Goal: Task Accomplishment & Management: Complete application form

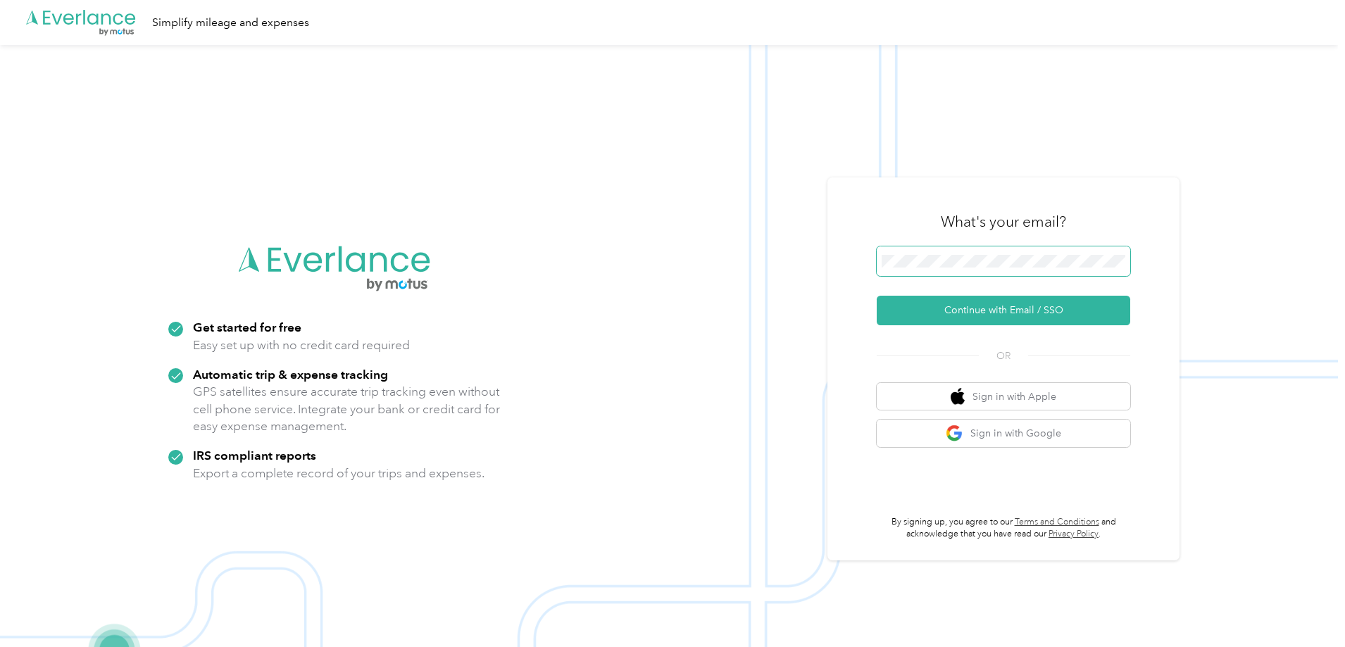
click at [975, 272] on span at bounding box center [1004, 262] width 254 height 30
click at [968, 248] on span at bounding box center [1004, 262] width 254 height 30
click at [984, 316] on button "Continue with Email / SSO" at bounding box center [1004, 311] width 254 height 30
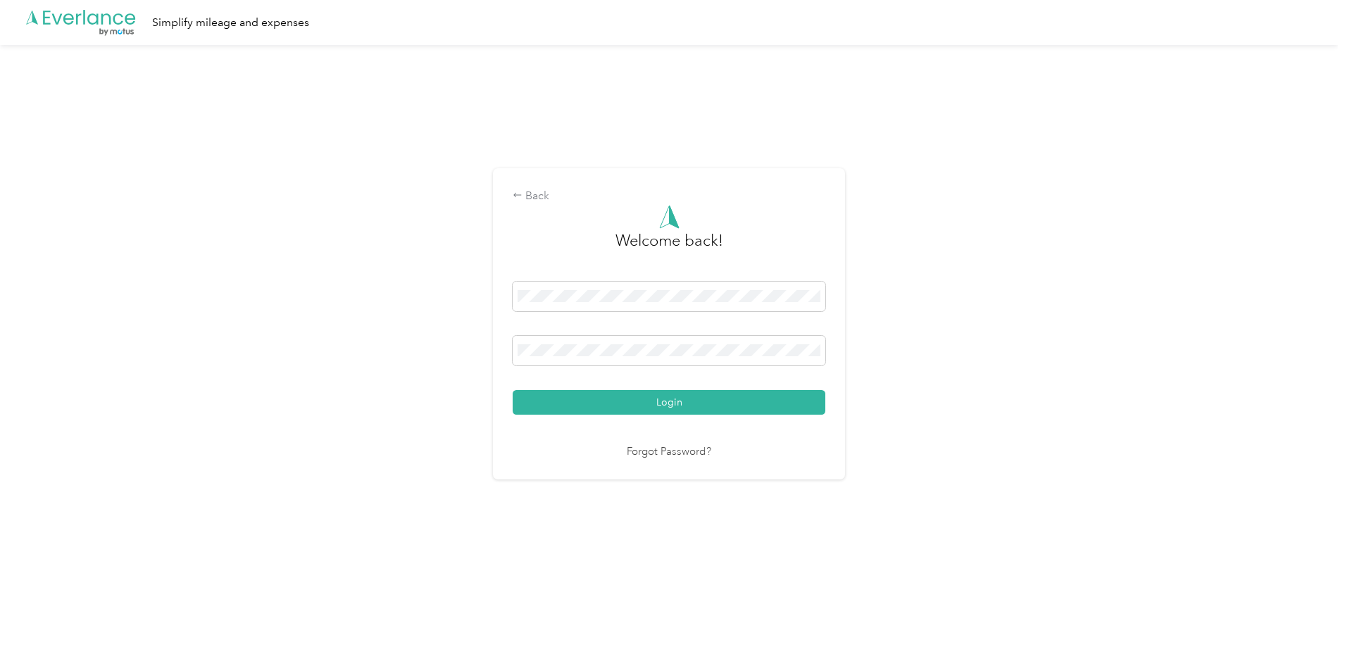
click at [659, 429] on div "Welcome back! Login Forgot Password?" at bounding box center [669, 333] width 313 height 256
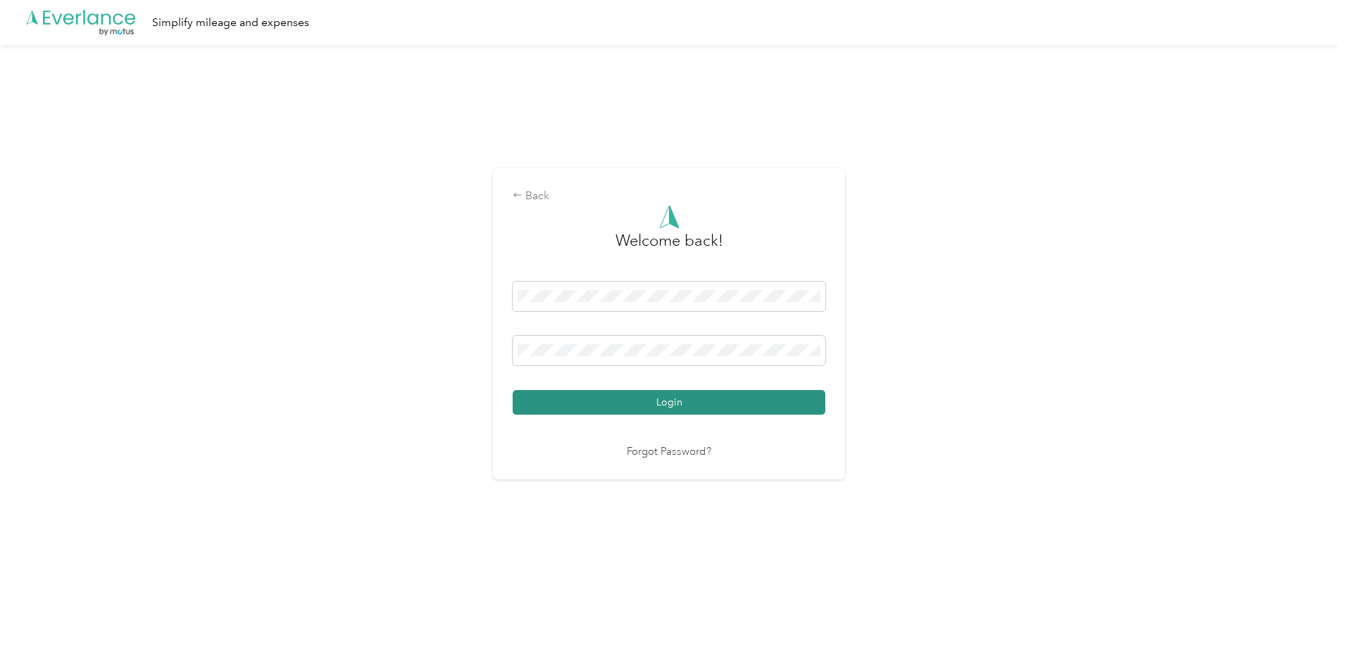
click at [663, 413] on button "Login" at bounding box center [669, 402] width 313 height 25
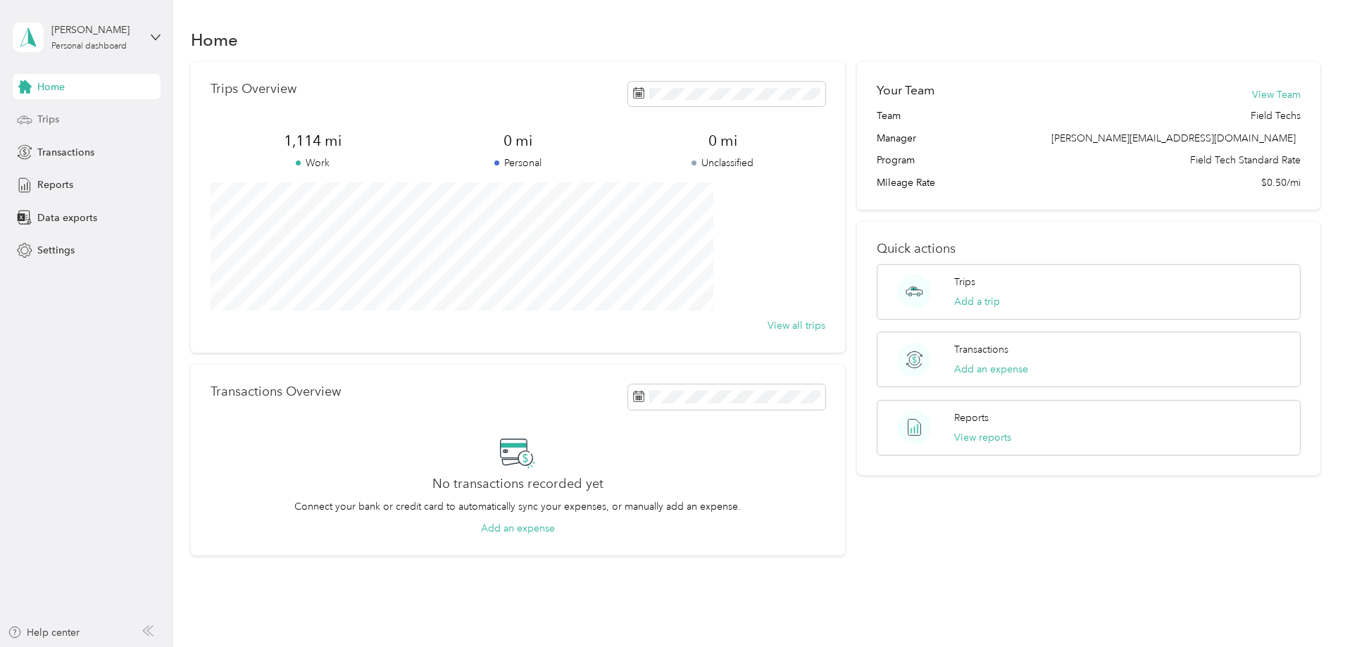
click at [69, 111] on div "Trips" at bounding box center [87, 119] width 148 height 25
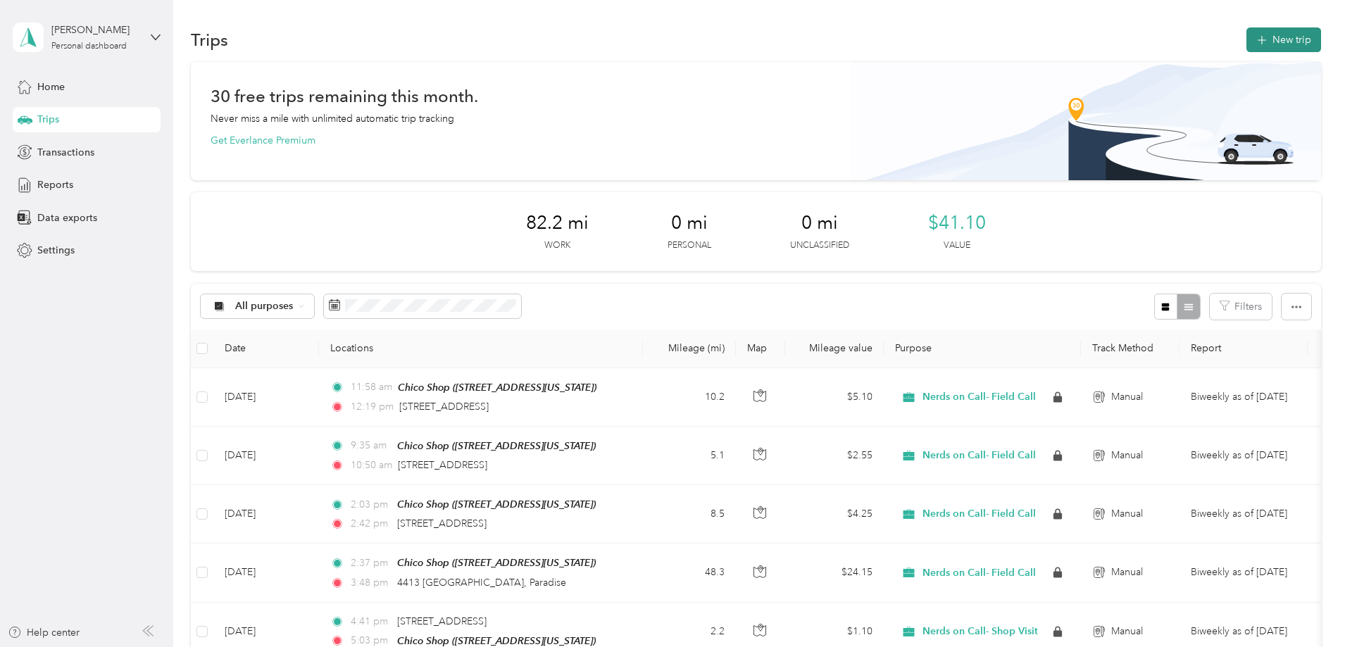
click at [1247, 41] on button "New trip" at bounding box center [1284, 39] width 75 height 25
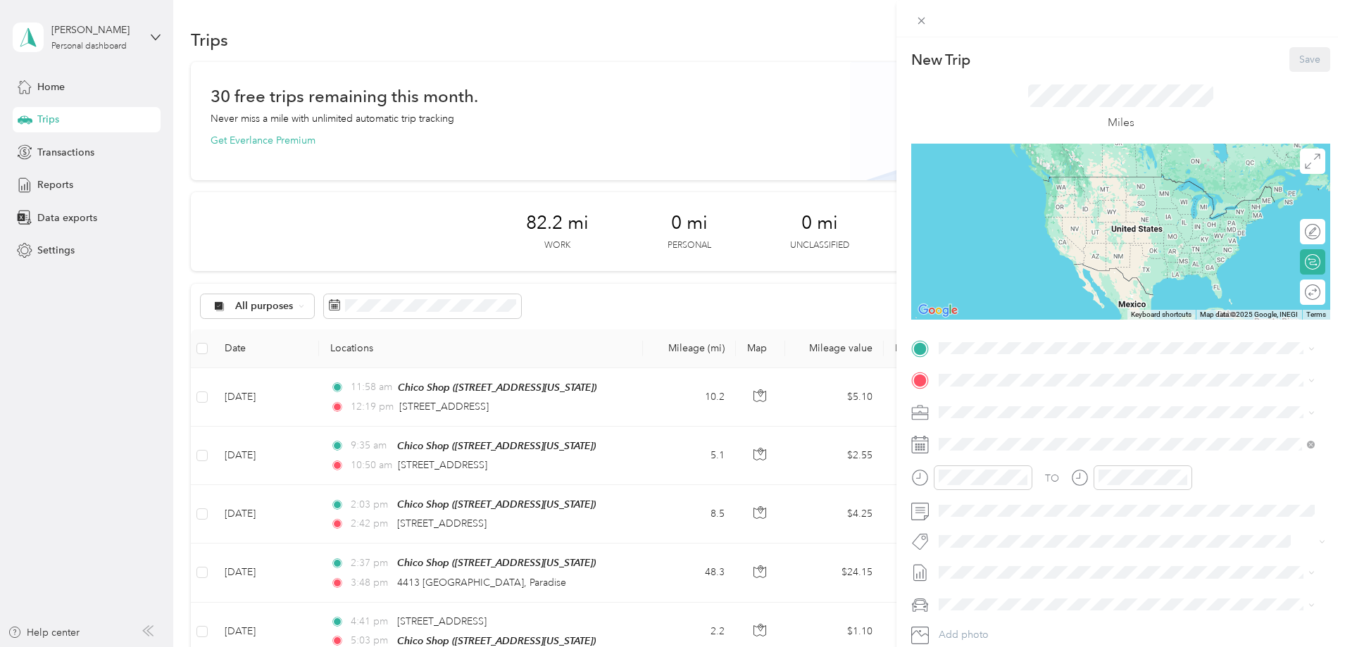
click at [1032, 499] on div "TEAM Chico Shop" at bounding box center [1036, 501] width 141 height 18
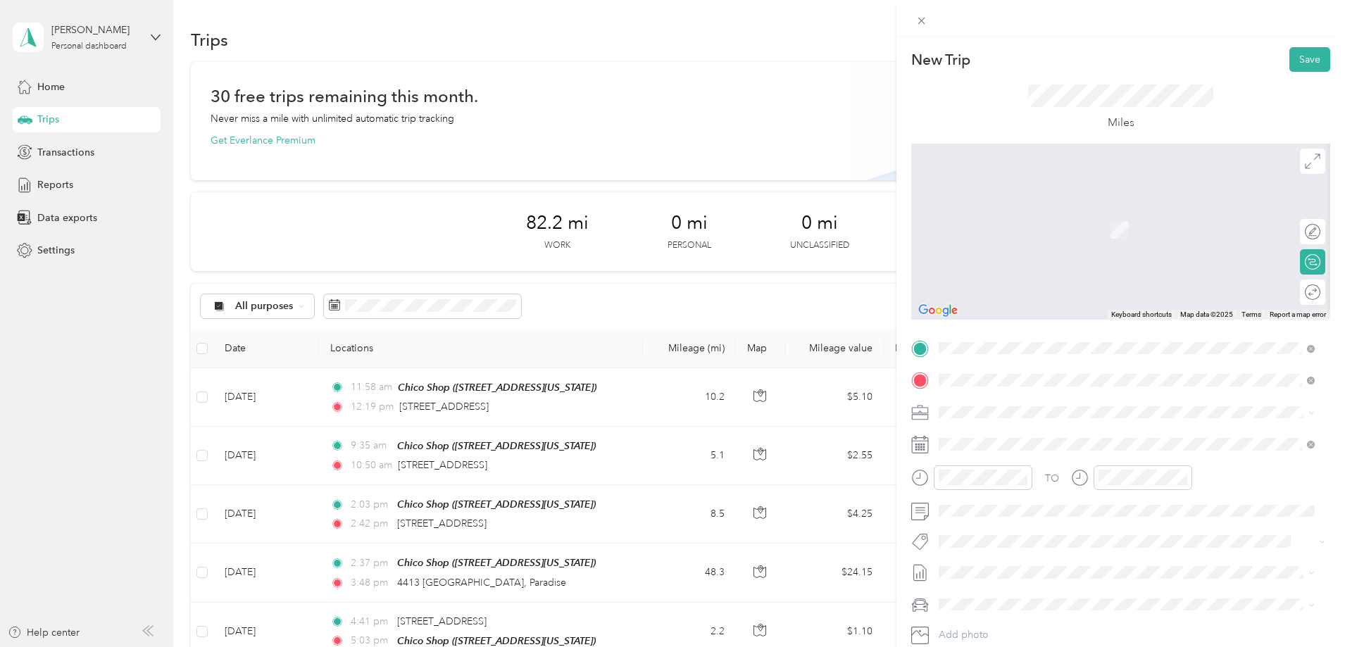
click at [1065, 435] on span "[STREET_ADDRESS][US_STATE]" at bounding box center [1036, 431] width 141 height 13
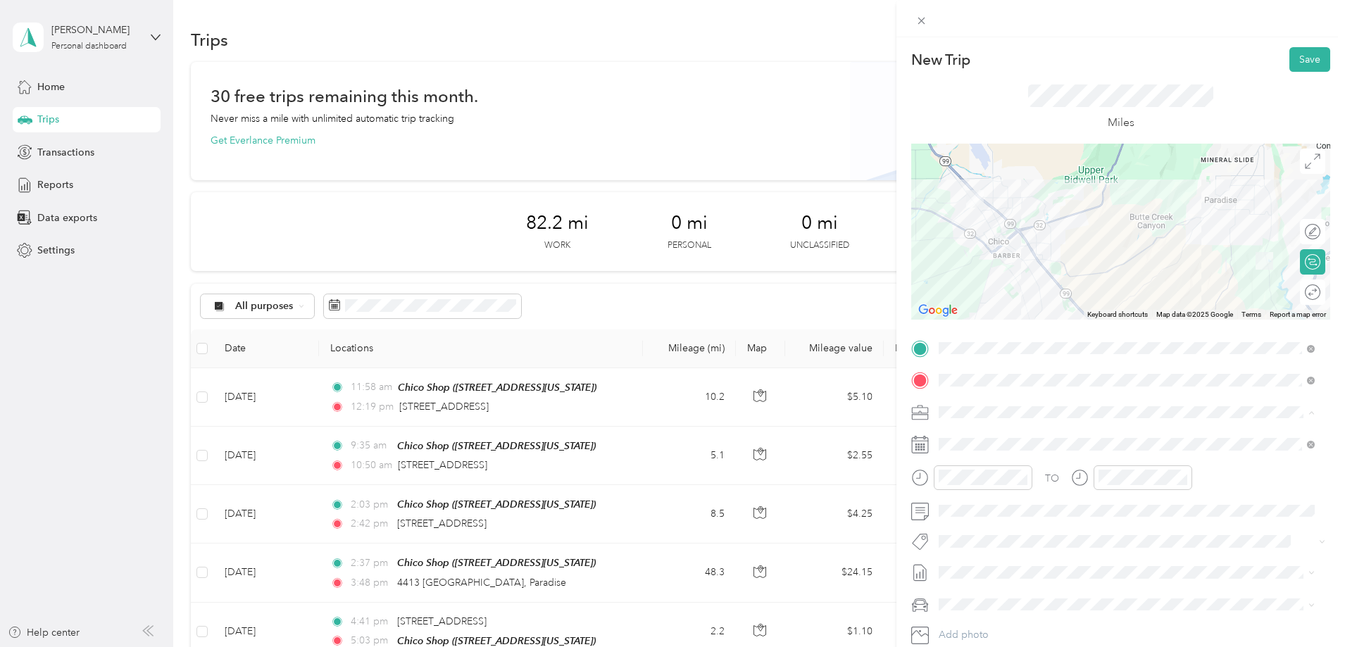
click at [1007, 458] on span "Nerds on Call- Field Call" at bounding box center [998, 462] width 108 height 12
click at [949, 328] on div "02" at bounding box center [954, 329] width 34 height 20
click at [1097, 490] on div at bounding box center [1131, 483] width 121 height 35
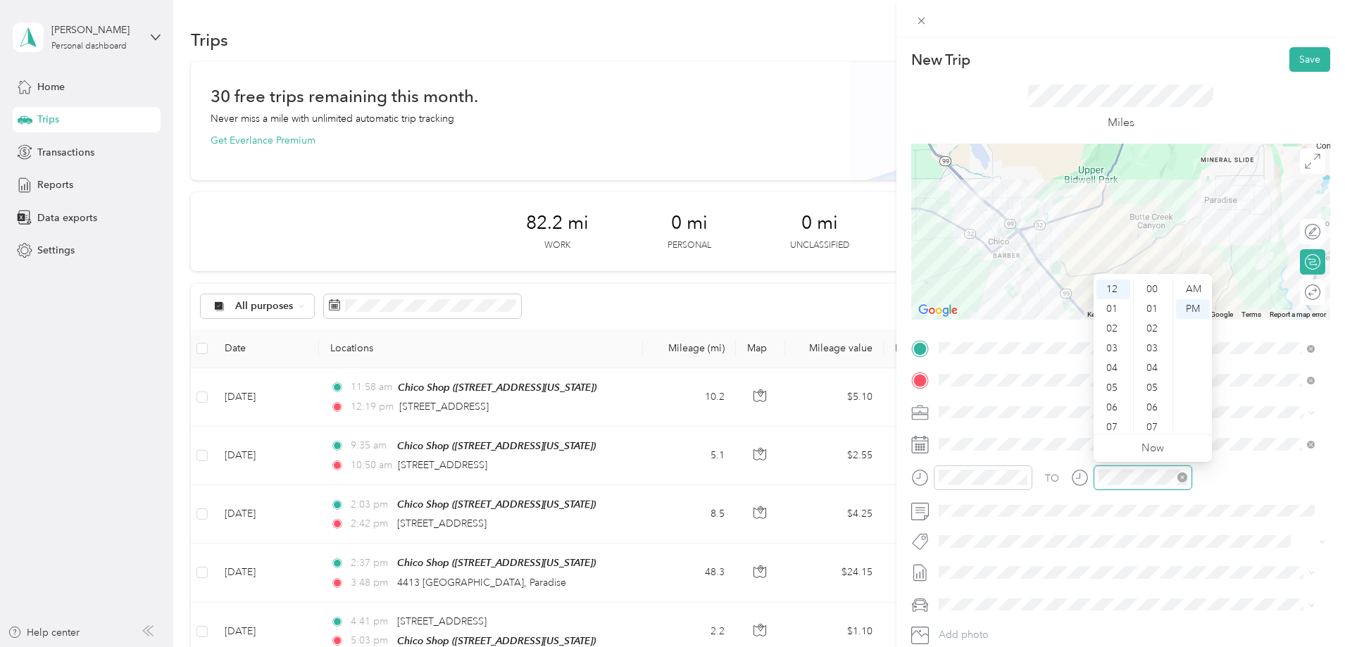
scroll to position [592, 0]
click at [1112, 366] on div "04" at bounding box center [1114, 369] width 34 height 20
click at [1152, 347] on div "08" at bounding box center [1154, 349] width 34 height 20
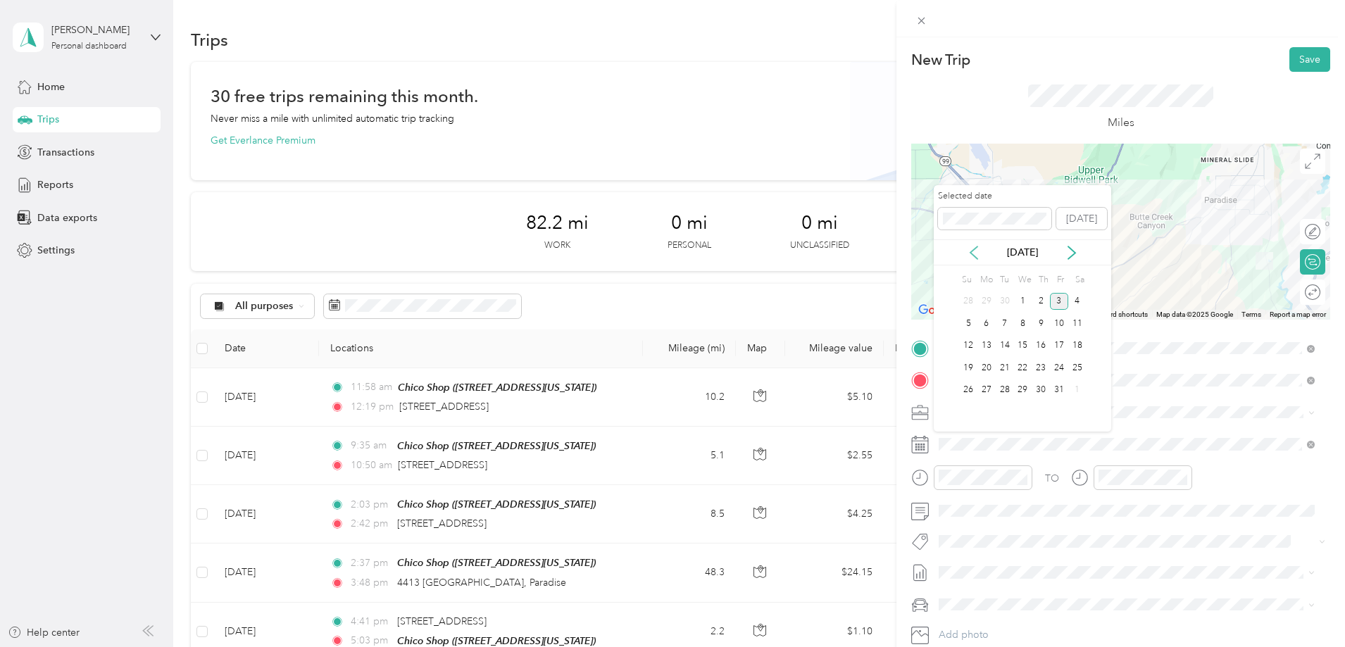
click at [977, 251] on icon at bounding box center [974, 253] width 14 height 14
click at [989, 370] on div "22" at bounding box center [987, 368] width 18 height 18
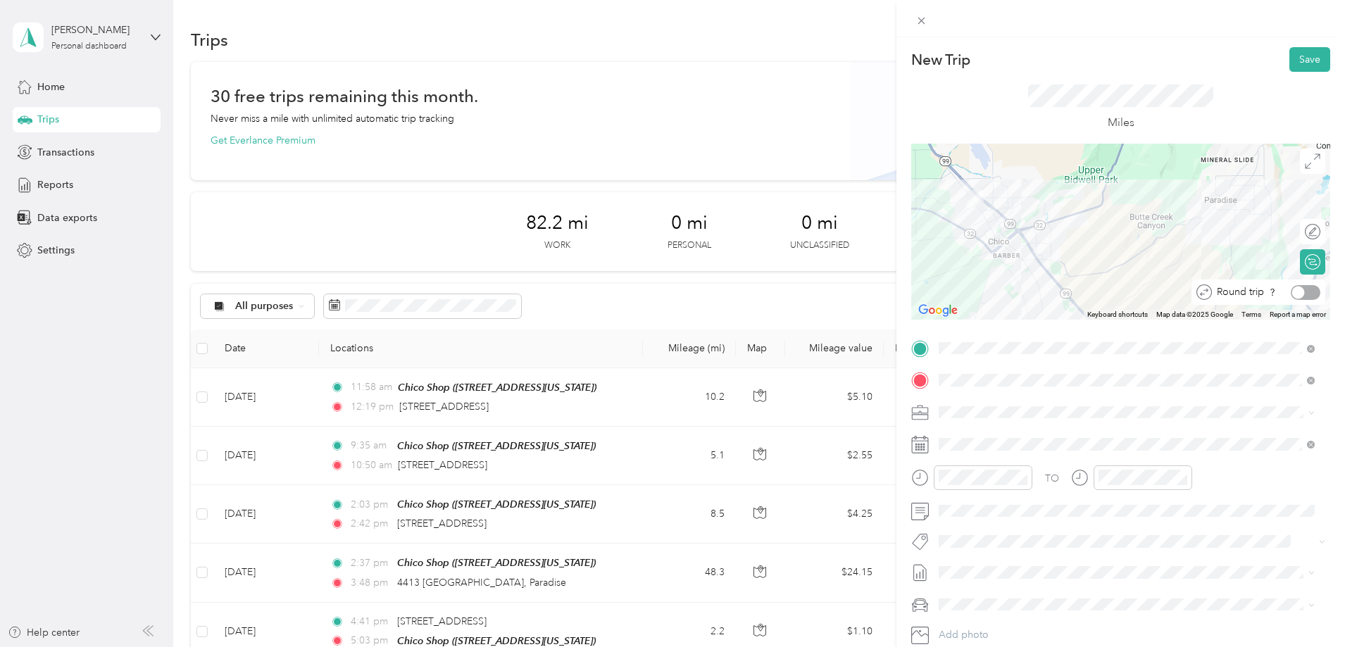
click at [1302, 293] on div at bounding box center [1306, 292] width 30 height 15
click at [1295, 63] on button "Save" at bounding box center [1310, 59] width 41 height 25
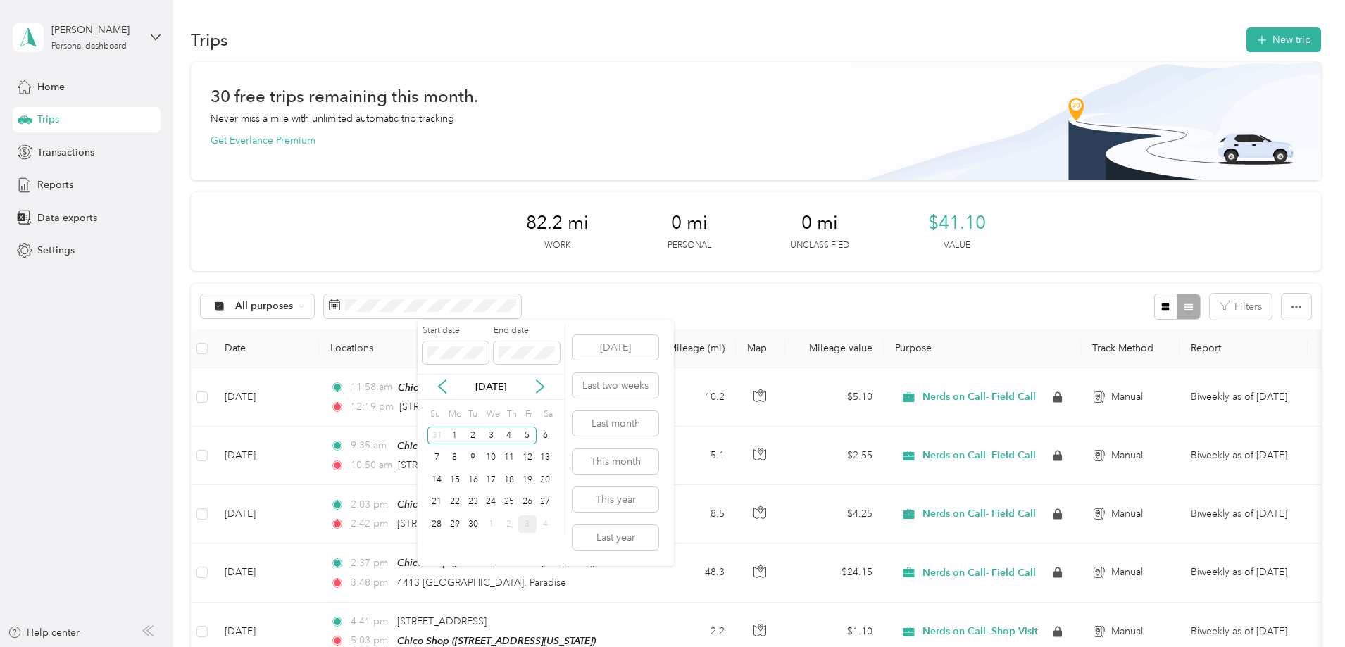
click at [549, 393] on div "[DATE]" at bounding box center [491, 387] width 147 height 15
click at [545, 389] on icon at bounding box center [540, 387] width 14 height 14
click at [459, 501] on div "20" at bounding box center [455, 503] width 18 height 18
click at [527, 526] on div "31" at bounding box center [527, 525] width 18 height 18
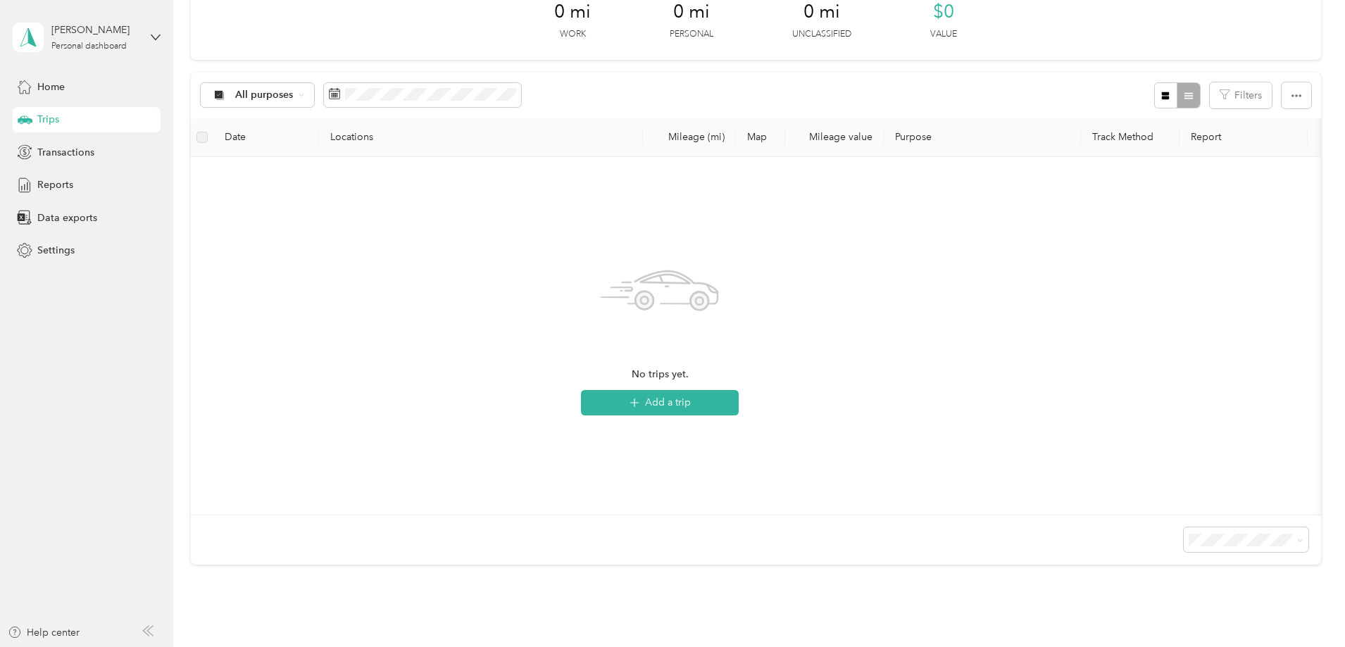
scroll to position [70, 0]
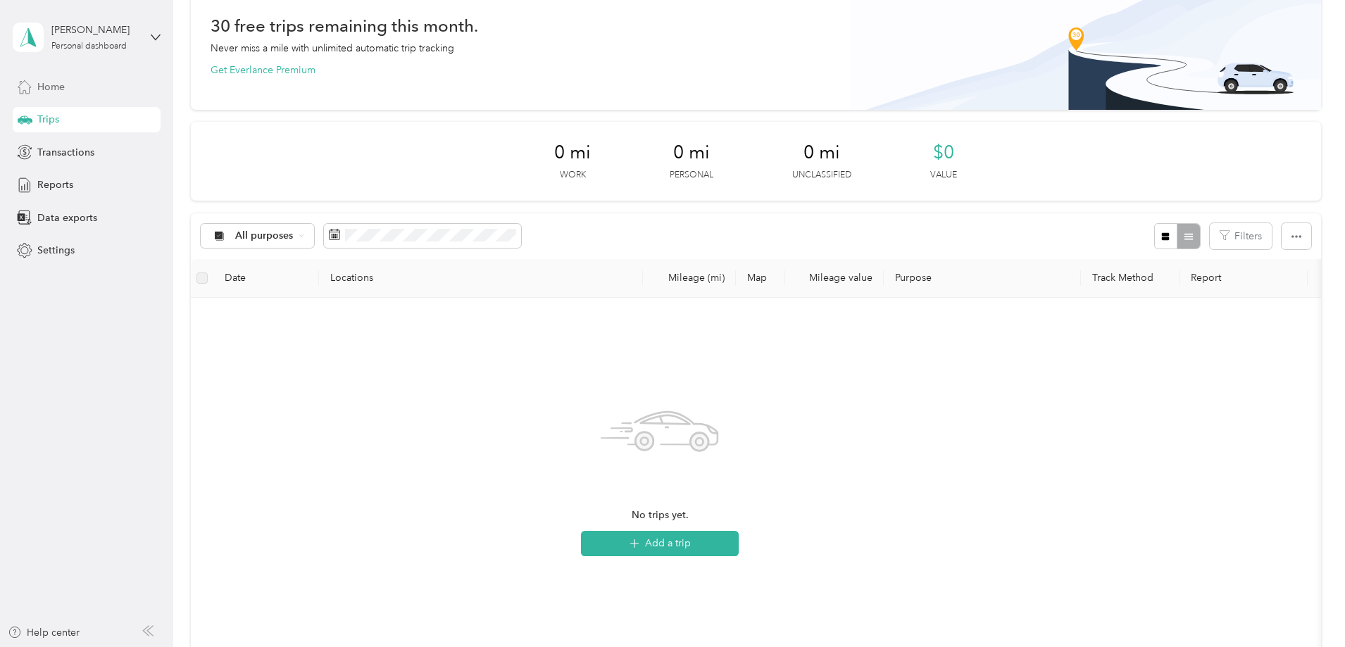
click at [56, 92] on span "Home" at bounding box center [50, 87] width 27 height 15
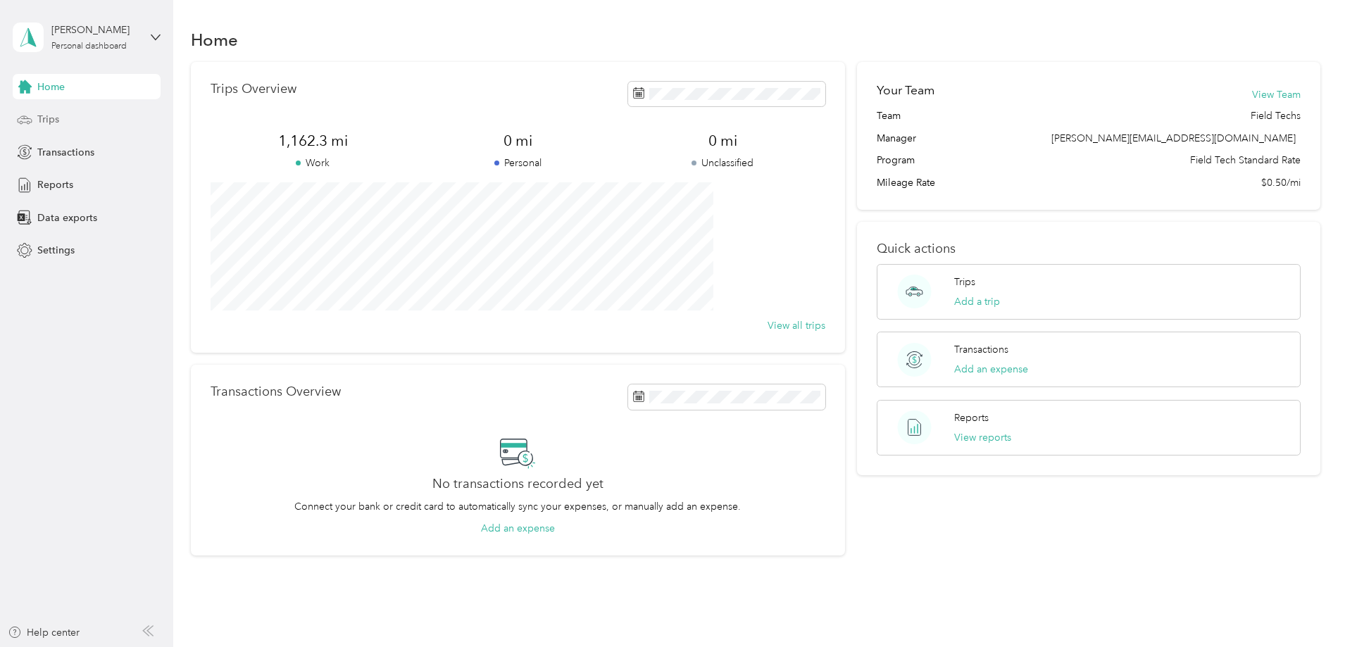
click at [58, 113] on span "Trips" at bounding box center [48, 119] width 22 height 15
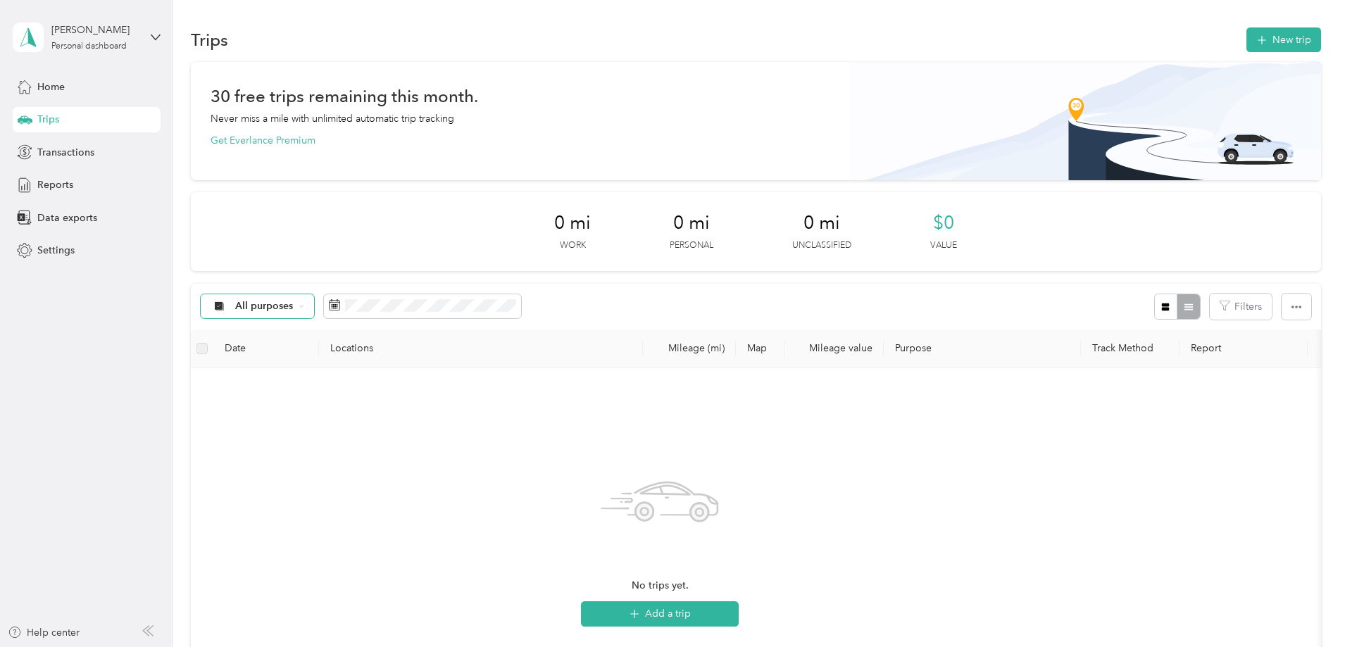
click at [294, 308] on span "All purposes" at bounding box center [264, 306] width 58 height 10
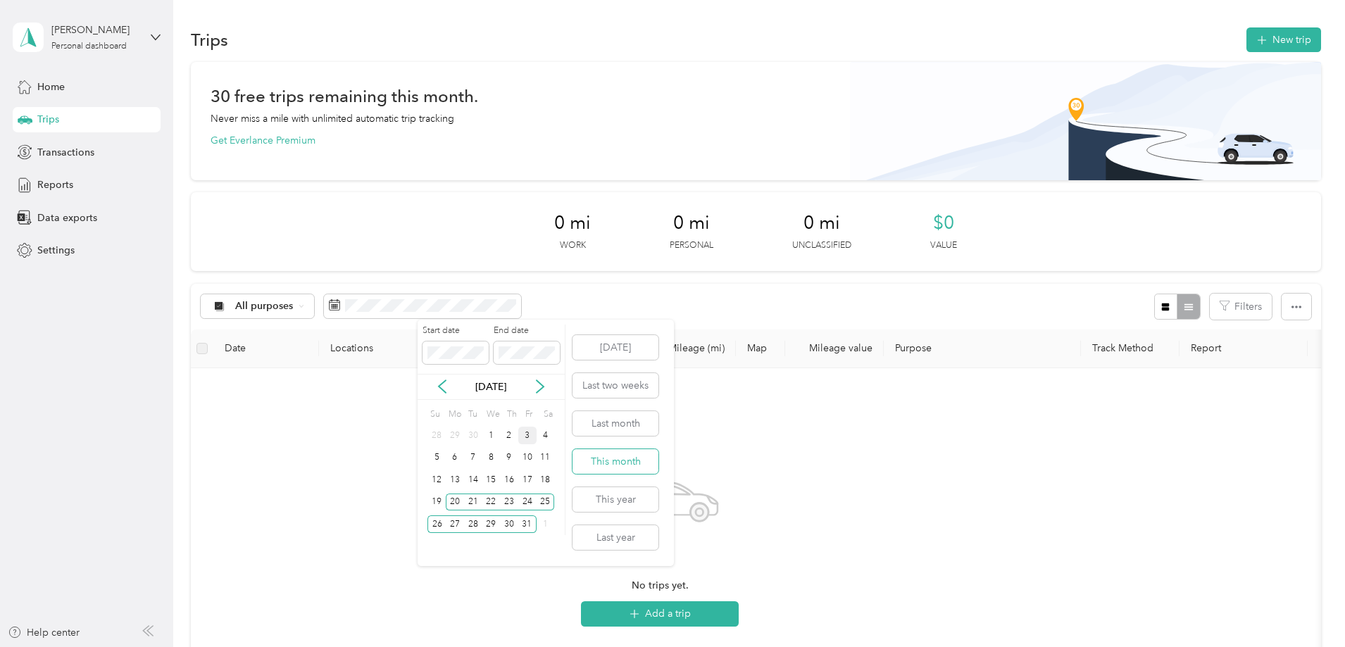
click at [623, 460] on button "This month" at bounding box center [616, 461] width 86 height 25
click at [635, 424] on button "Last month" at bounding box center [616, 423] width 86 height 25
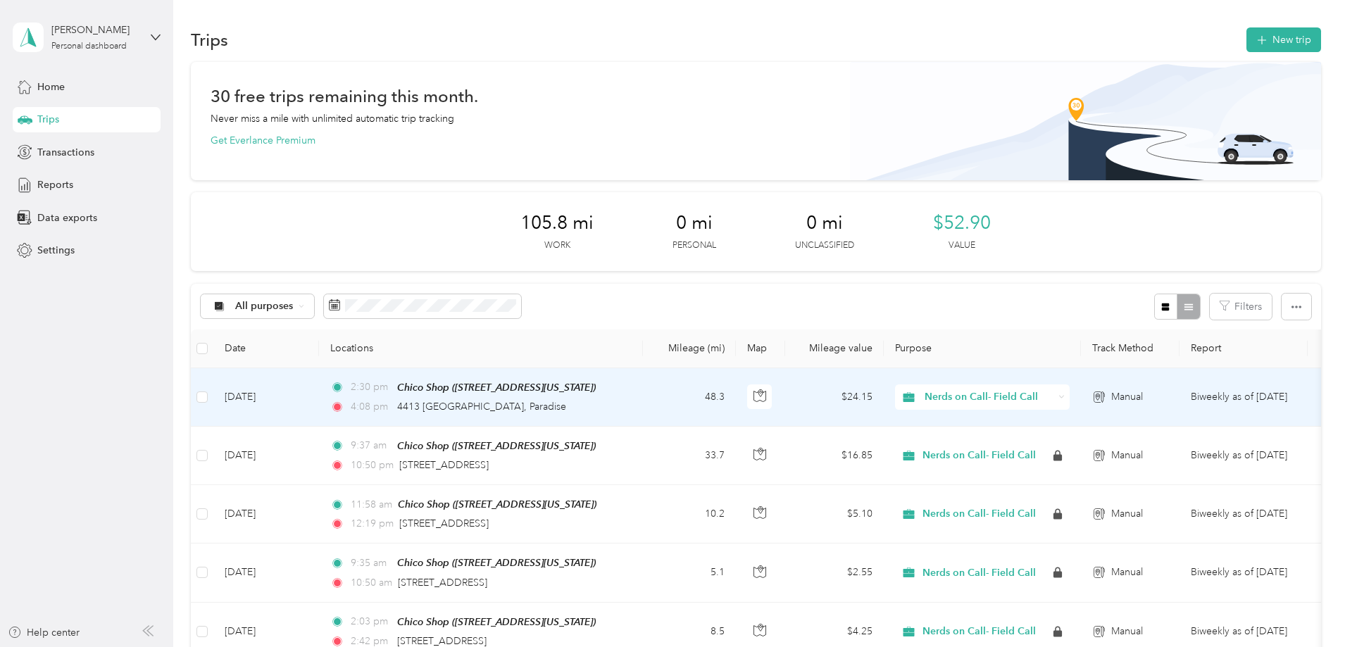
click at [319, 396] on td "[DATE]" at bounding box center [266, 397] width 106 height 58
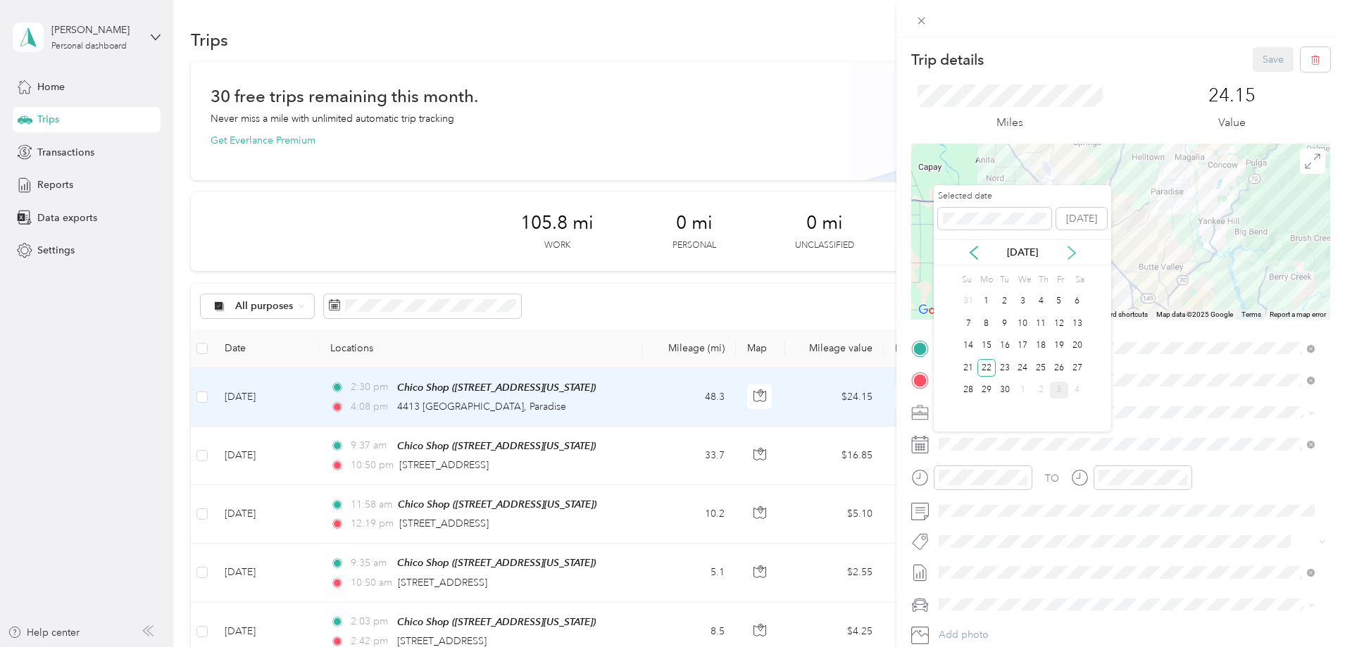
click at [1077, 257] on icon at bounding box center [1072, 253] width 14 height 14
click at [974, 253] on icon at bounding box center [974, 253] width 14 height 14
click at [993, 367] on div "22" at bounding box center [987, 368] width 18 height 18
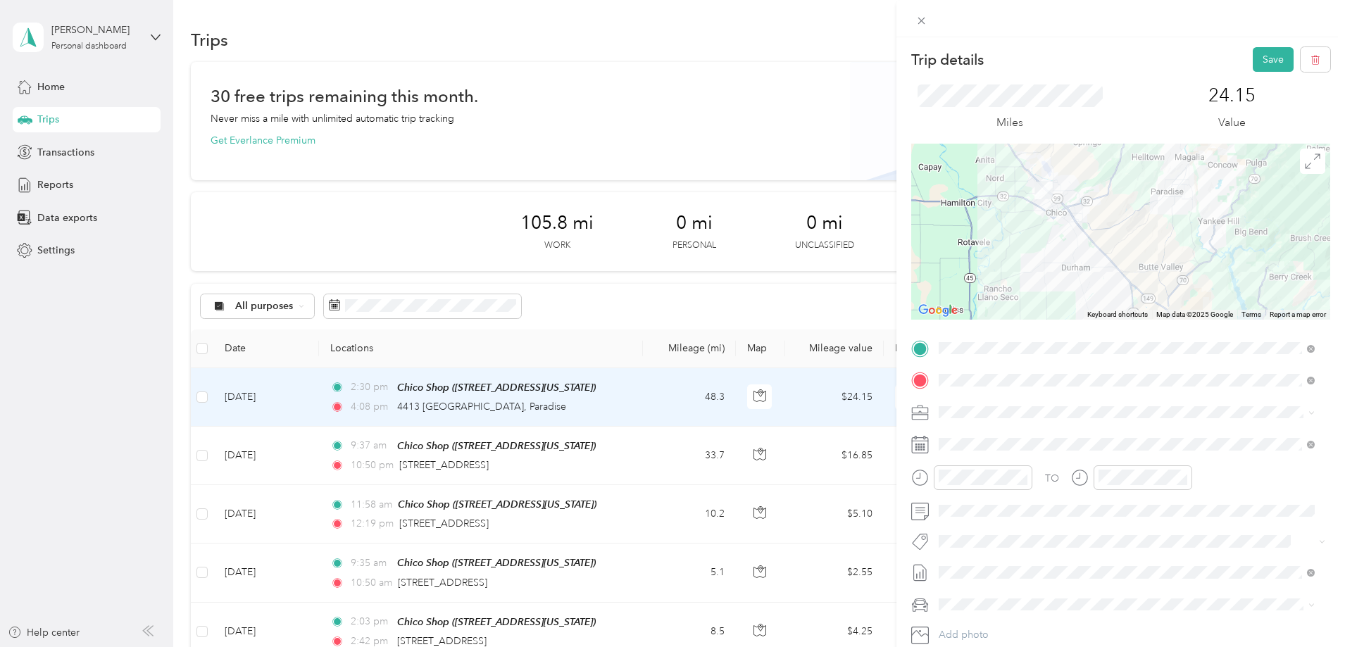
click at [519, 298] on div "Trip details Save This trip cannot be edited because it is either under review,…" at bounding box center [672, 323] width 1345 height 647
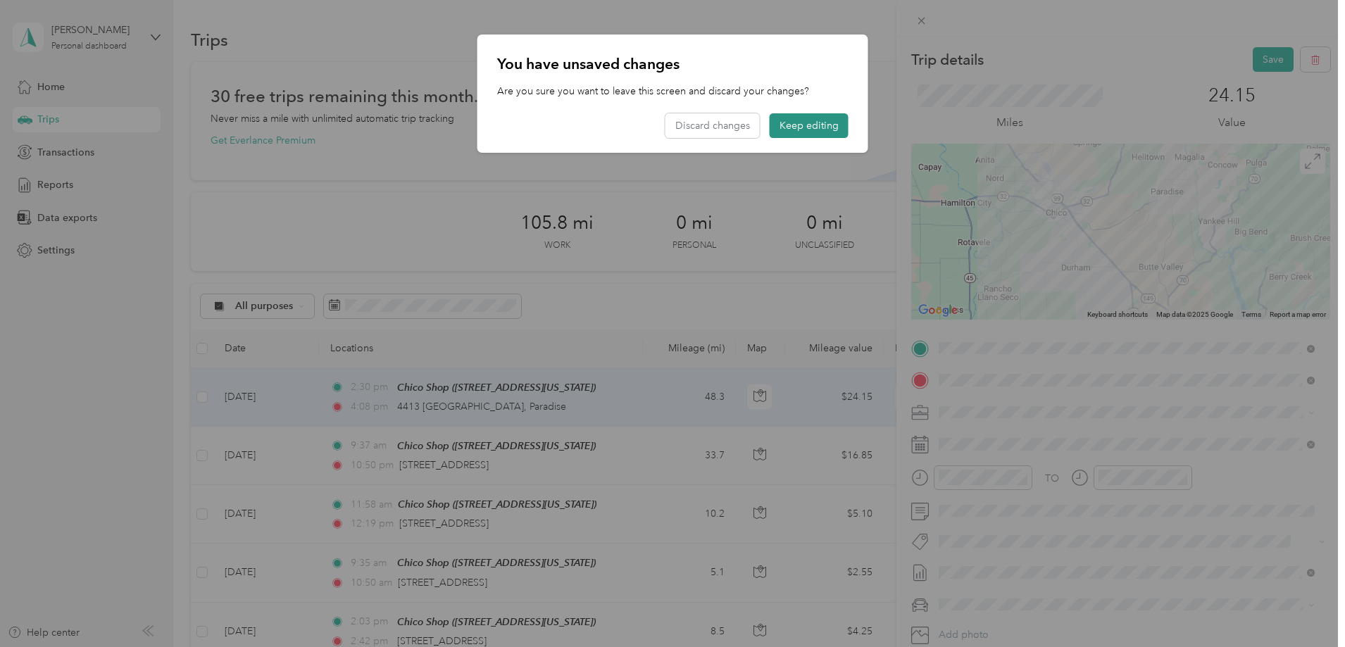
click at [804, 130] on button "Keep editing" at bounding box center [809, 125] width 79 height 25
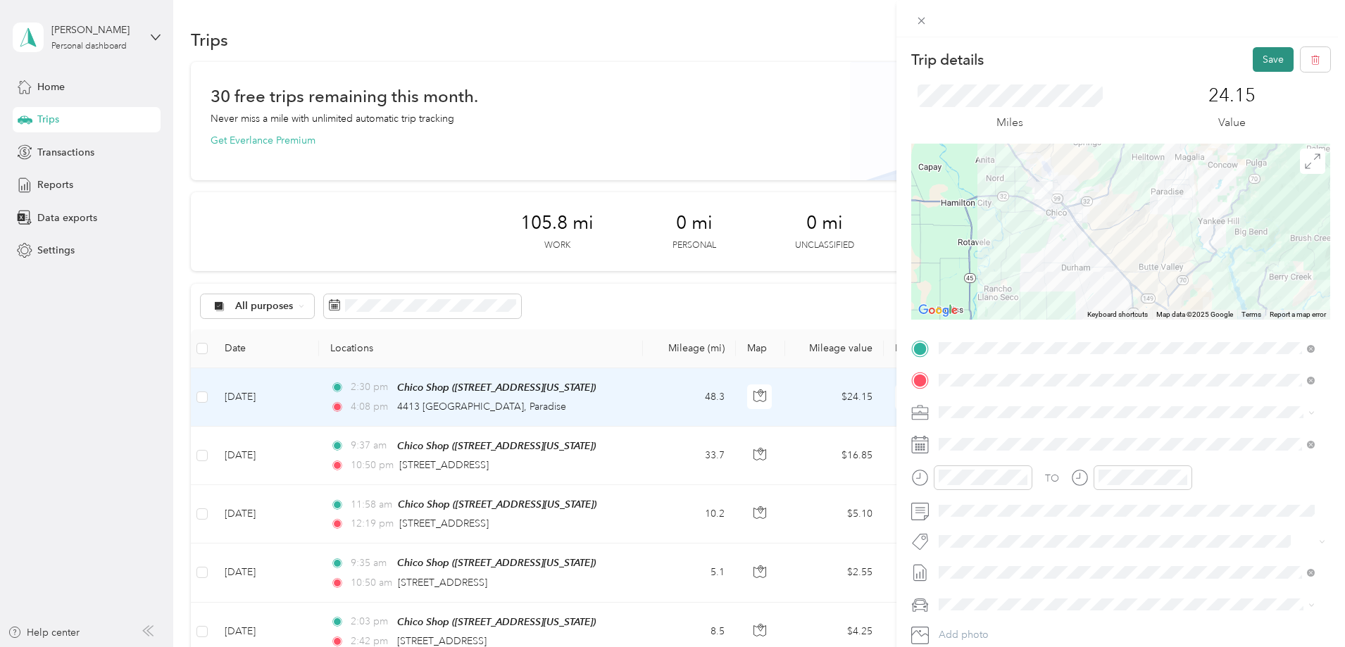
click at [1265, 61] on button "Save" at bounding box center [1273, 59] width 41 height 25
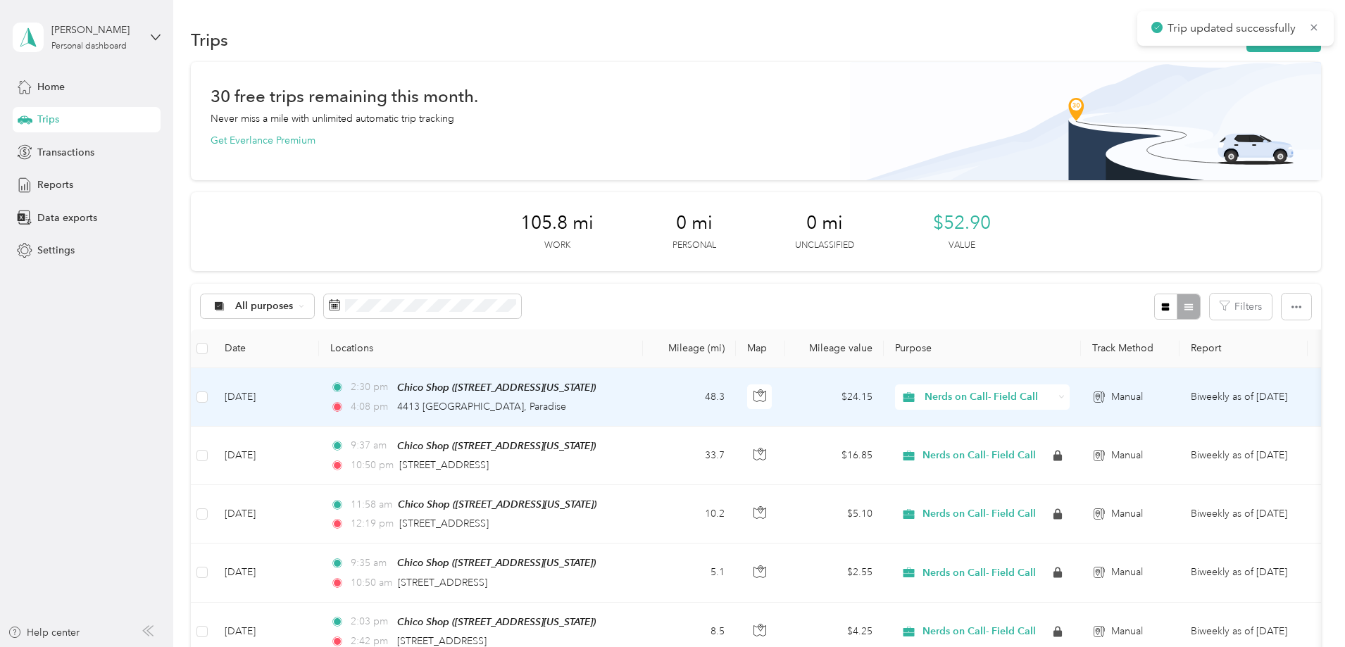
click at [319, 397] on td "[DATE]" at bounding box center [266, 397] width 106 height 58
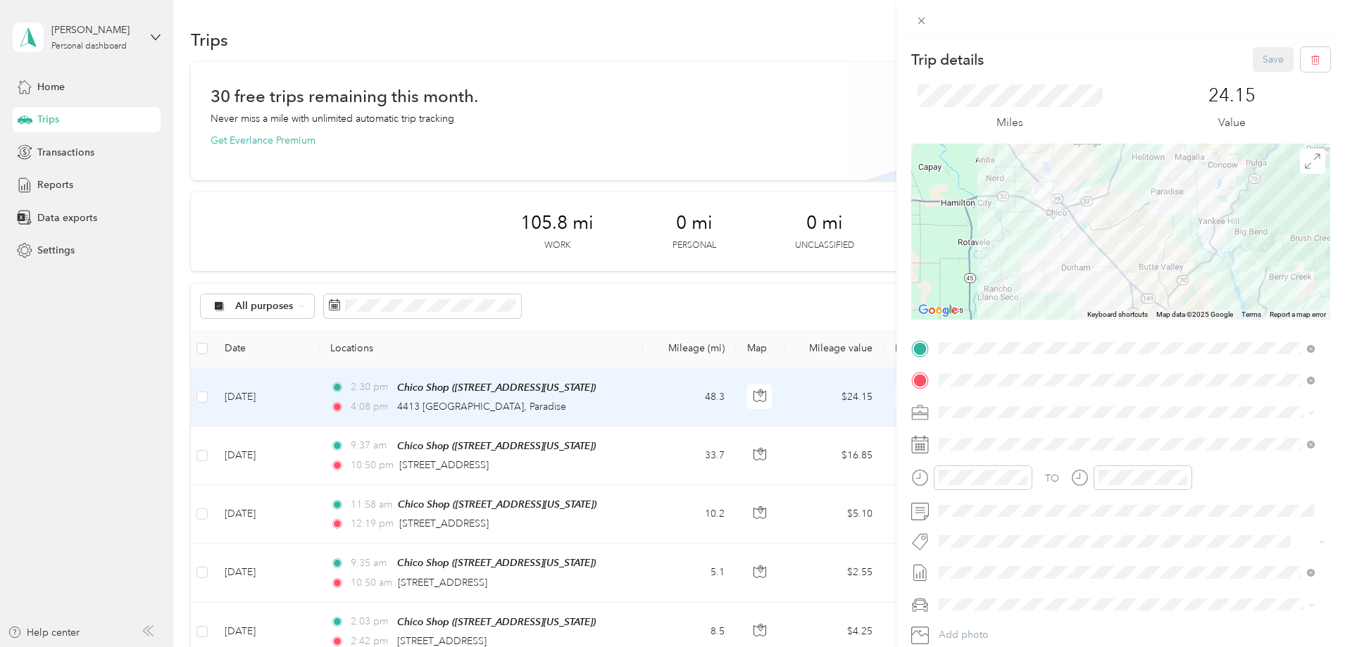
click at [762, 106] on div "Trip details Save This trip cannot be edited because it is either under review,…" at bounding box center [672, 323] width 1345 height 647
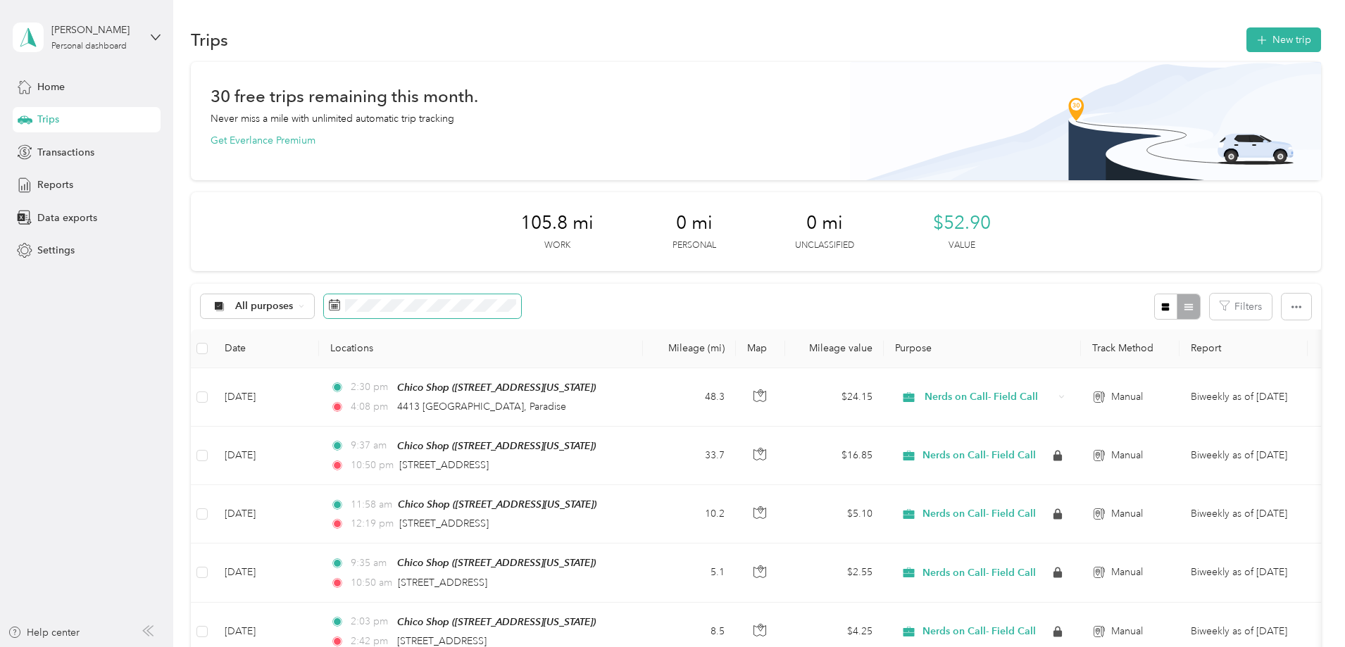
click at [505, 296] on span at bounding box center [422, 306] width 197 height 24
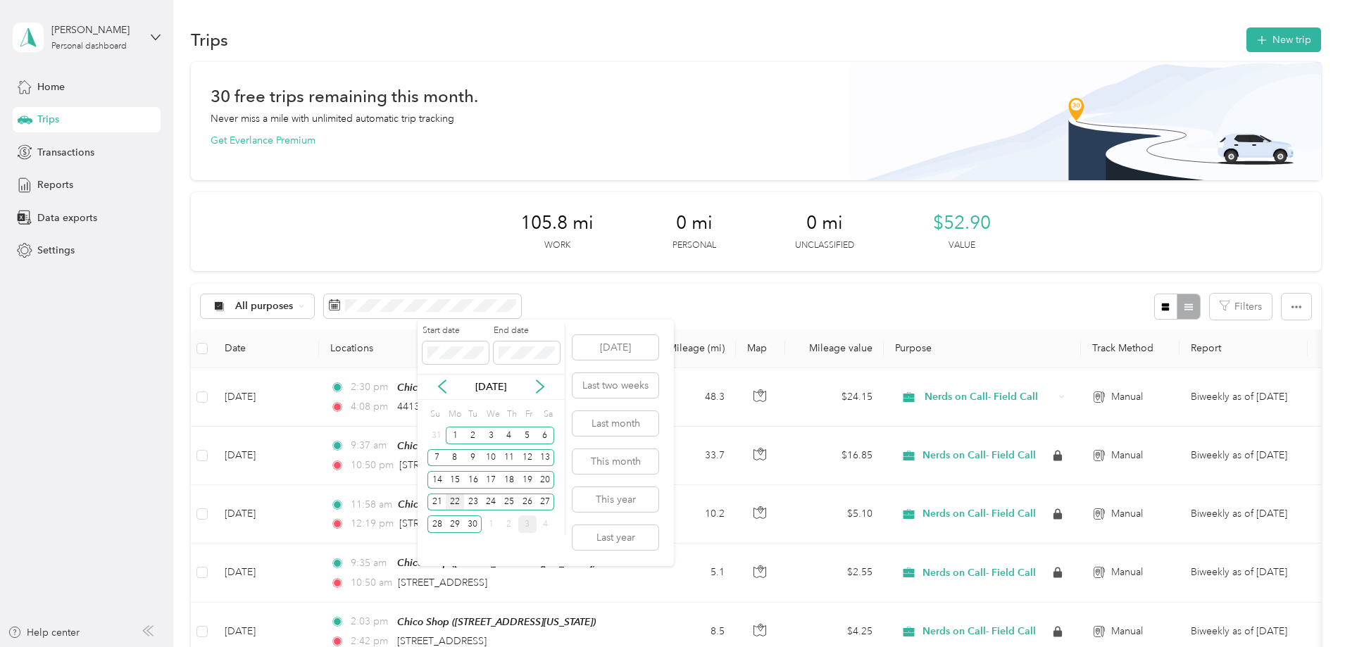
click at [456, 503] on div "22" at bounding box center [455, 503] width 18 height 18
click at [529, 525] on div "3" at bounding box center [527, 525] width 18 height 18
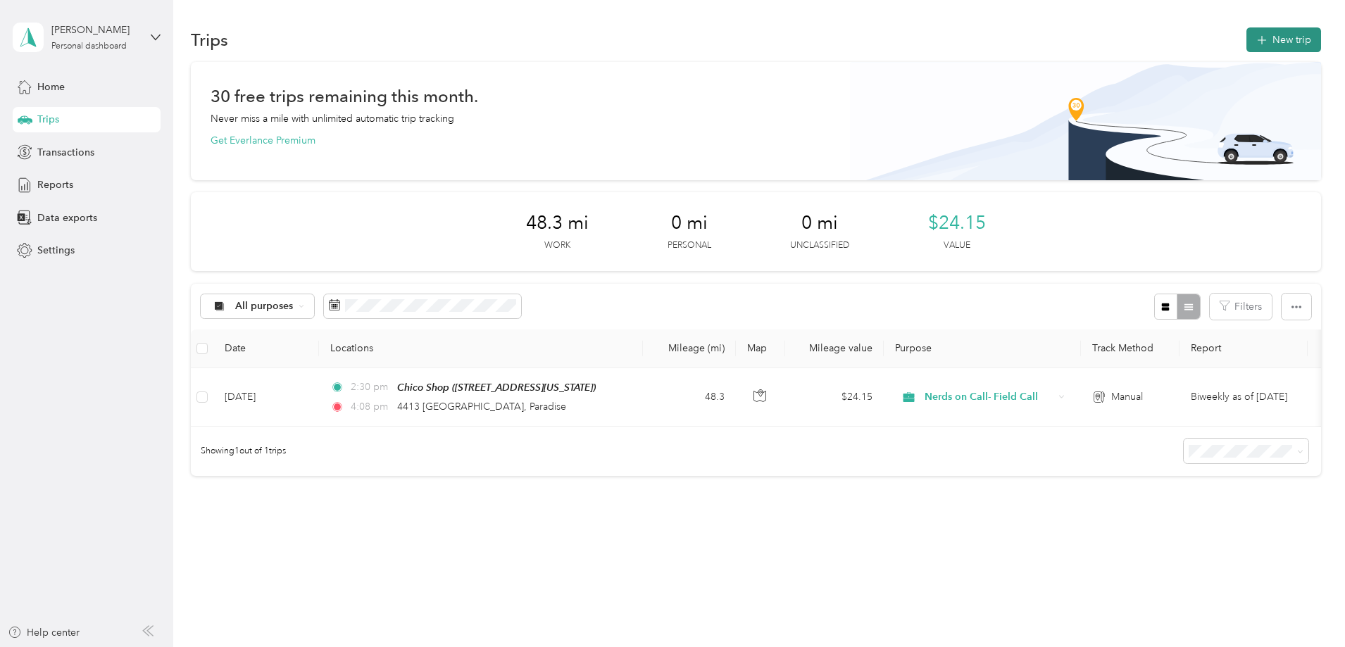
click at [1247, 35] on button "New trip" at bounding box center [1284, 39] width 75 height 25
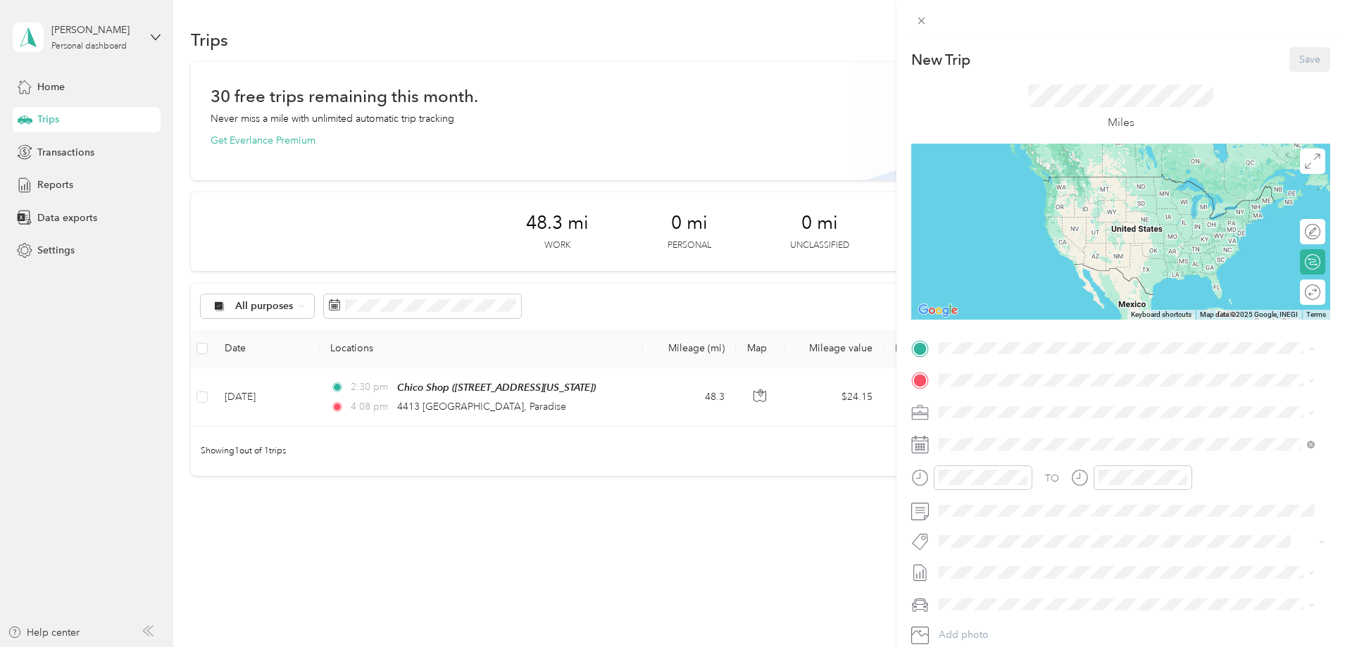
click at [1039, 509] on div "TEAM Chico Shop" at bounding box center [1036, 506] width 141 height 18
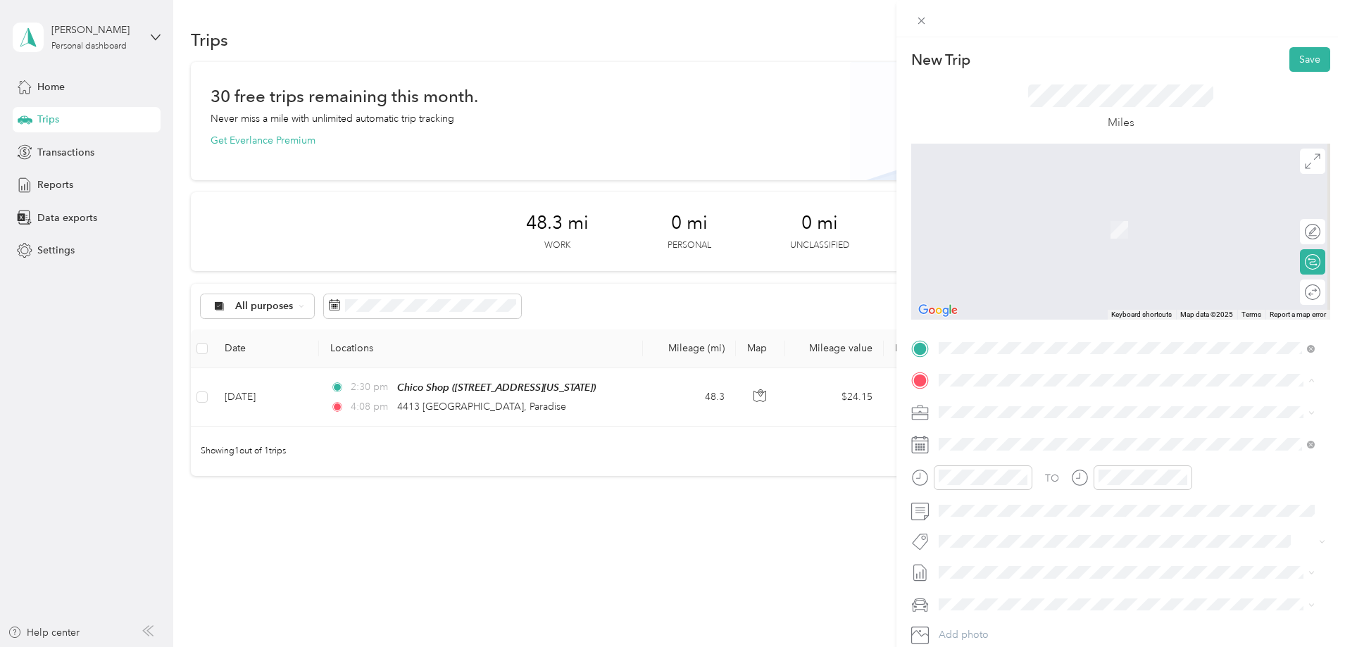
click at [1053, 535] on strong "Chico Shop" at bounding box center [1041, 537] width 54 height 13
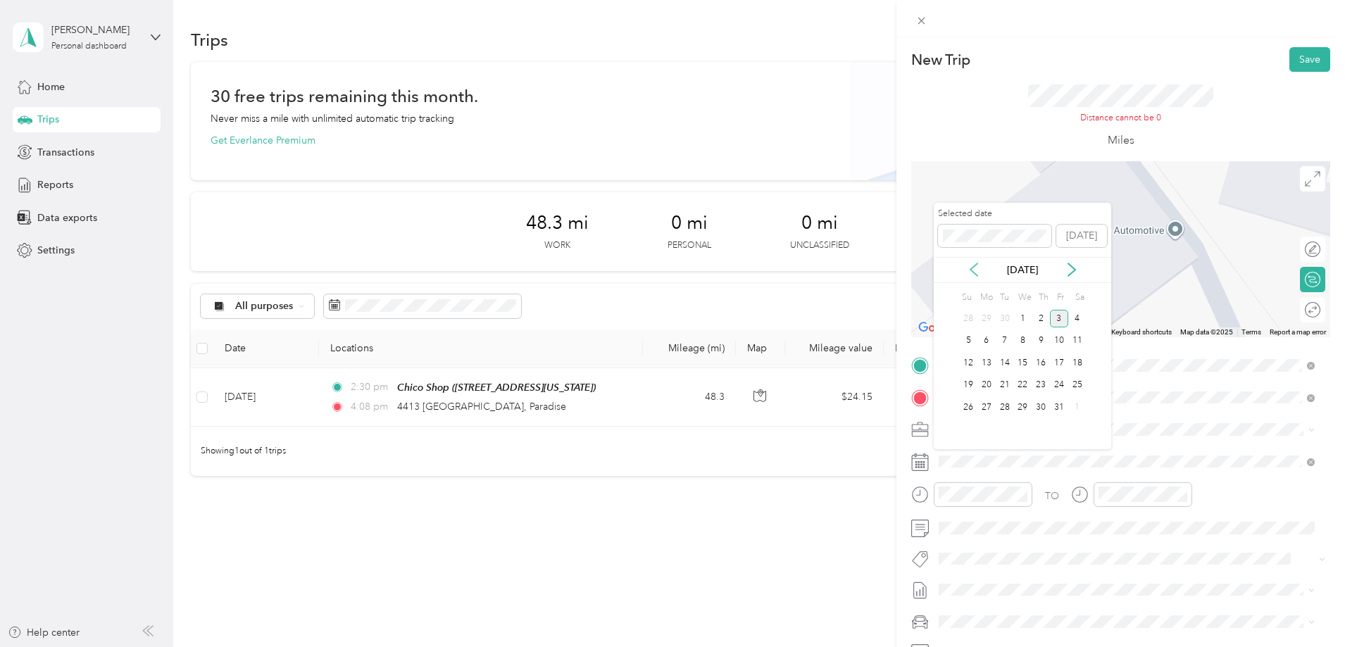
click at [974, 266] on icon at bounding box center [974, 270] width 14 height 14
click at [1043, 383] on div "25" at bounding box center [1041, 386] width 18 height 18
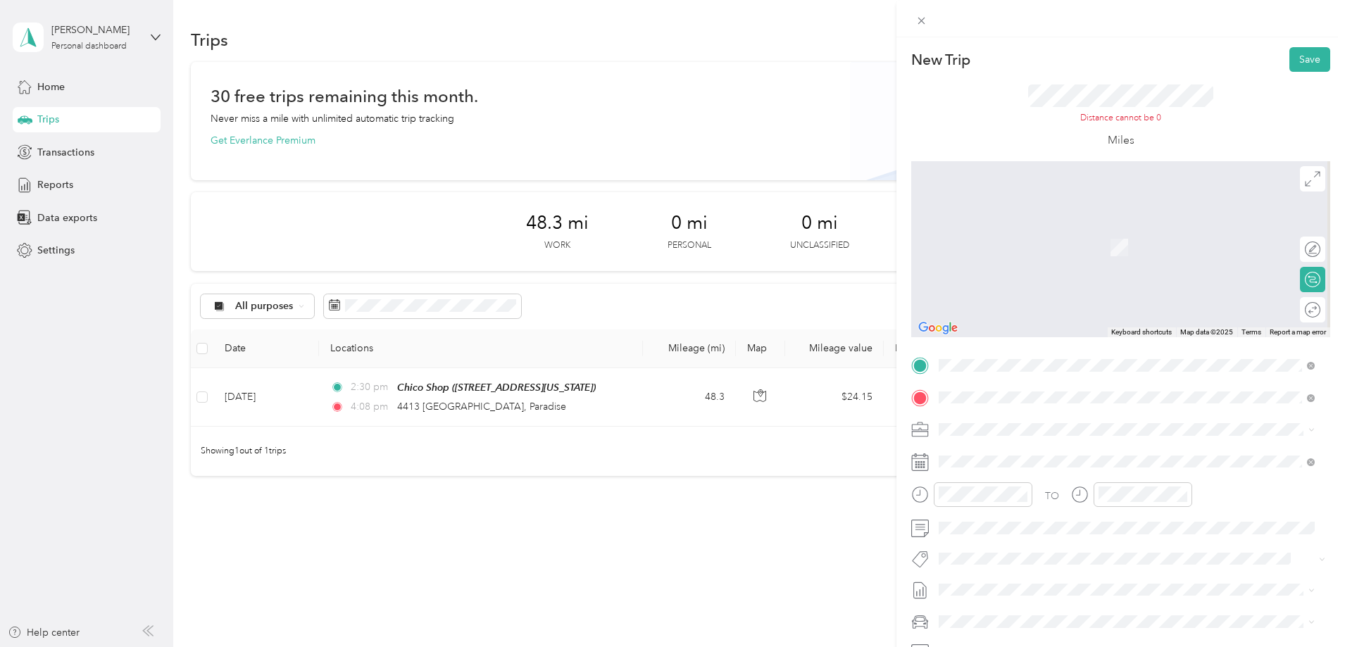
click at [1026, 449] on span "[STREET_ADDRESS][US_STATE]" at bounding box center [1036, 448] width 141 height 13
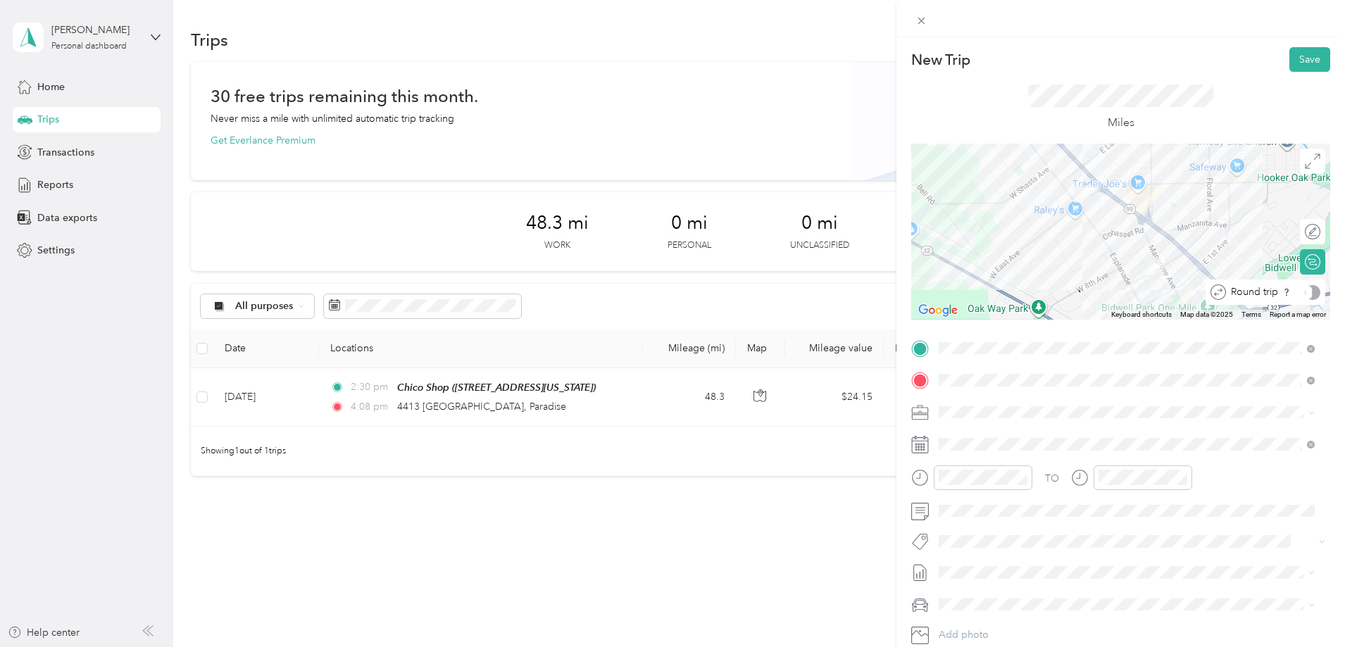
click at [1299, 293] on div "Round trip" at bounding box center [1273, 292] width 94 height 15
click at [1299, 293] on div at bounding box center [1306, 292] width 30 height 15
click at [955, 398] on div "09" at bounding box center [954, 397] width 34 height 20
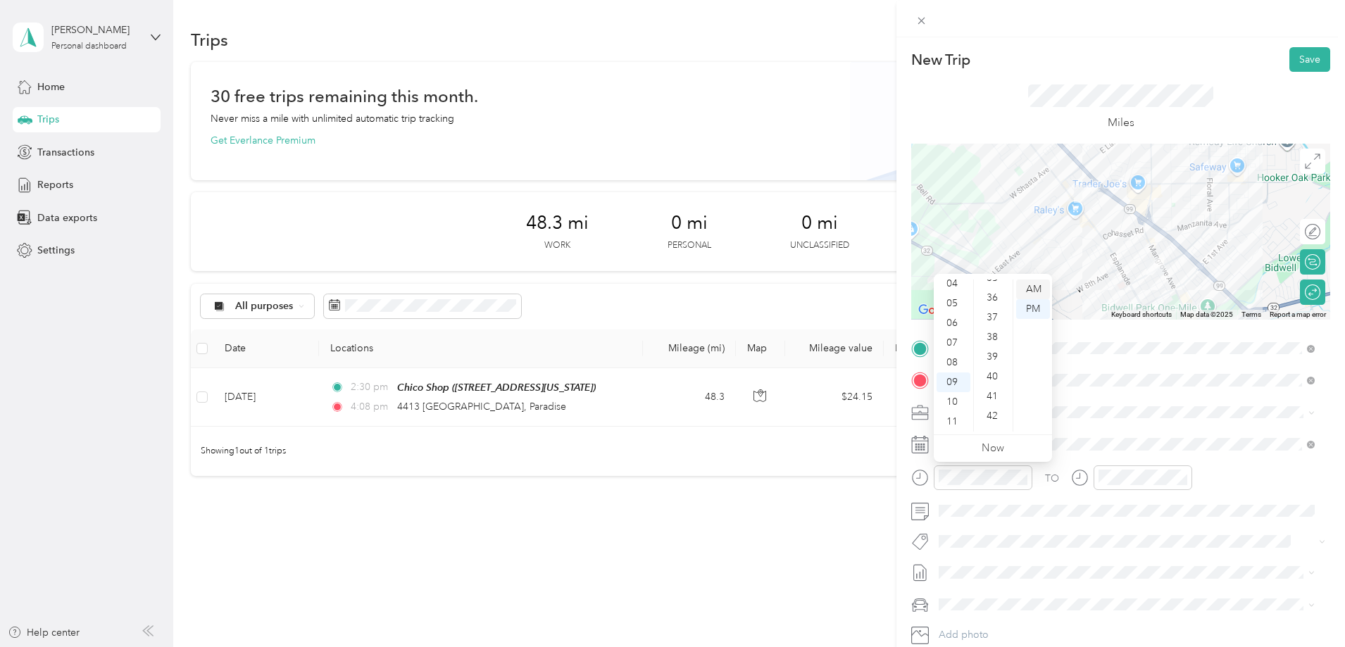
click at [1032, 289] on div "AM" at bounding box center [1033, 290] width 34 height 20
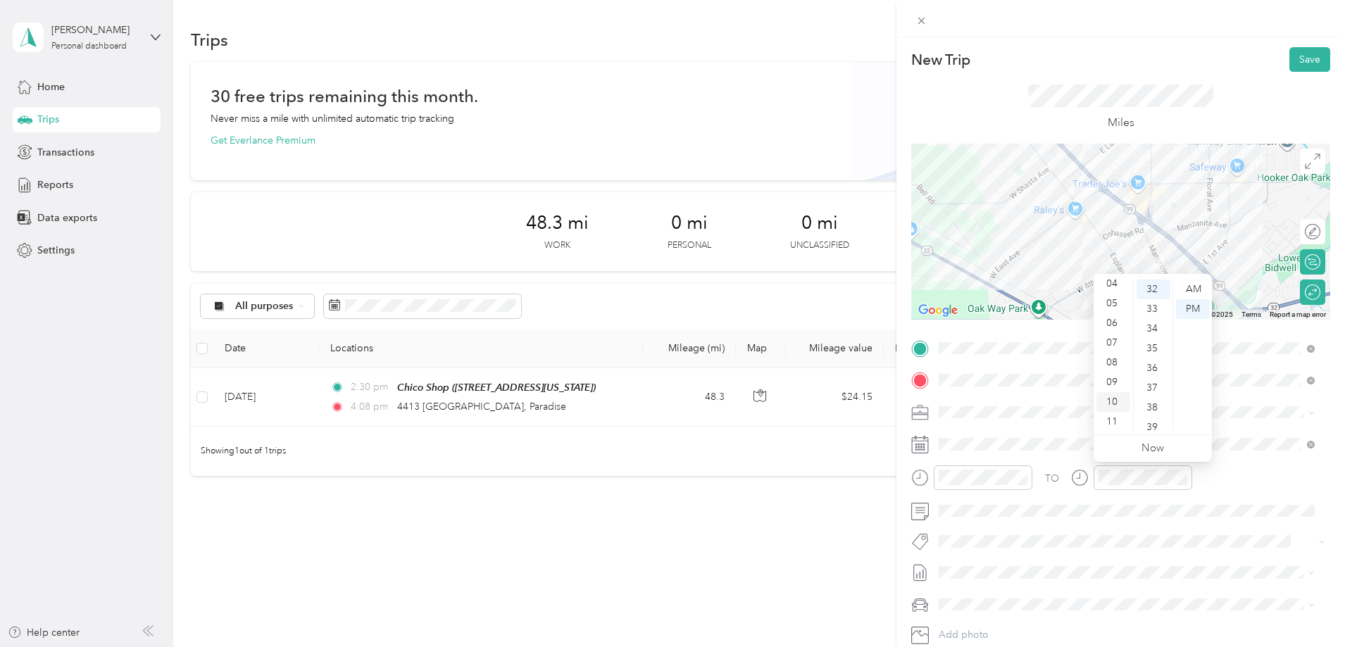
click at [1112, 403] on div "10" at bounding box center [1114, 402] width 34 height 20
click at [1150, 289] on div "00" at bounding box center [1154, 290] width 34 height 20
click at [1192, 287] on div "AM" at bounding box center [1193, 290] width 34 height 20
click at [1036, 457] on span "Nerds on Call- Field Call" at bounding box center [998, 462] width 108 height 12
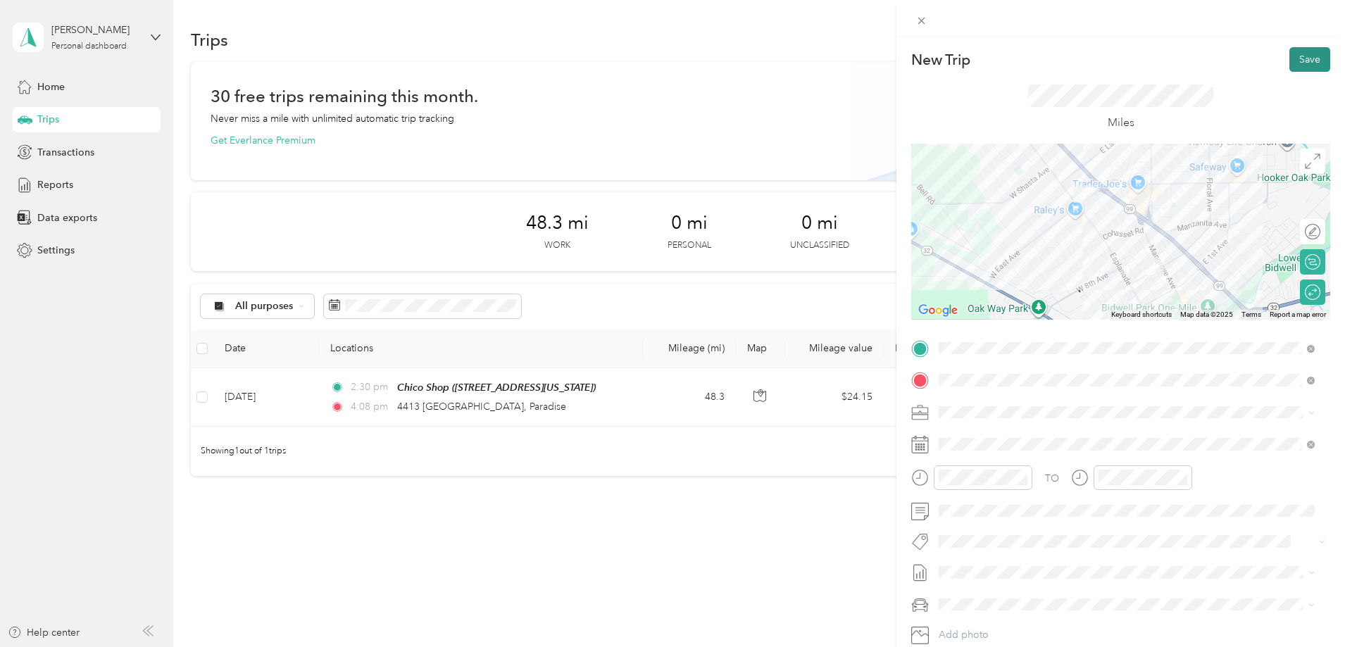
click at [1297, 58] on button "Save" at bounding box center [1310, 59] width 41 height 25
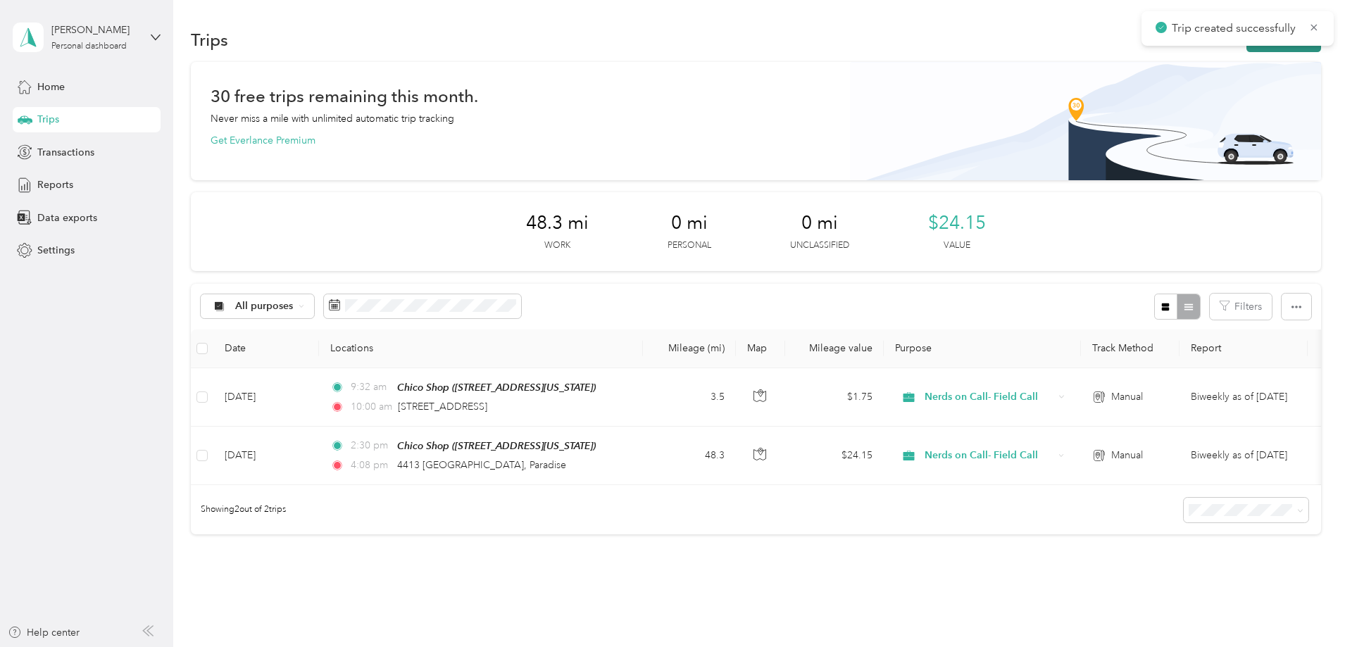
click at [1247, 47] on button "New trip" at bounding box center [1284, 39] width 75 height 25
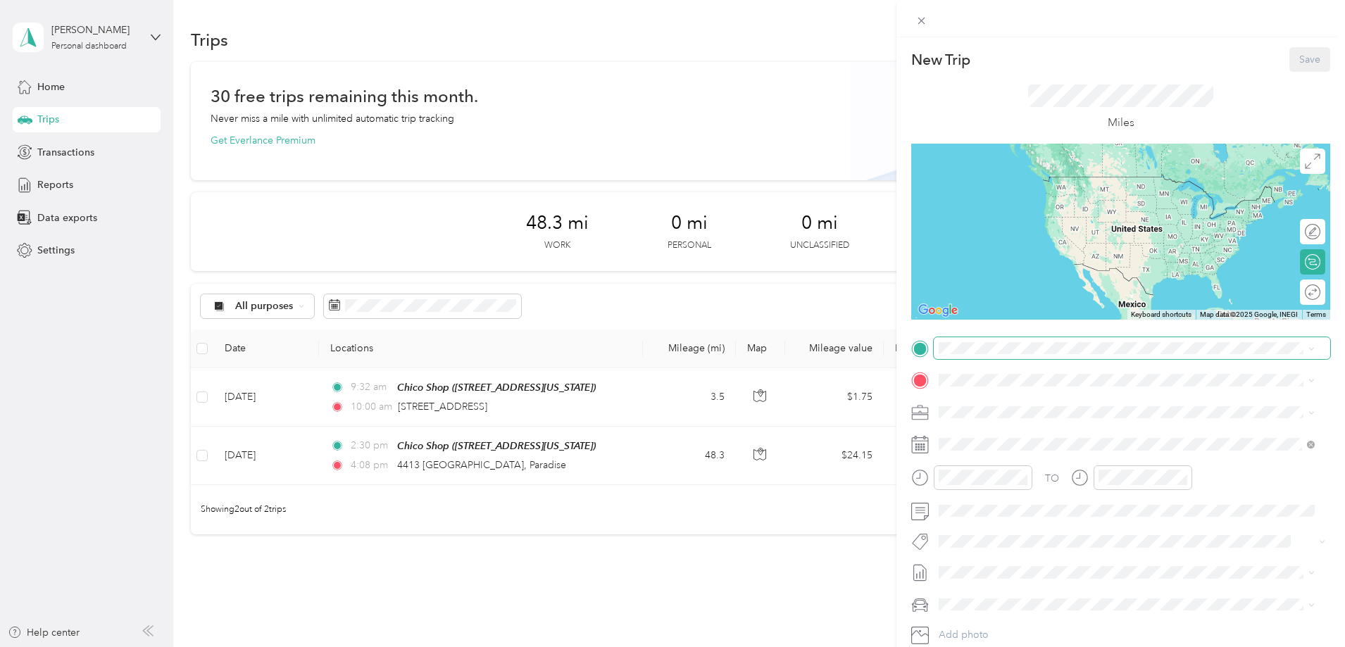
click at [1028, 340] on span at bounding box center [1132, 348] width 397 height 23
click at [1065, 511] on div "TEAM Chico Shop" at bounding box center [1036, 506] width 141 height 18
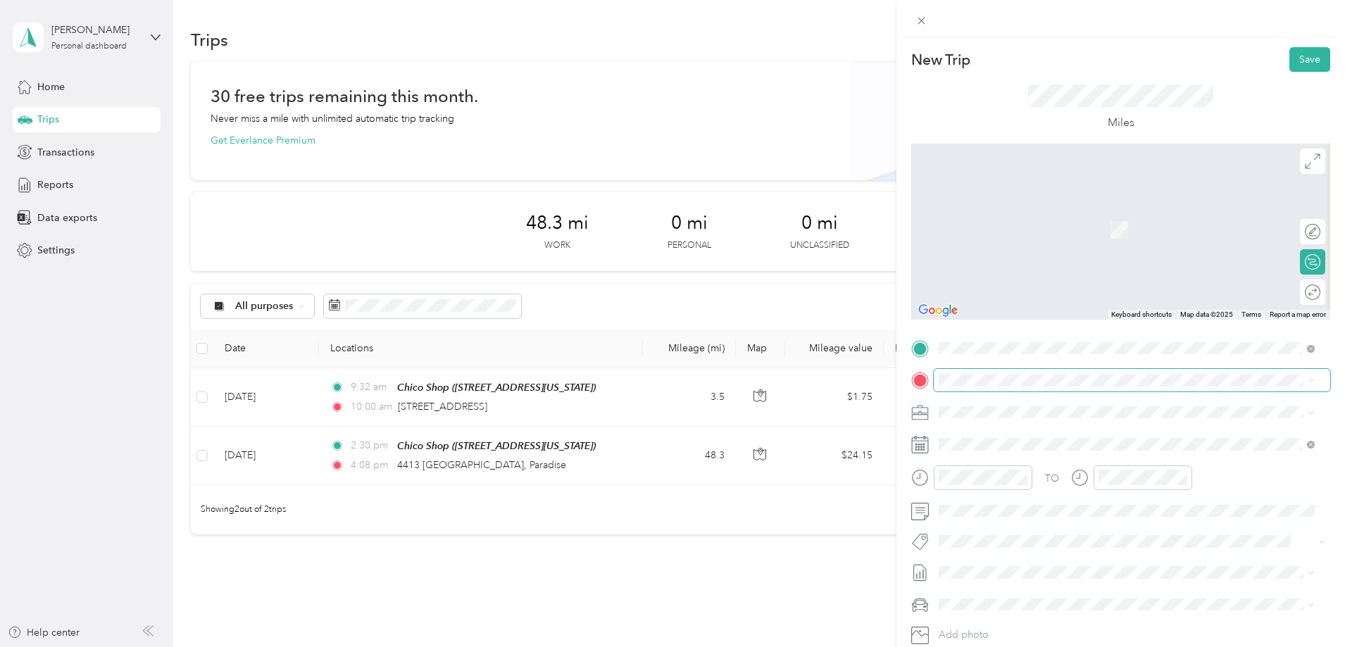
click at [1006, 370] on span at bounding box center [1132, 380] width 397 height 23
click at [1036, 437] on span "[STREET_ADDRESS][US_STATE]" at bounding box center [1036, 431] width 141 height 13
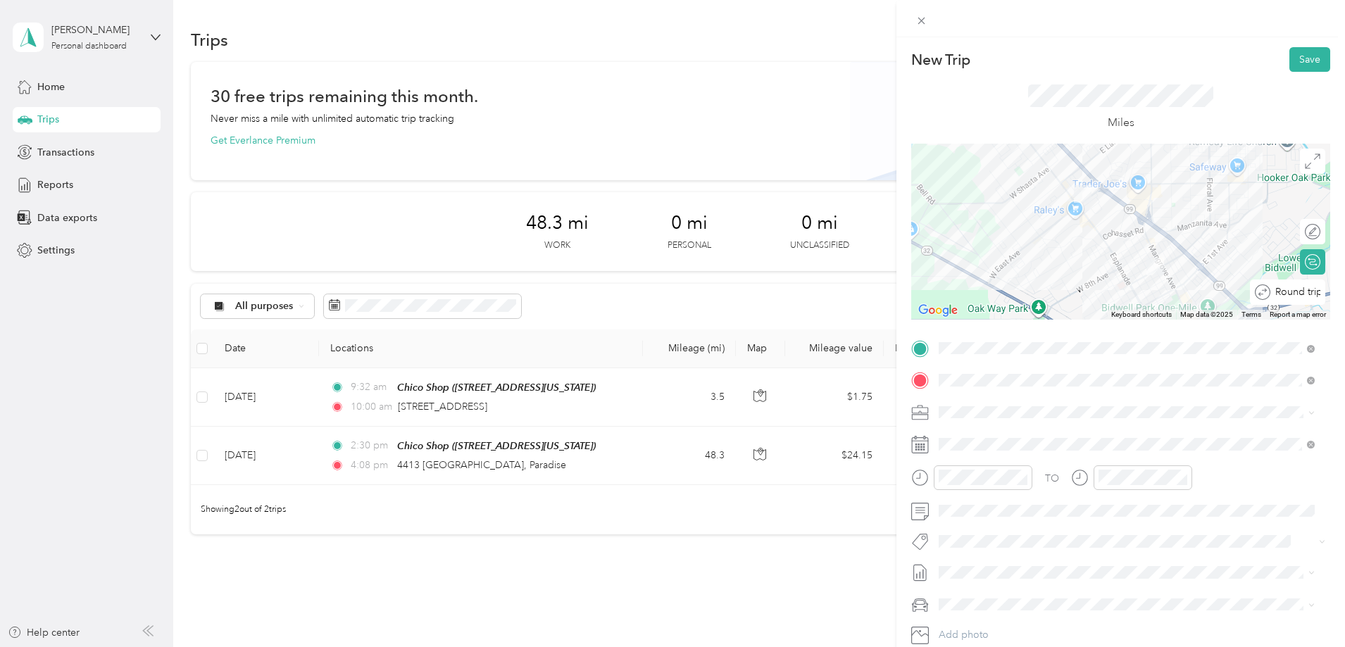
click at [1299, 294] on div "Round trip" at bounding box center [1296, 292] width 50 height 15
click at [1299, 294] on div at bounding box center [1306, 292] width 30 height 15
click at [953, 349] on div "03" at bounding box center [954, 349] width 34 height 20
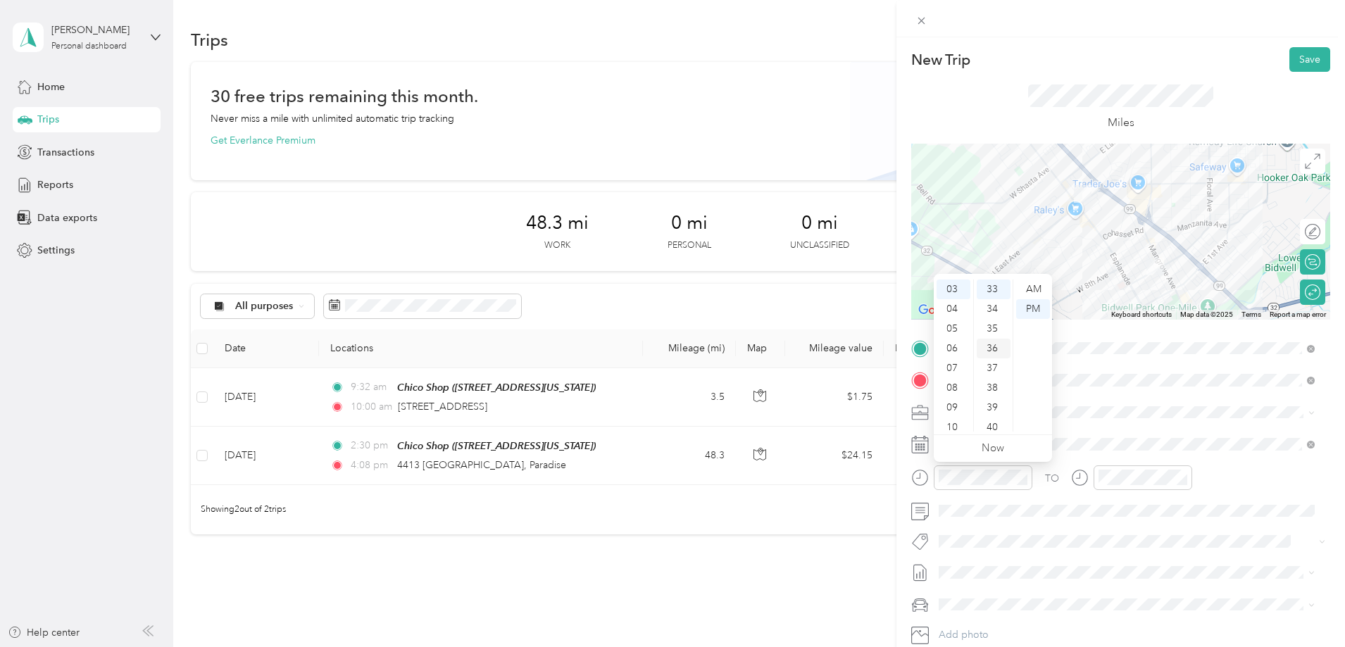
click at [1000, 348] on div "36" at bounding box center [994, 349] width 34 height 20
click at [957, 313] on div "04" at bounding box center [954, 309] width 34 height 20
click at [1038, 319] on ul "AM PM" at bounding box center [1032, 356] width 39 height 152
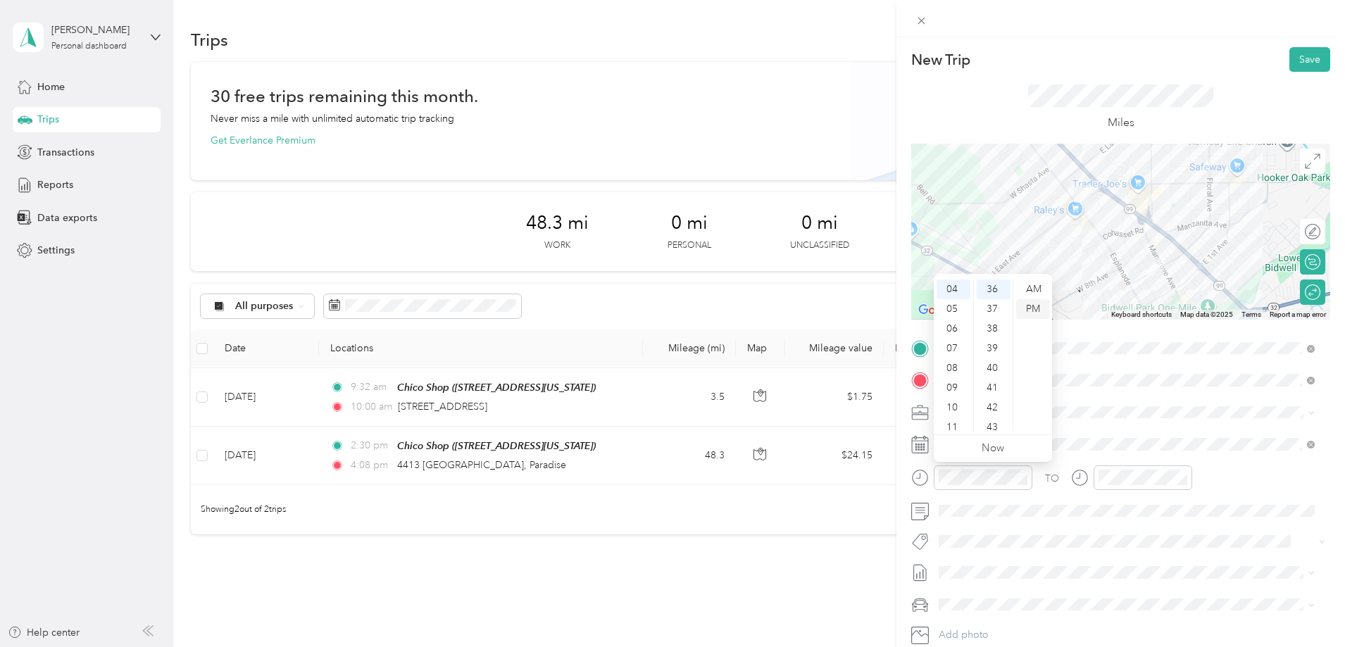
click at [1037, 314] on div "PM" at bounding box center [1033, 309] width 34 height 20
click at [953, 339] on div "03" at bounding box center [954, 340] width 34 height 20
click at [950, 312] on div "04" at bounding box center [954, 309] width 34 height 20
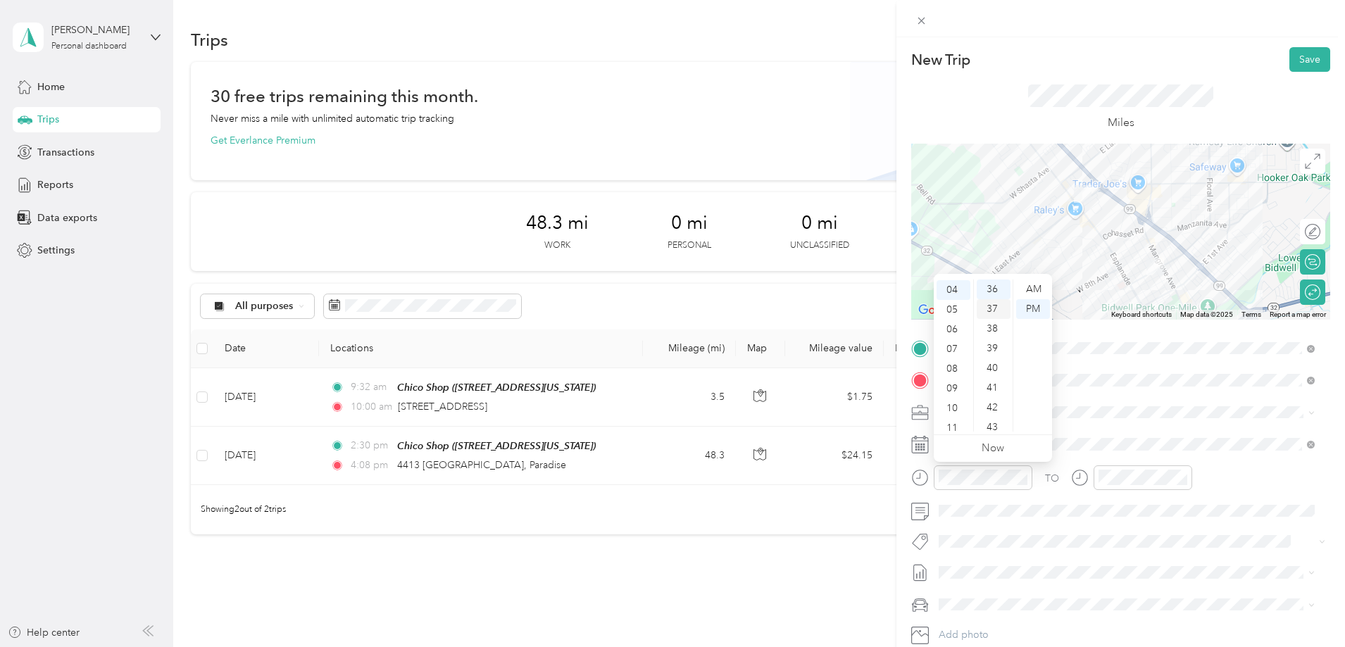
scroll to position [79, 0]
click at [987, 316] on div "02" at bounding box center [994, 323] width 34 height 20
click at [987, 316] on div "03" at bounding box center [994, 309] width 34 height 20
click at [992, 319] on div "05" at bounding box center [994, 329] width 34 height 20
click at [992, 319] on div "07" at bounding box center [994, 329] width 34 height 20
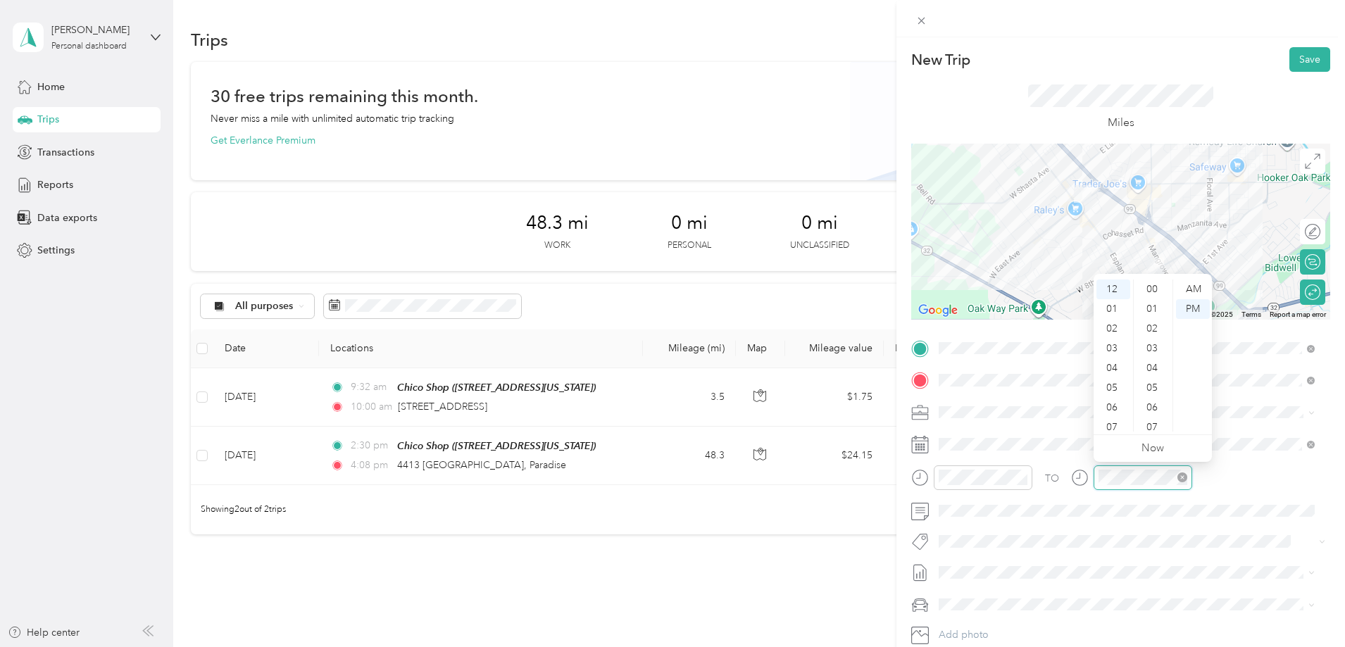
scroll to position [651, 0]
click at [1113, 369] on div "04" at bounding box center [1114, 369] width 34 height 20
click at [1153, 363] on div "56" at bounding box center [1154, 363] width 34 height 20
click at [1299, 60] on button "Save" at bounding box center [1310, 59] width 41 height 25
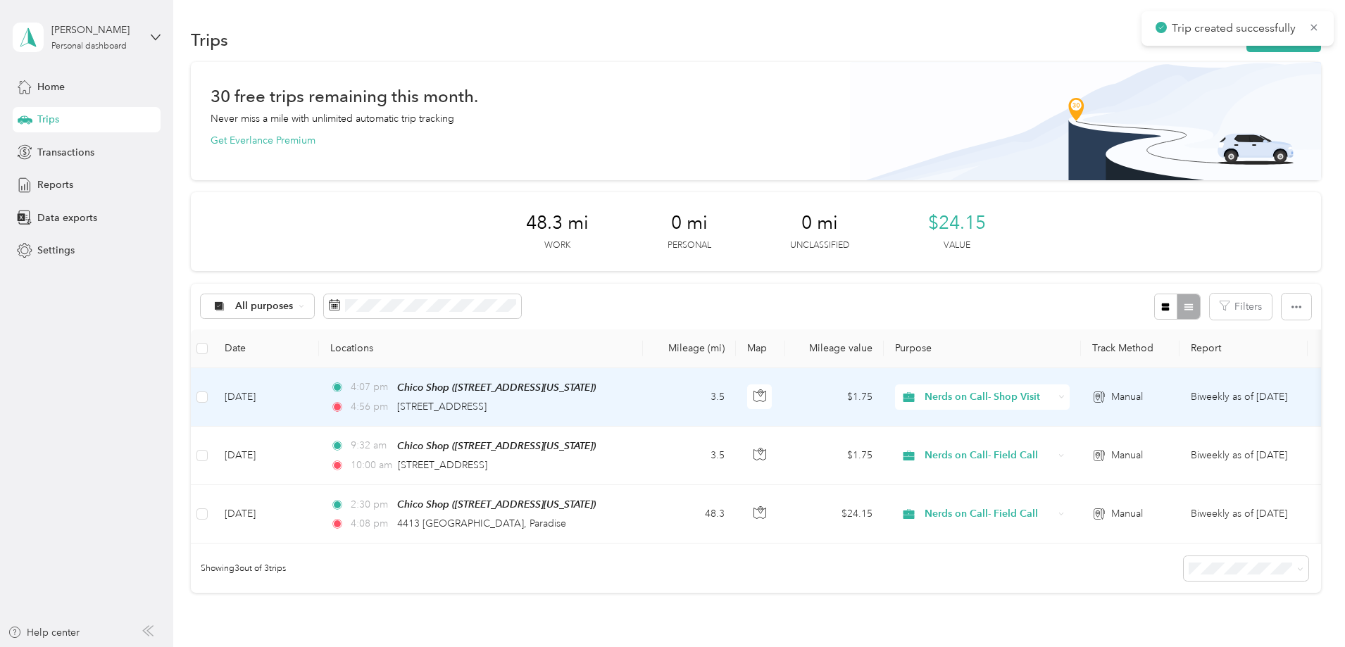
click at [319, 404] on td "[DATE]" at bounding box center [266, 397] width 106 height 58
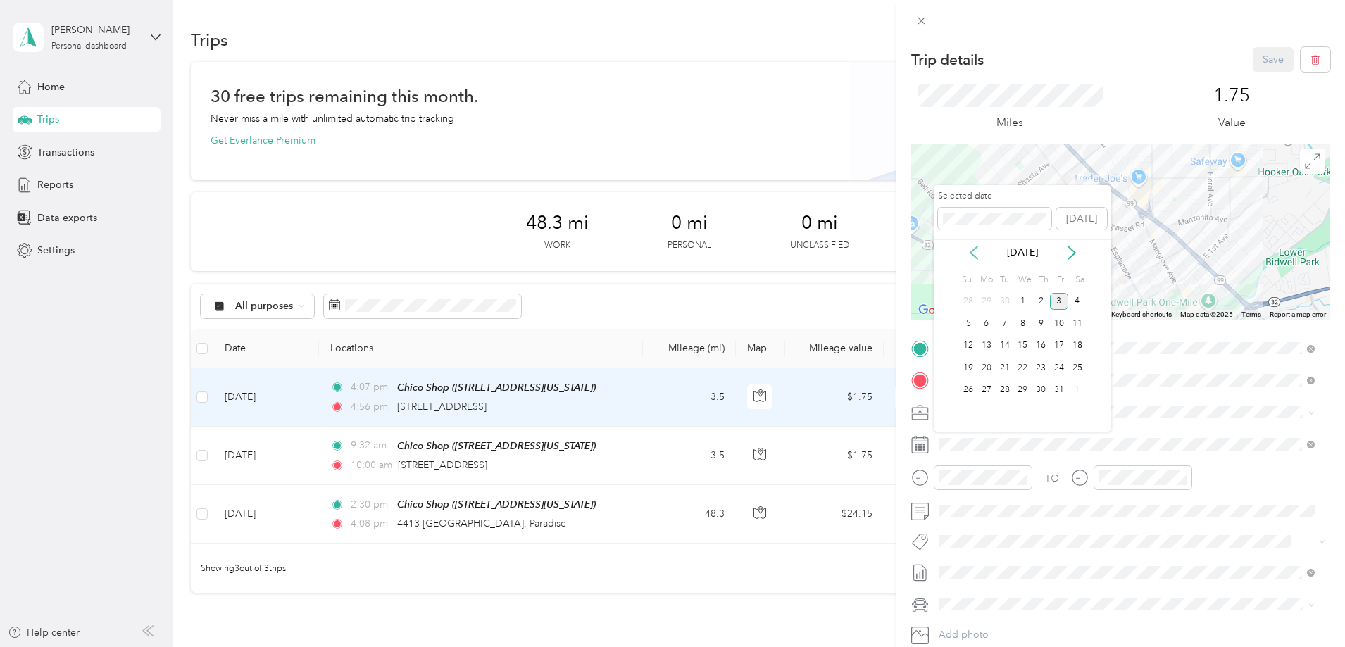
click at [979, 256] on icon at bounding box center [974, 253] width 14 height 14
click at [1043, 368] on div "25" at bounding box center [1041, 368] width 18 height 18
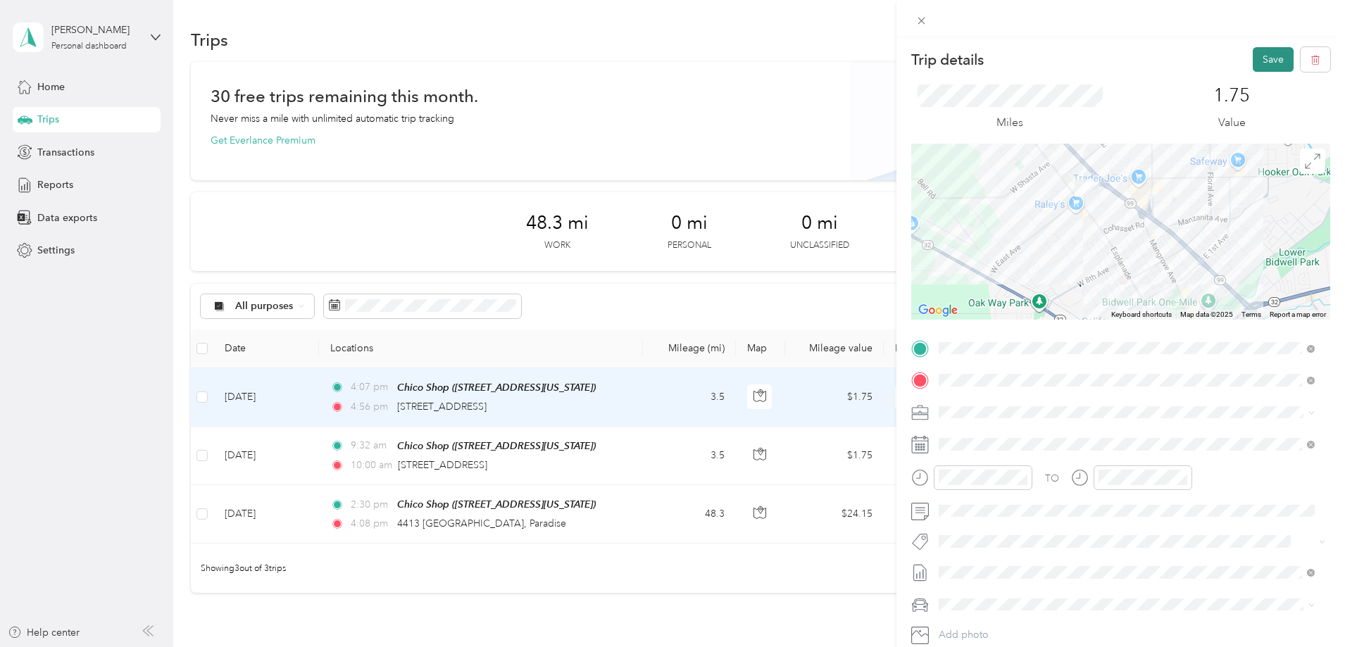
click at [1255, 61] on button "Save" at bounding box center [1273, 59] width 41 height 25
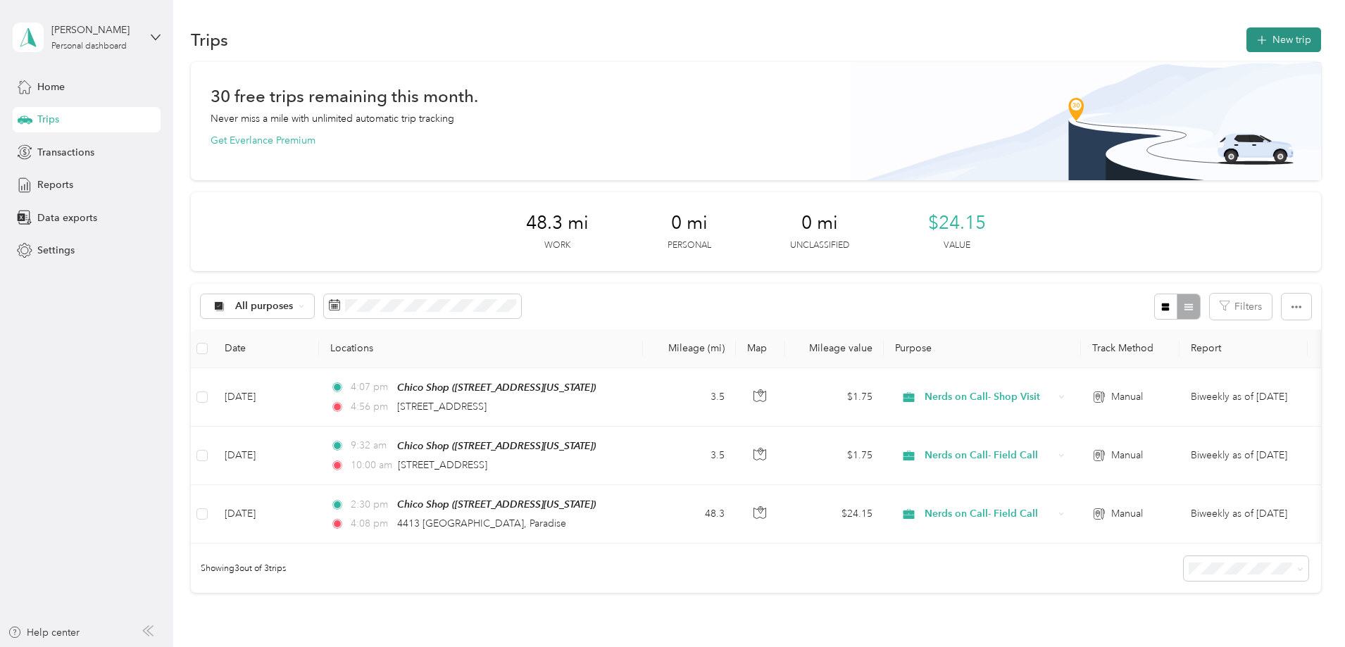
click at [1247, 37] on button "New trip" at bounding box center [1284, 39] width 75 height 25
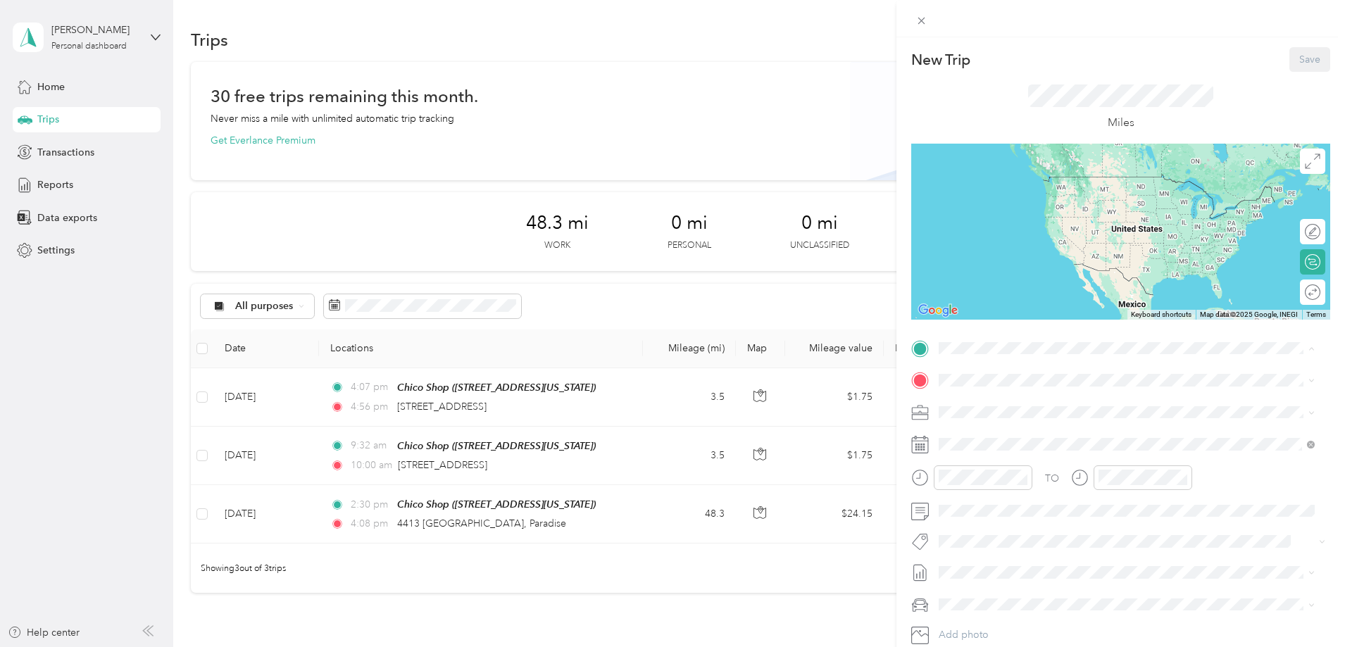
click at [1036, 507] on div "TEAM Chico Shop" at bounding box center [1036, 506] width 141 height 18
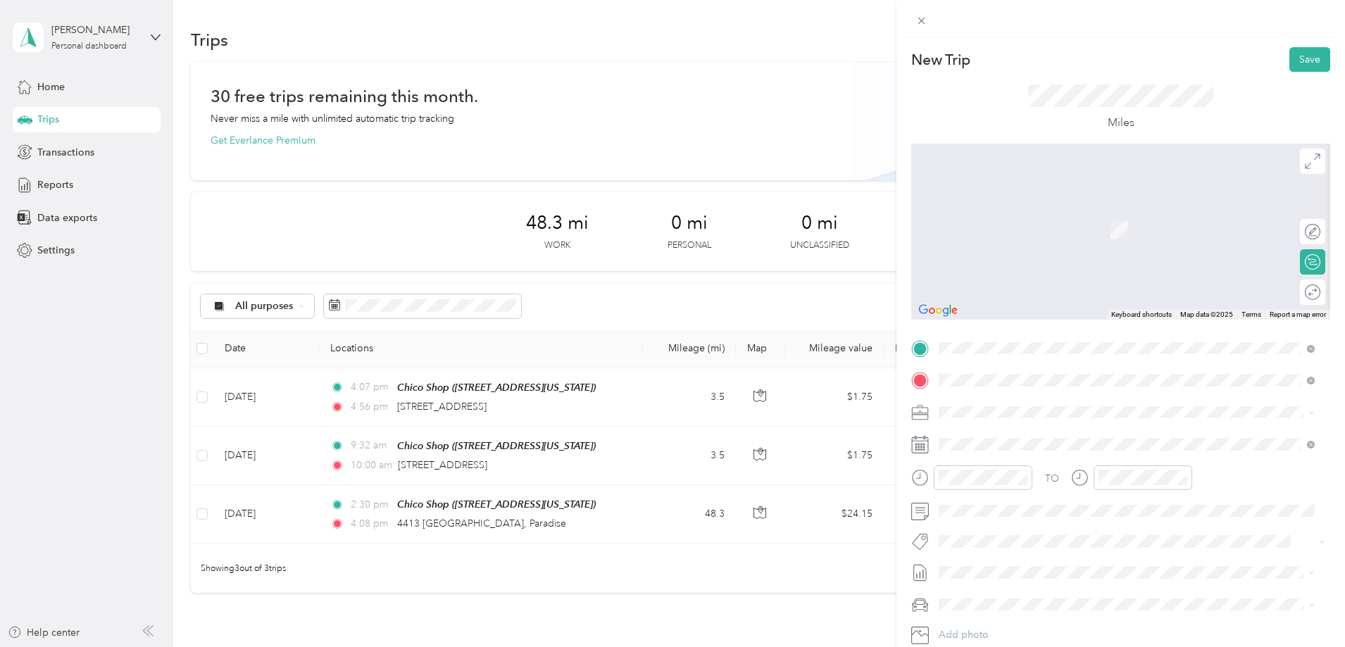
click at [1002, 437] on span "[STREET_ADDRESS][PERSON_NAME][US_STATE]" at bounding box center [1075, 431] width 219 height 13
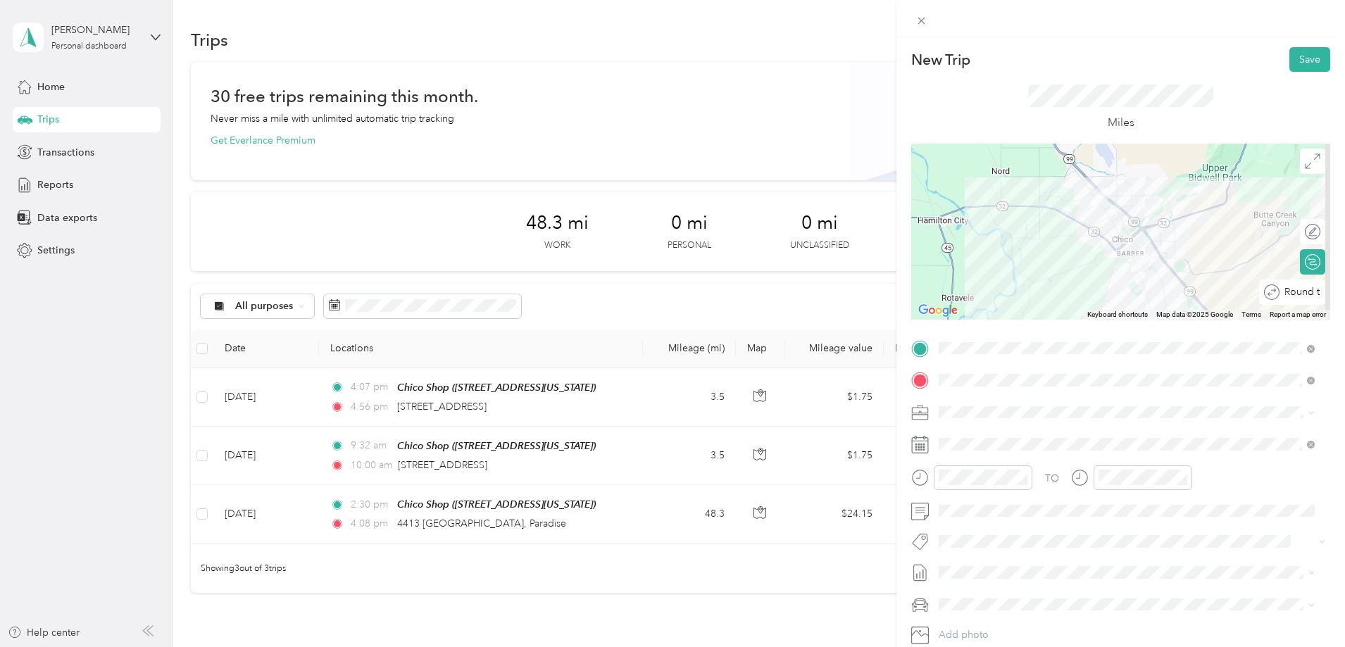
click at [1304, 297] on div "Round trip" at bounding box center [1292, 292] width 66 height 25
click at [1292, 299] on div at bounding box center [1306, 292] width 30 height 15
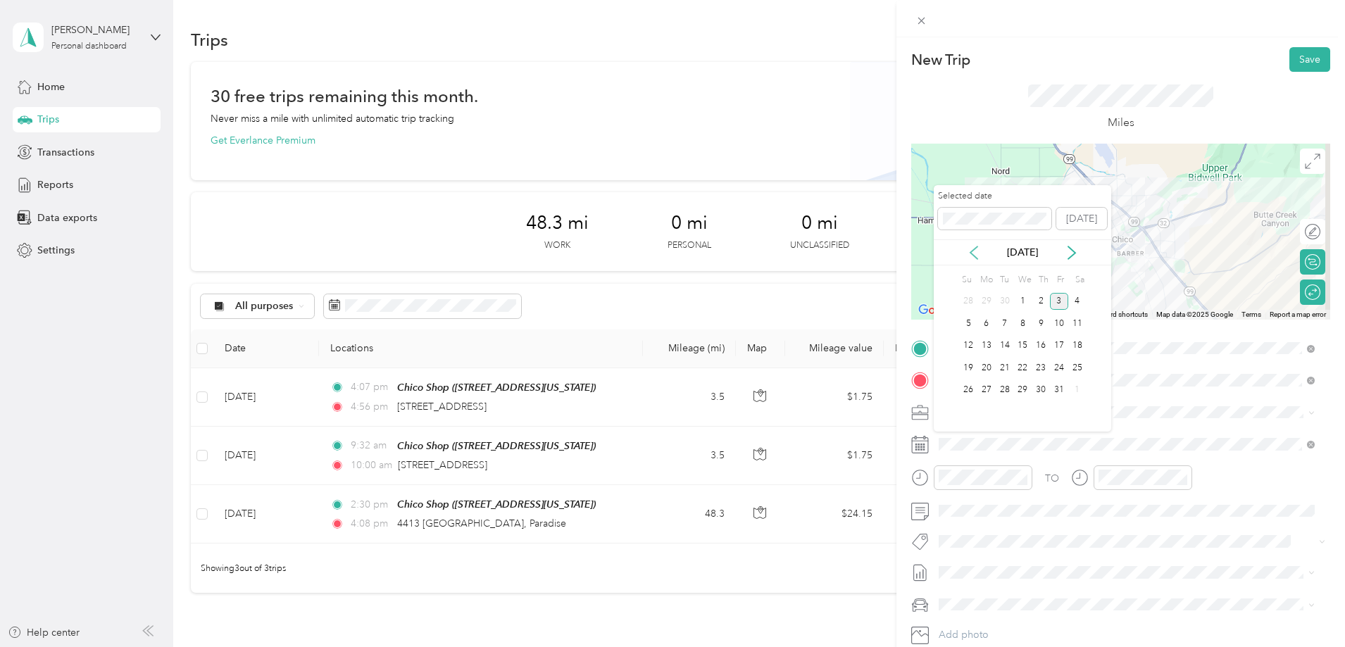
click at [973, 254] on icon at bounding box center [974, 253] width 7 height 13
click at [1024, 368] on div "24" at bounding box center [1023, 368] width 18 height 18
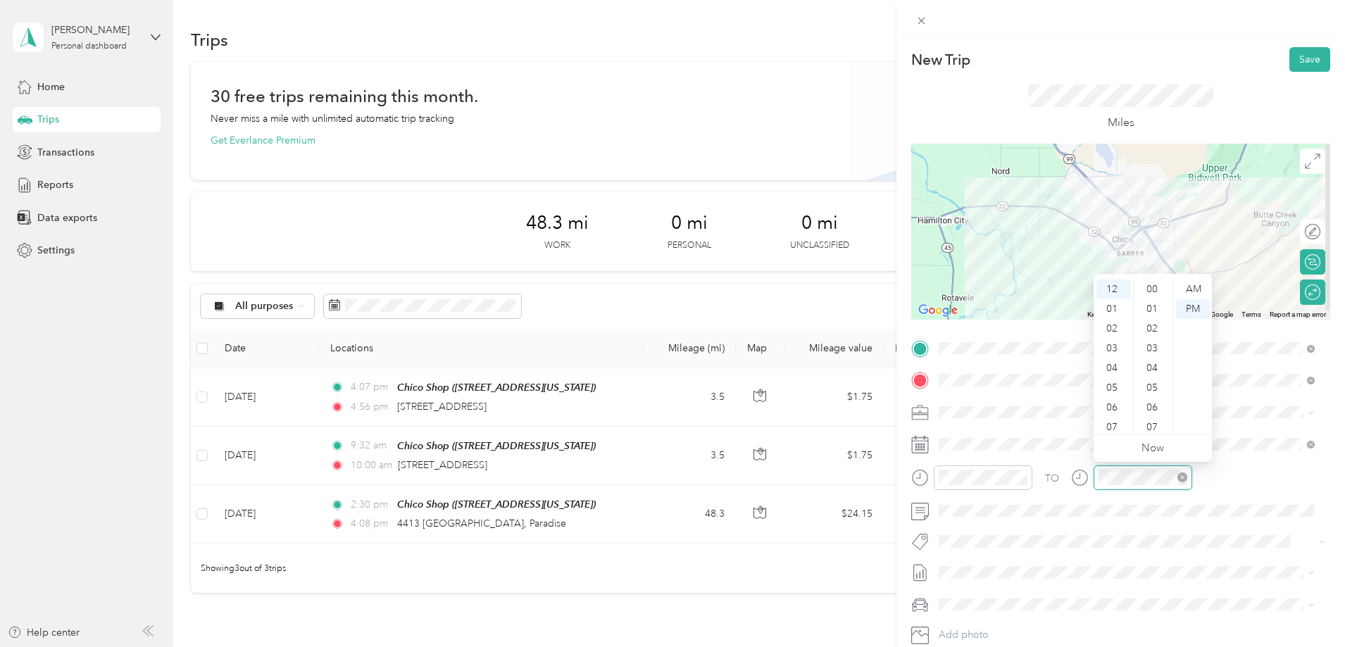
scroll to position [671, 0]
click at [1156, 368] on div "52" at bounding box center [1154, 363] width 34 height 20
click at [1295, 66] on button "Save" at bounding box center [1310, 59] width 41 height 25
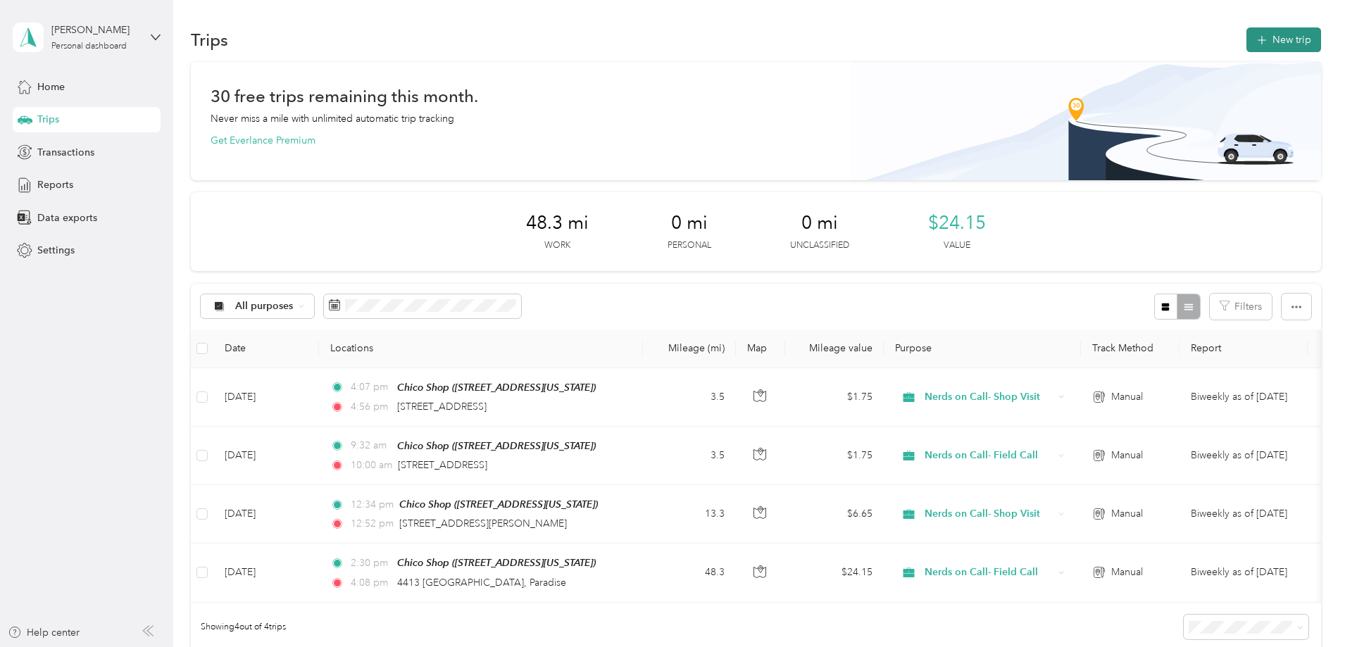
click at [1254, 44] on icon "button" at bounding box center [1262, 40] width 16 height 16
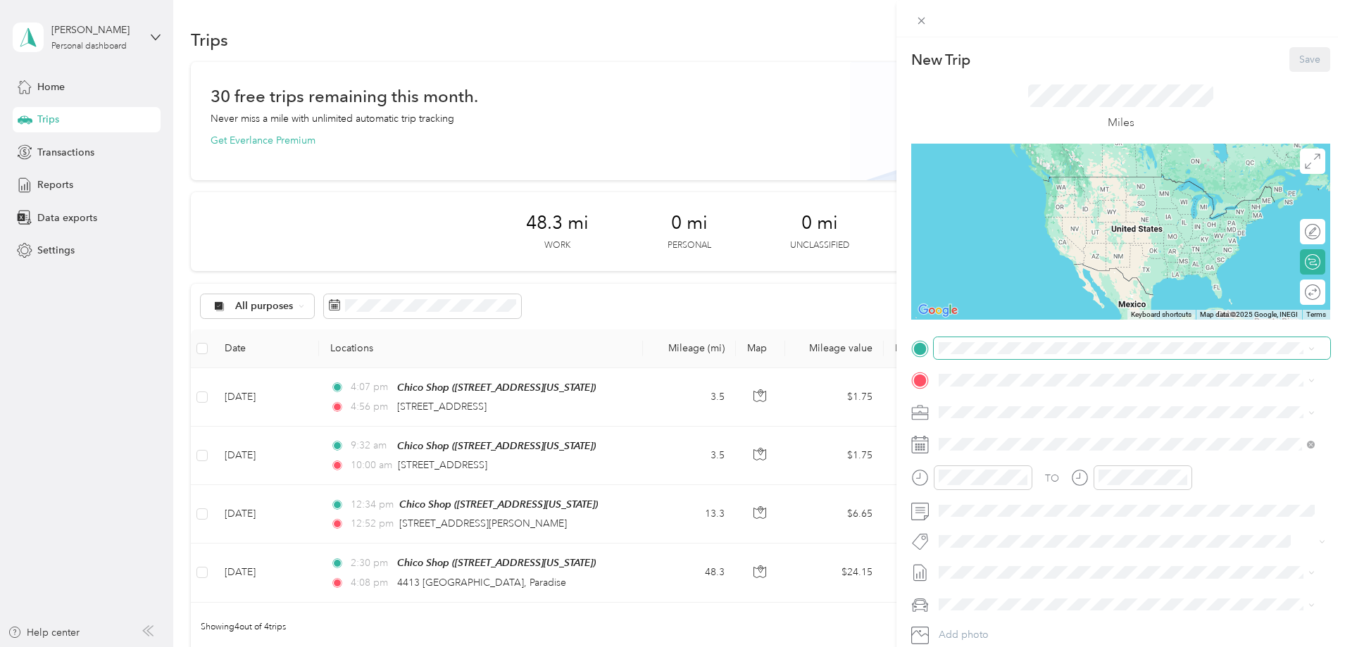
click at [1009, 357] on span at bounding box center [1132, 348] width 397 height 23
click at [1024, 505] on strong "Chico Shop" at bounding box center [1041, 505] width 54 height 13
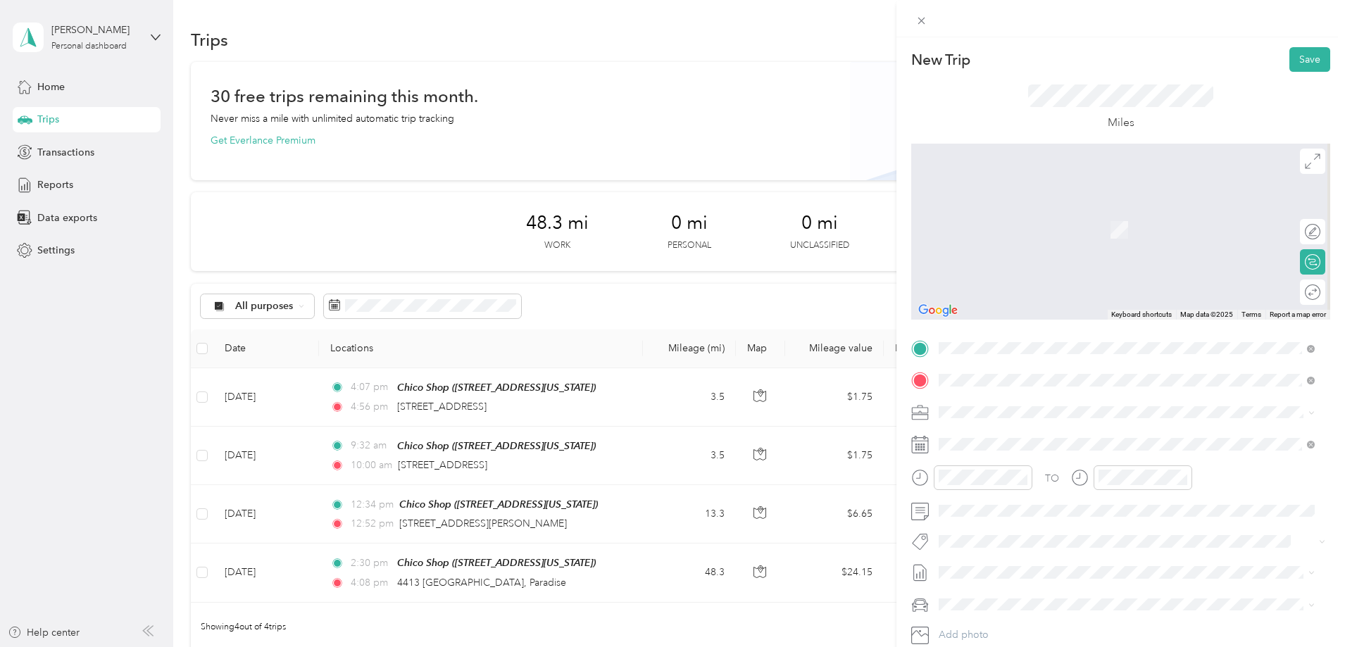
click at [1034, 432] on span "[STREET_ADDRESS][US_STATE]" at bounding box center [1036, 431] width 141 height 13
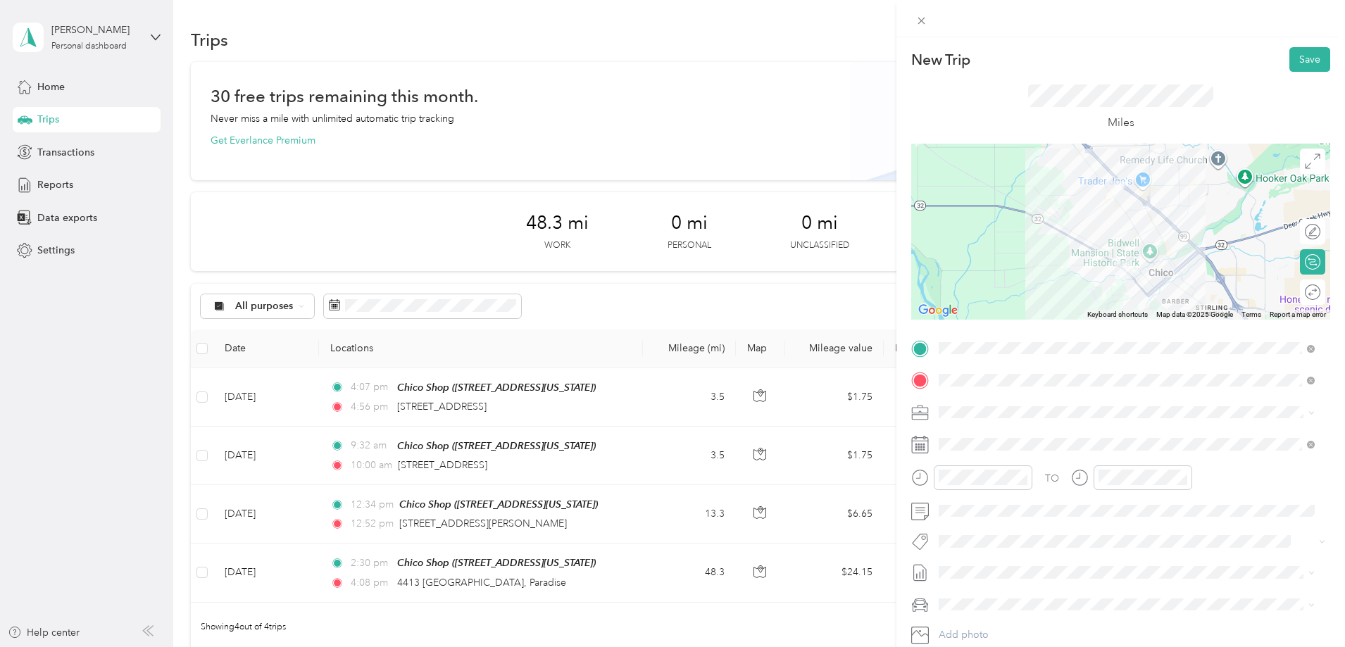
click at [1004, 452] on li "Nerds on Call- Field Call" at bounding box center [1127, 461] width 386 height 25
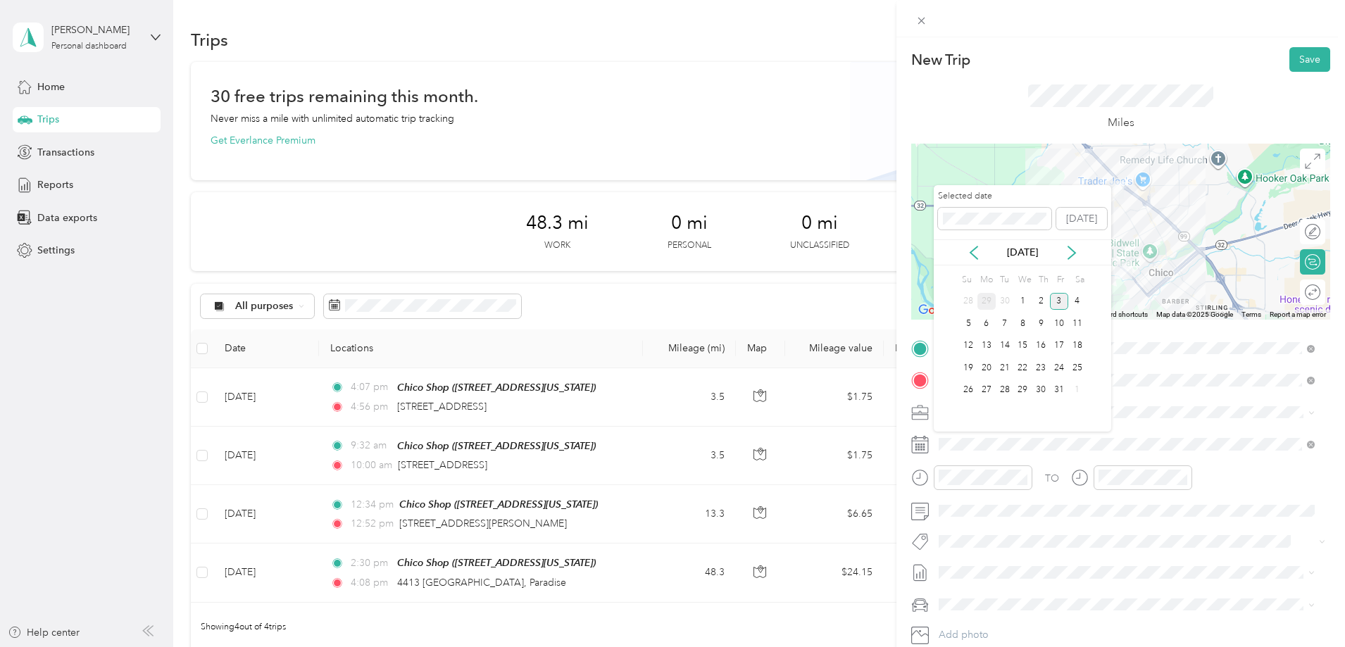
click at [992, 301] on div "29" at bounding box center [987, 302] width 18 height 18
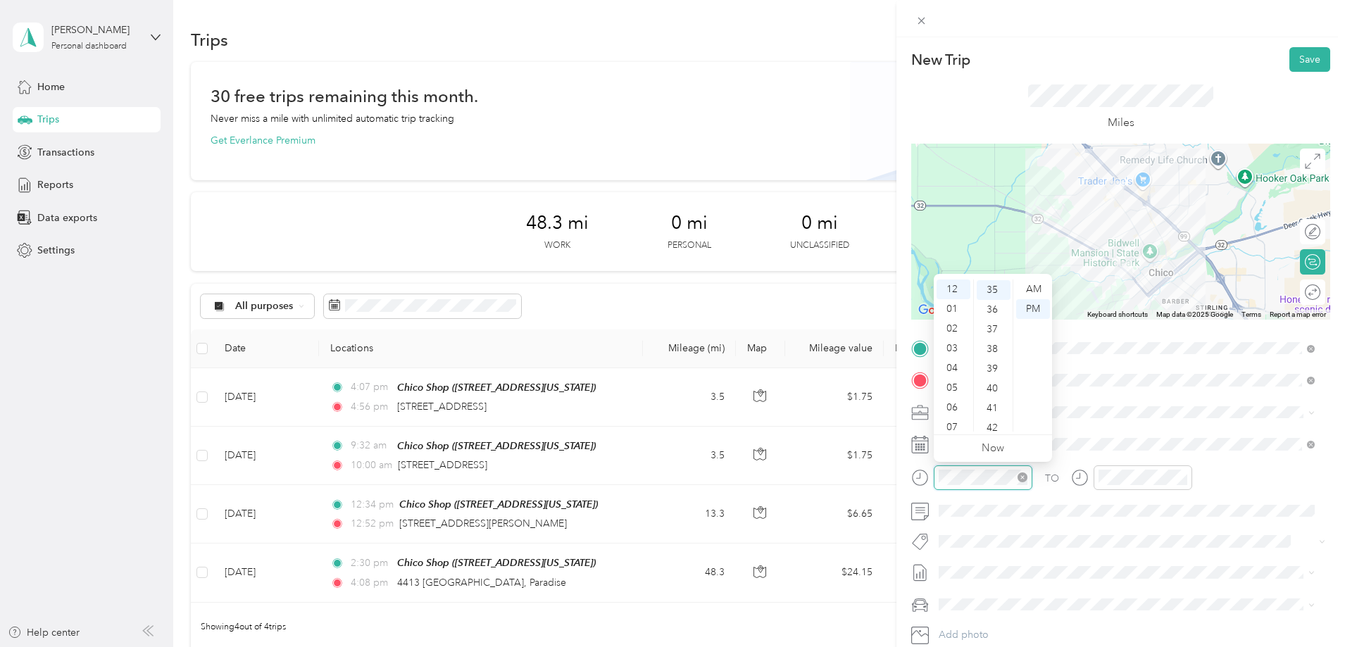
scroll to position [690, 0]
click at [958, 330] on div "02" at bounding box center [954, 329] width 34 height 20
click at [994, 323] on div "15" at bounding box center [994, 318] width 34 height 20
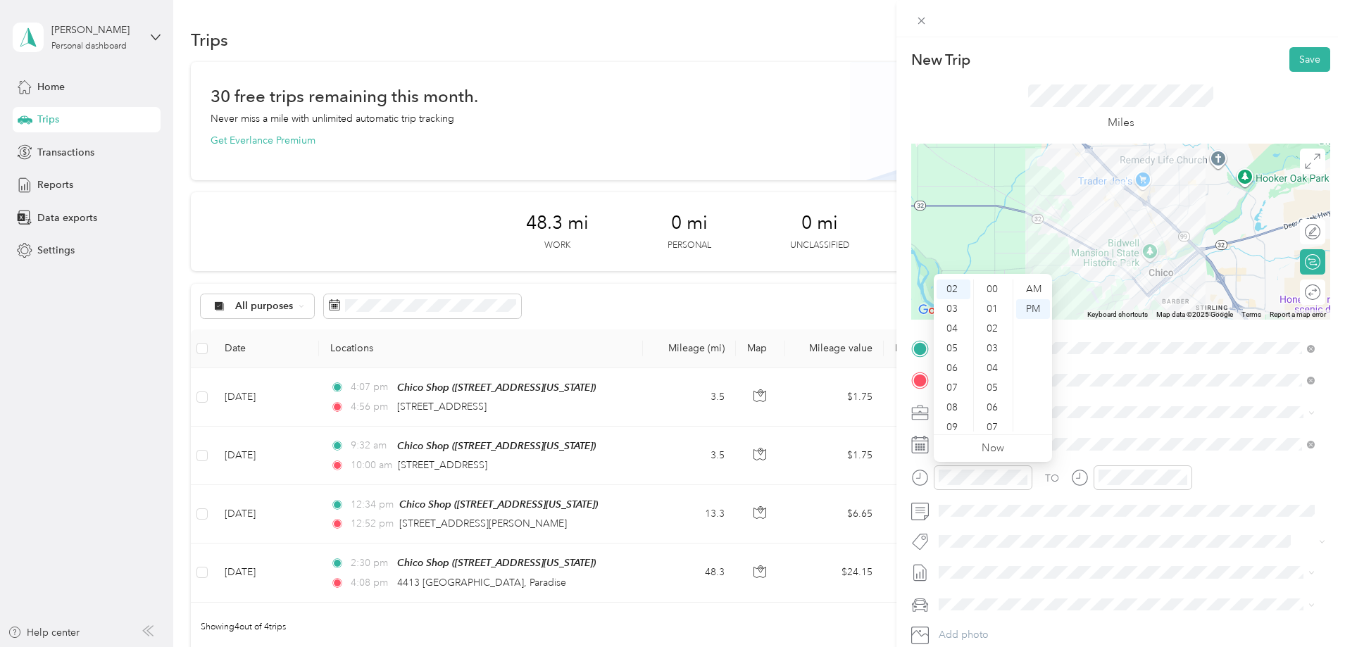
click at [994, 323] on div "02" at bounding box center [994, 329] width 34 height 20
click at [994, 323] on div "04" at bounding box center [994, 329] width 34 height 20
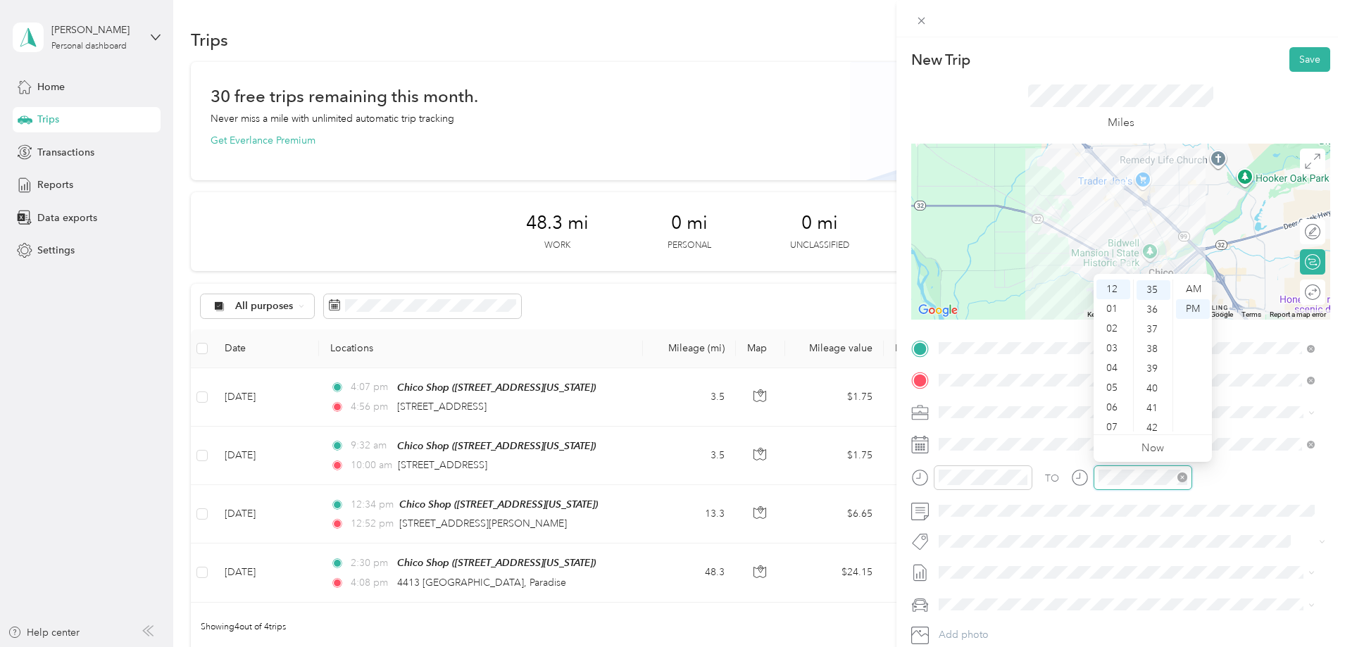
scroll to position [690, 0]
click at [1109, 330] on div "02" at bounding box center [1114, 329] width 34 height 20
click at [1150, 339] on div "55" at bounding box center [1154, 343] width 34 height 20
click at [1300, 287] on div "Round trip" at bounding box center [1312, 292] width 25 height 25
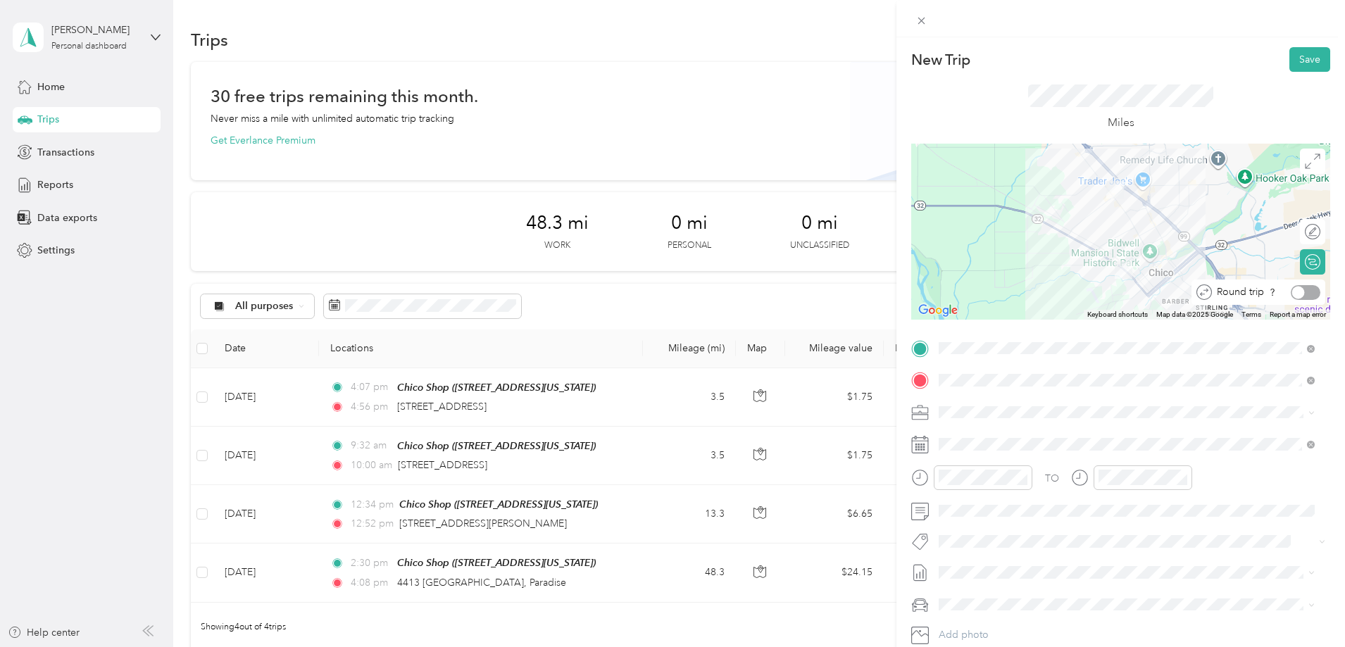
click at [1300, 292] on div at bounding box center [1306, 292] width 30 height 15
click at [1302, 52] on button "Save" at bounding box center [1310, 59] width 41 height 25
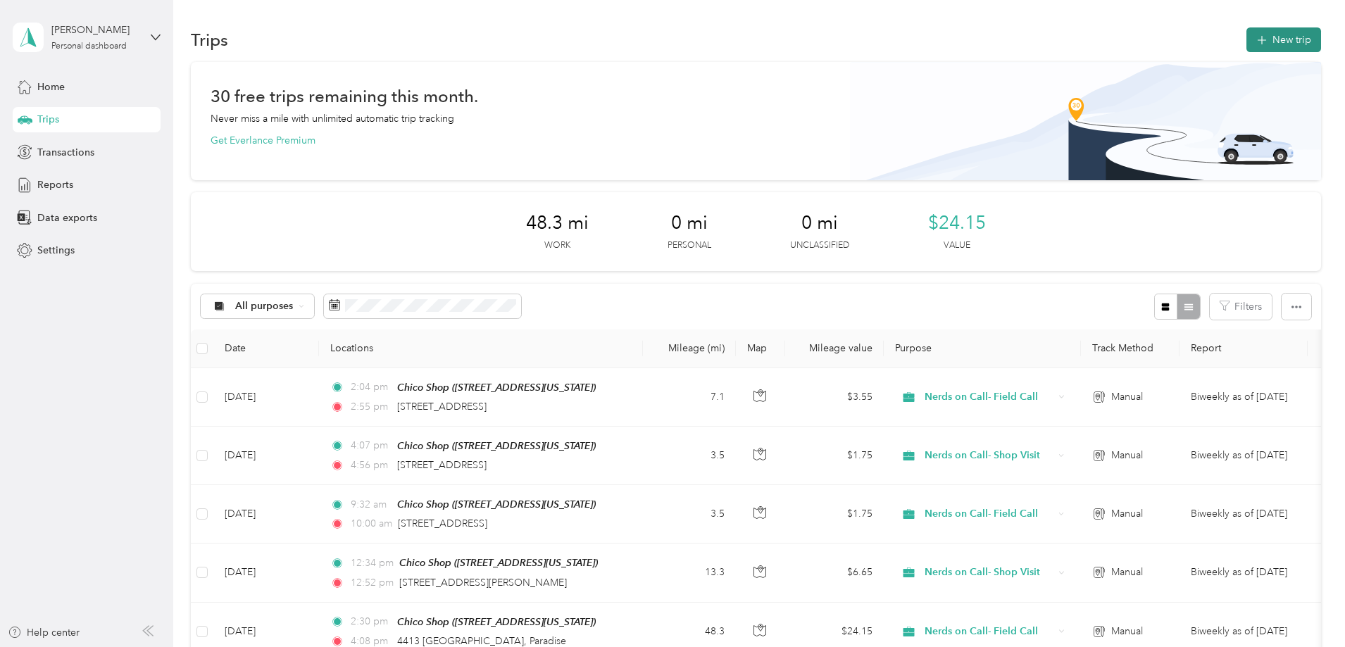
click at [1247, 39] on button "New trip" at bounding box center [1284, 39] width 75 height 25
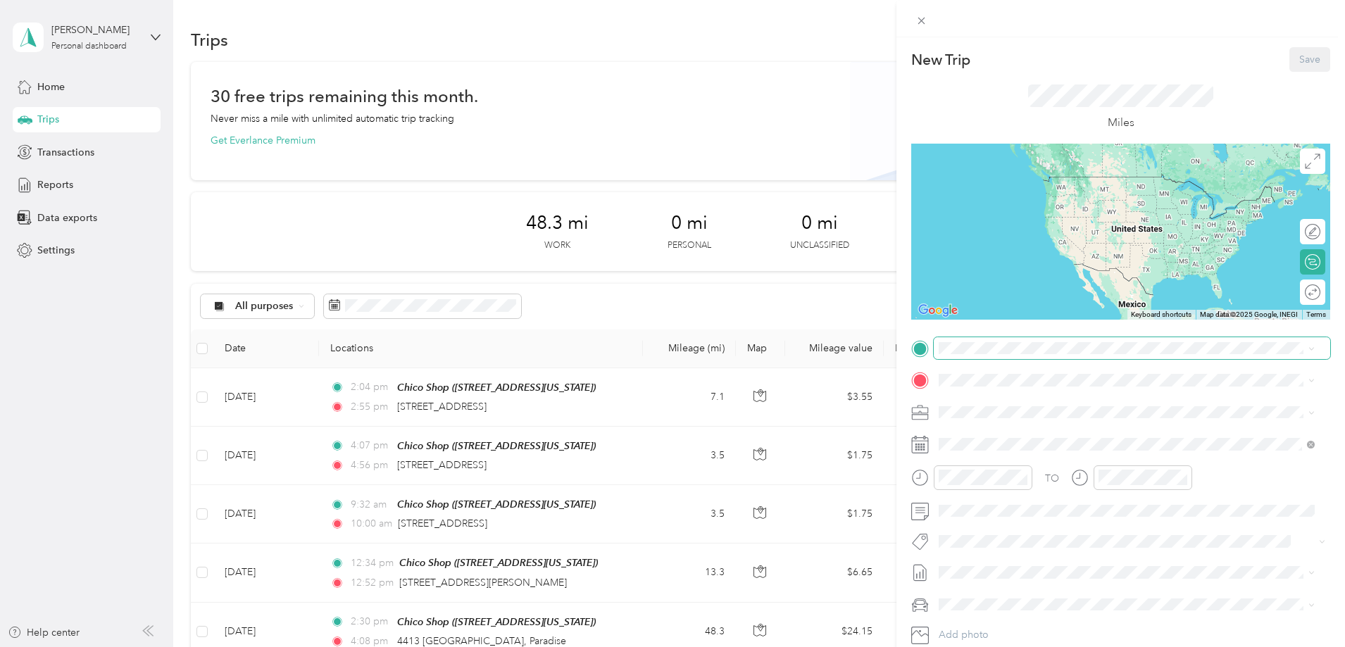
click at [1018, 339] on span at bounding box center [1132, 348] width 397 height 23
click at [1045, 504] on strong "Chico Shop" at bounding box center [1041, 505] width 54 height 13
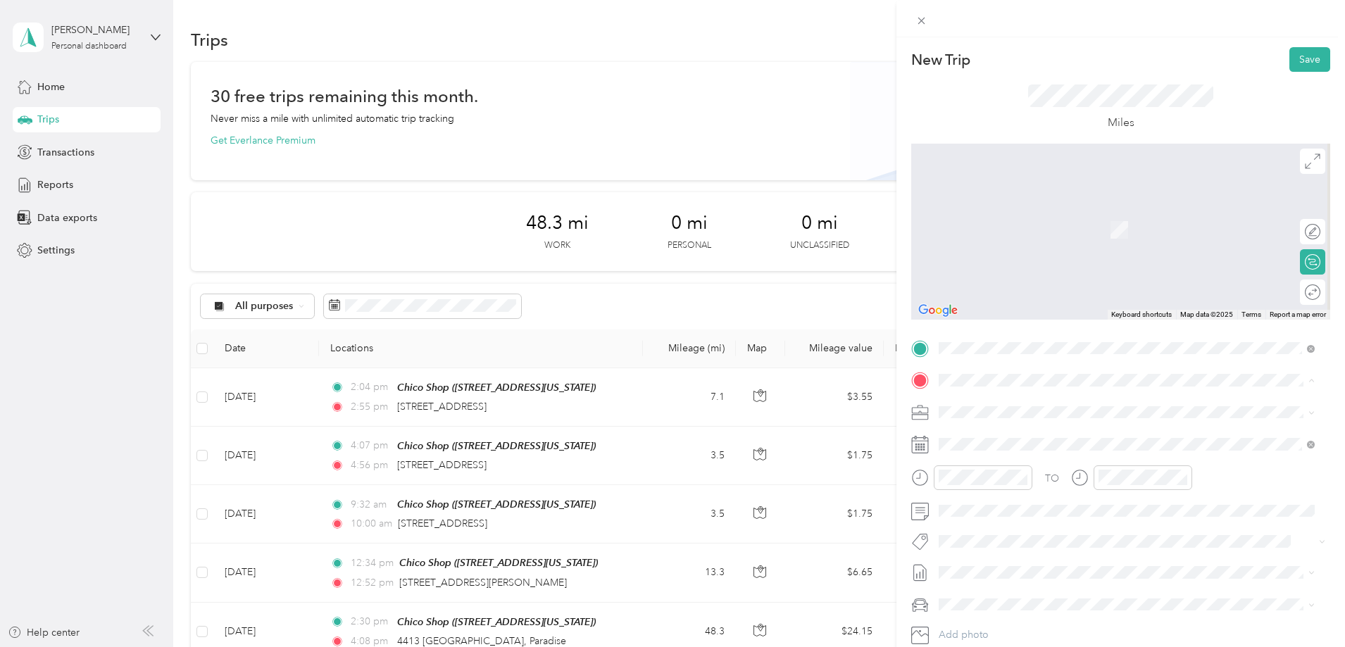
click at [1056, 545] on div "TEAM [GEOGRAPHIC_DATA] [STREET_ADDRESS][US_STATE]" at bounding box center [1036, 545] width 141 height 35
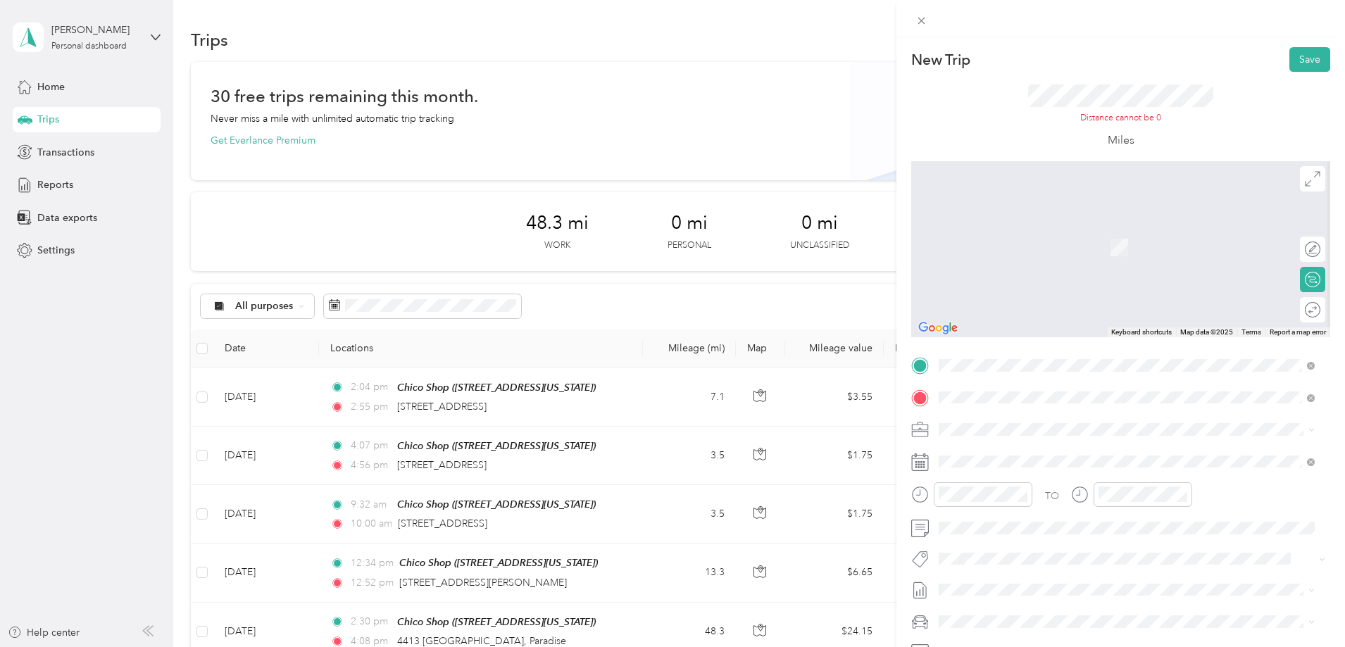
click at [1043, 455] on span "[STREET_ADDRESS][PERSON_NAME][US_STATE]" at bounding box center [1075, 448] width 219 height 13
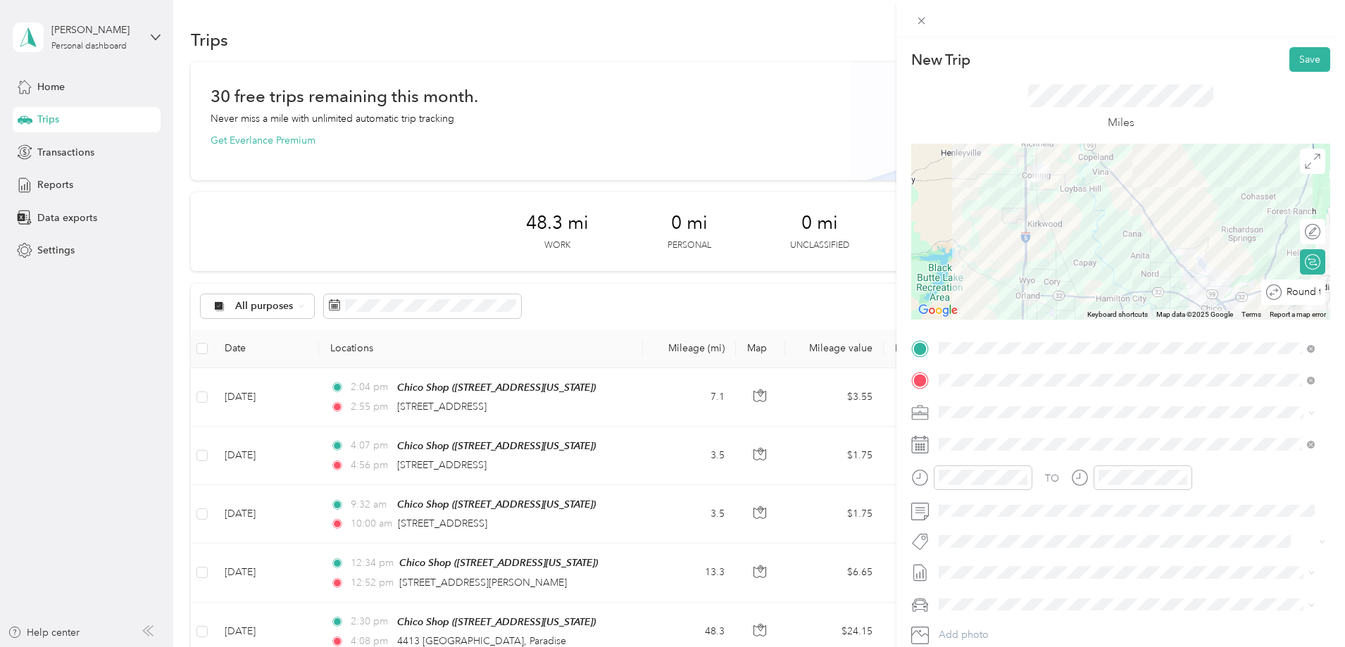
click at [1309, 299] on div "Round trip" at bounding box center [1293, 292] width 64 height 25
click at [1307, 290] on div at bounding box center [1306, 292] width 30 height 15
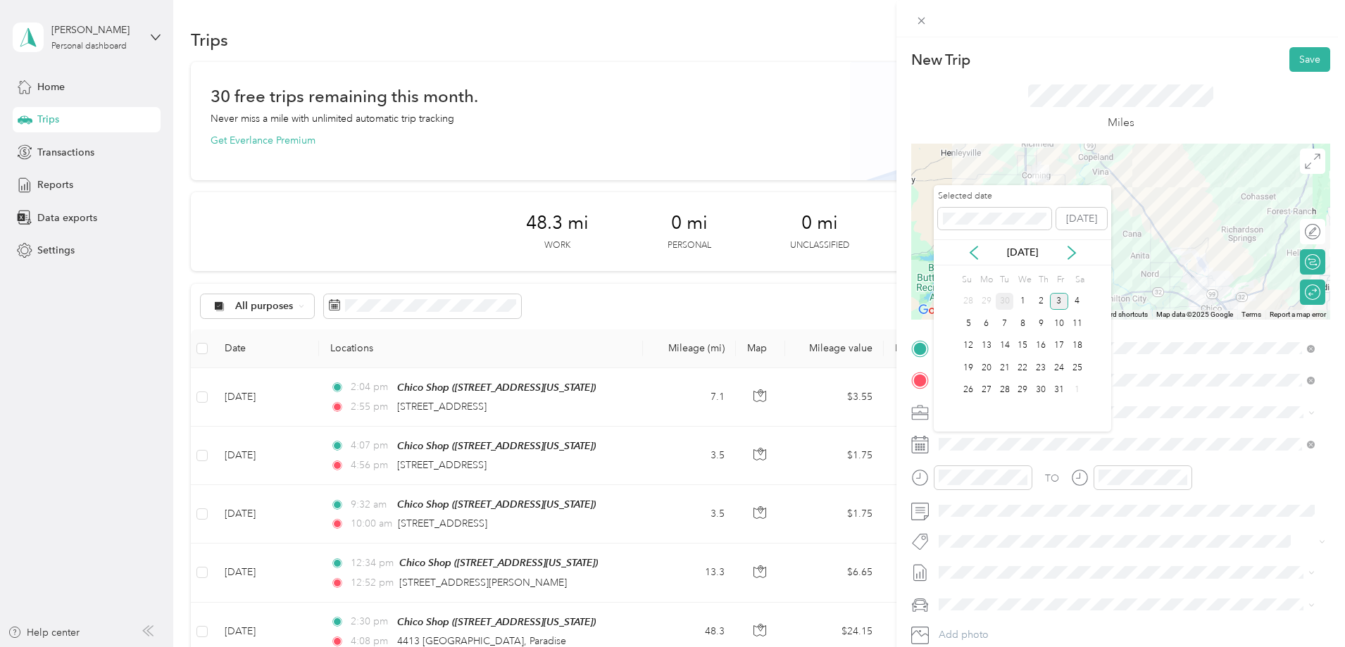
click at [1011, 299] on div "30" at bounding box center [1005, 302] width 18 height 18
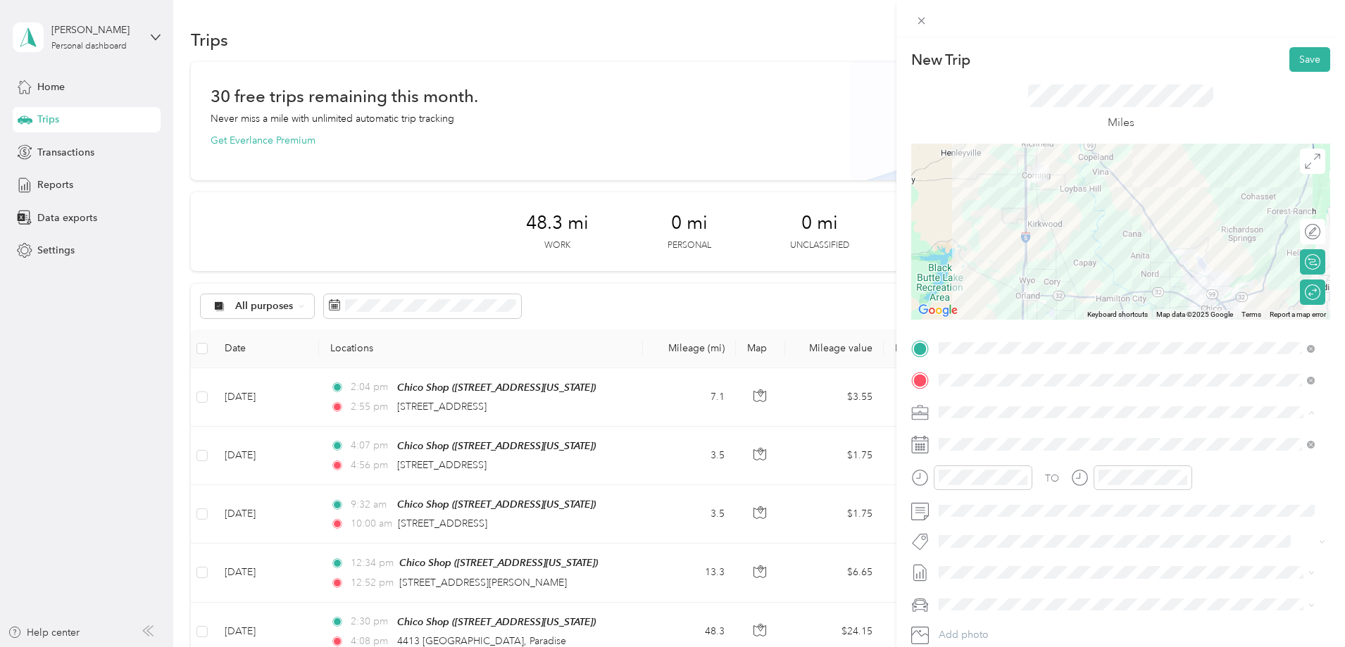
click at [980, 445] on ol "Nerds on Call- Shop Visit Nerds on Call- Field Call Personal" at bounding box center [1127, 462] width 386 height 74
click at [980, 402] on span at bounding box center [1132, 412] width 397 height 23
click at [990, 459] on span "Nerds on Call- Field Call" at bounding box center [998, 462] width 108 height 12
click at [956, 381] on div "09" at bounding box center [954, 383] width 34 height 20
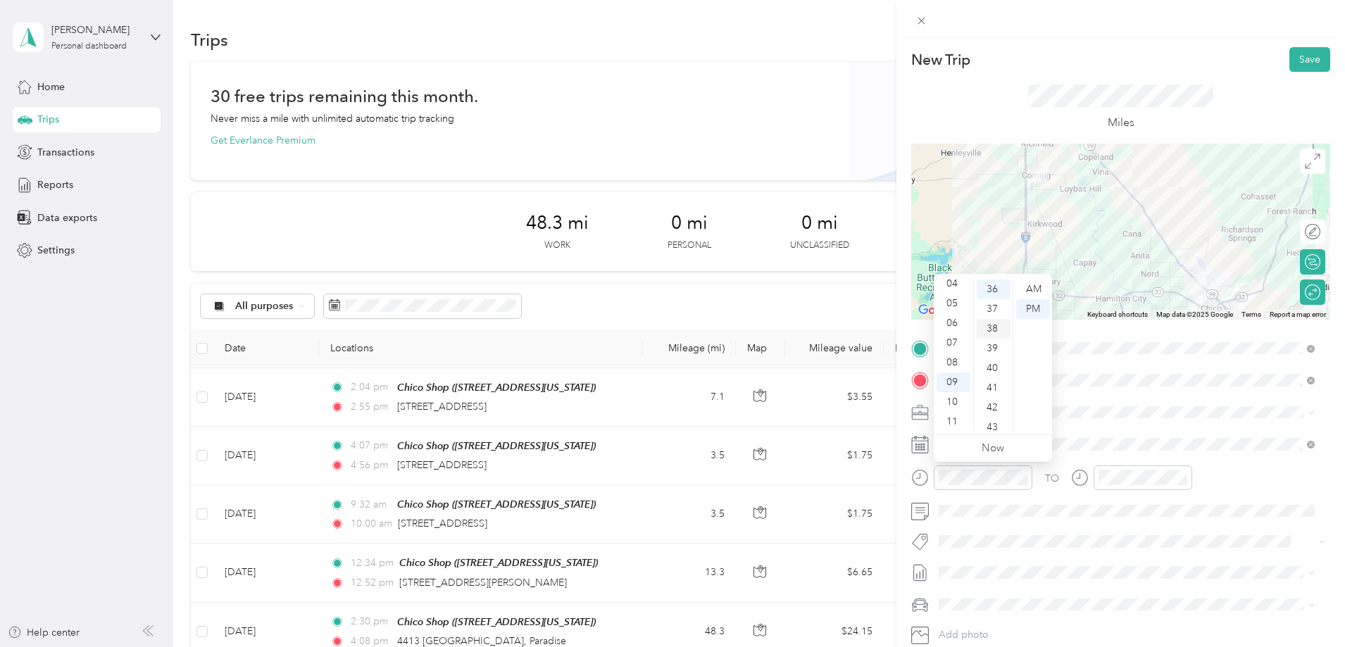
click at [990, 331] on div "38" at bounding box center [994, 329] width 34 height 20
click at [990, 331] on div "40" at bounding box center [994, 329] width 34 height 20
click at [990, 331] on div "42" at bounding box center [994, 329] width 34 height 20
click at [1037, 290] on div "AM" at bounding box center [1033, 290] width 34 height 20
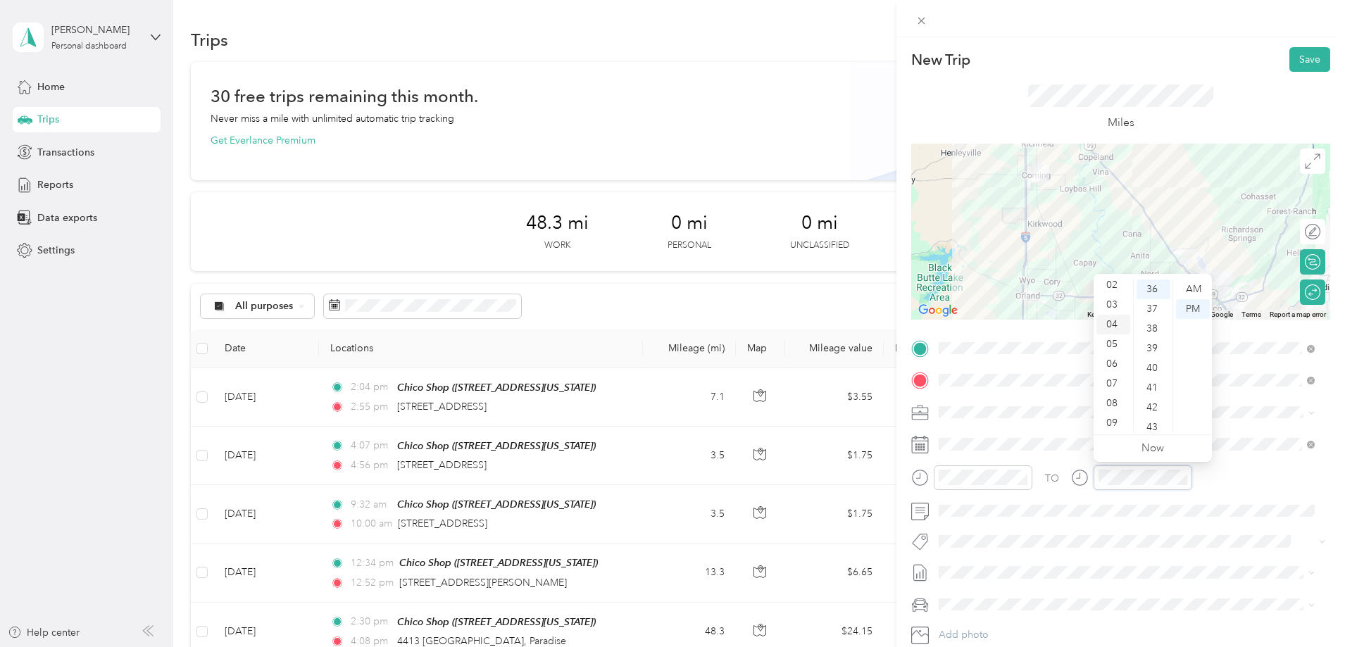
scroll to position [85, 0]
click at [1113, 420] on div "11" at bounding box center [1114, 422] width 34 height 20
click at [1154, 395] on div "41" at bounding box center [1154, 388] width 34 height 20
click at [1148, 362] on div "34" at bounding box center [1154, 363] width 34 height 20
click at [1148, 362] on div "20" at bounding box center [1154, 366] width 34 height 20
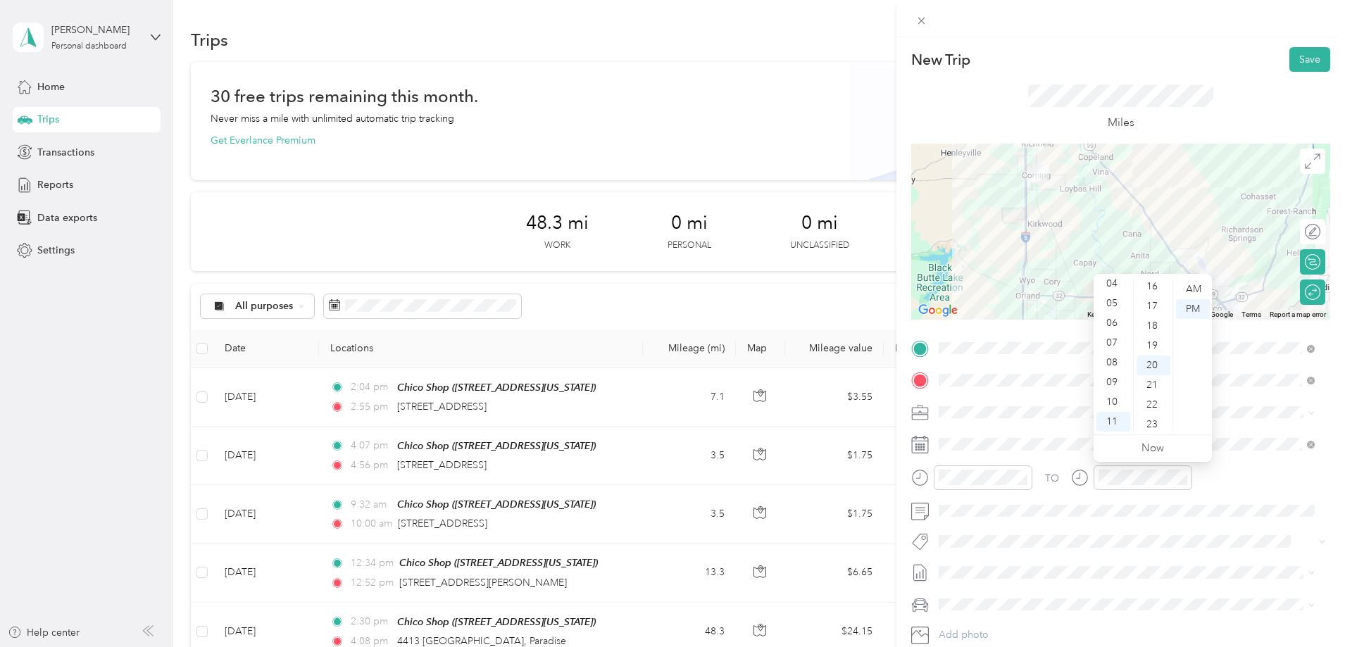
scroll to position [394, 0]
click at [1192, 286] on div "AM" at bounding box center [1193, 290] width 34 height 20
click at [1298, 56] on button "Save" at bounding box center [1310, 59] width 41 height 25
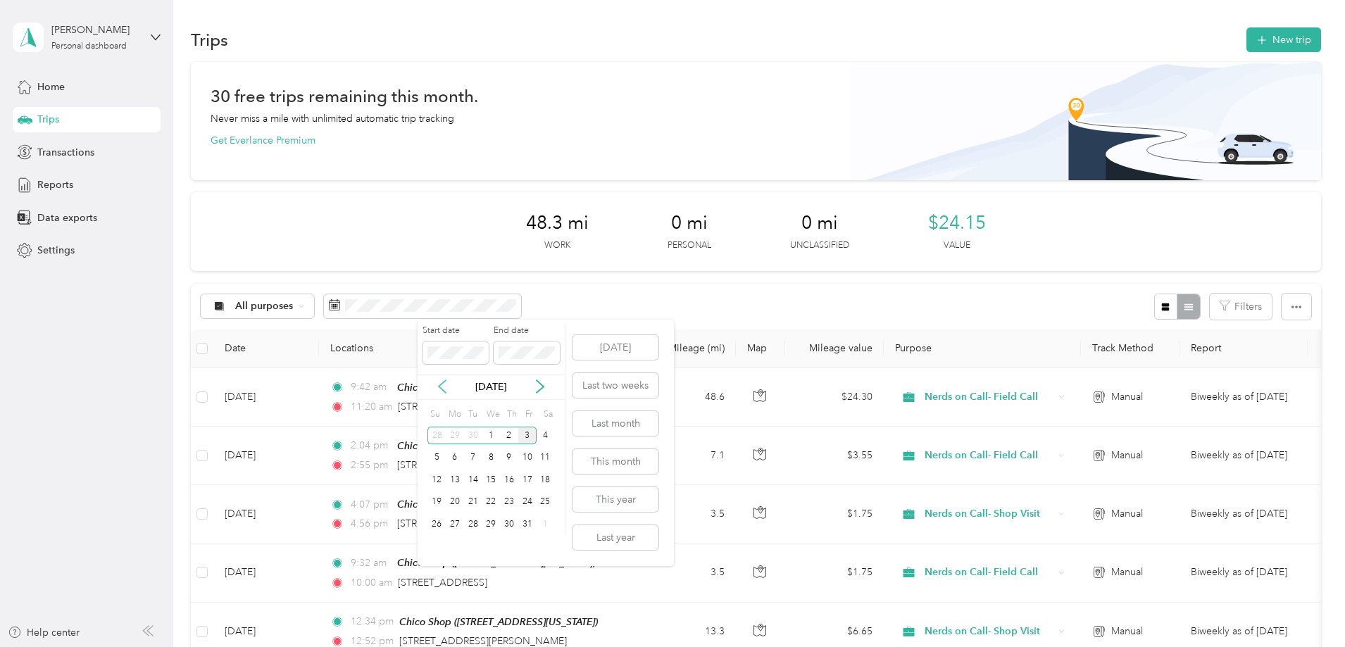
click at [445, 387] on icon at bounding box center [442, 387] width 14 height 14
click at [527, 522] on div "3" at bounding box center [527, 525] width 18 height 18
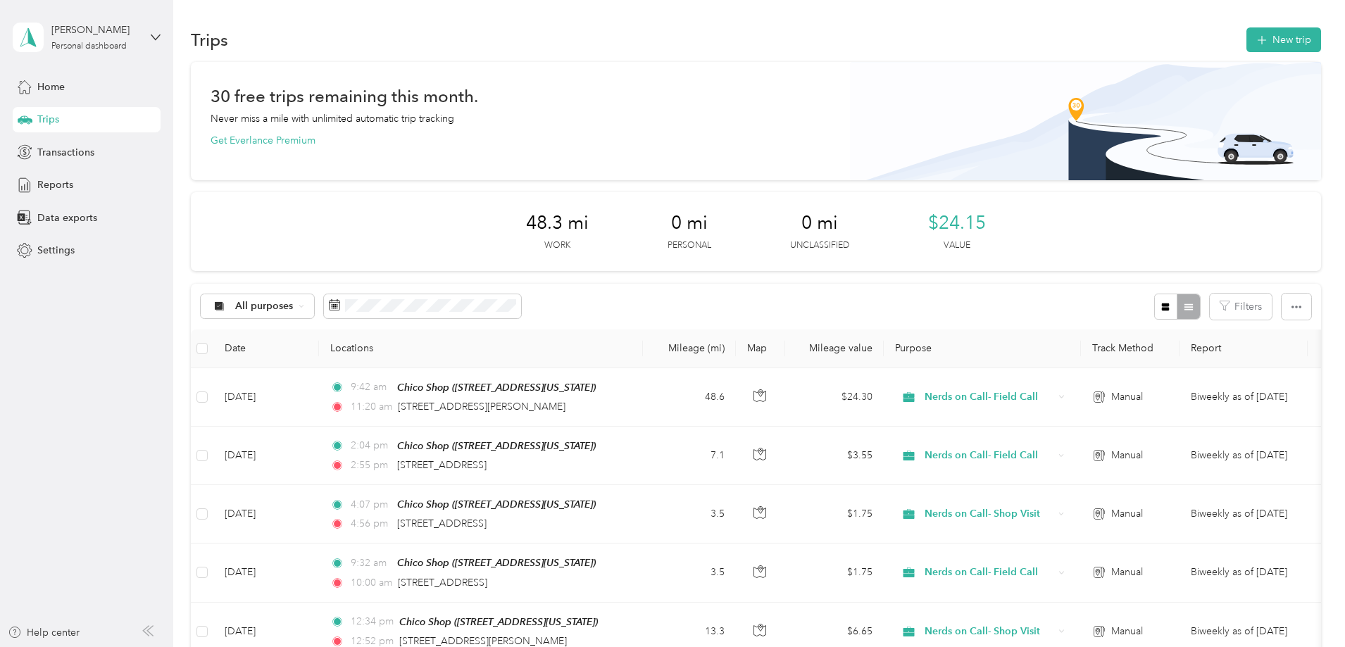
click at [285, 244] on div "48.3 mi Work 0 mi Personal 0 mi Unclassified $24.15 Value" at bounding box center [756, 231] width 1130 height 79
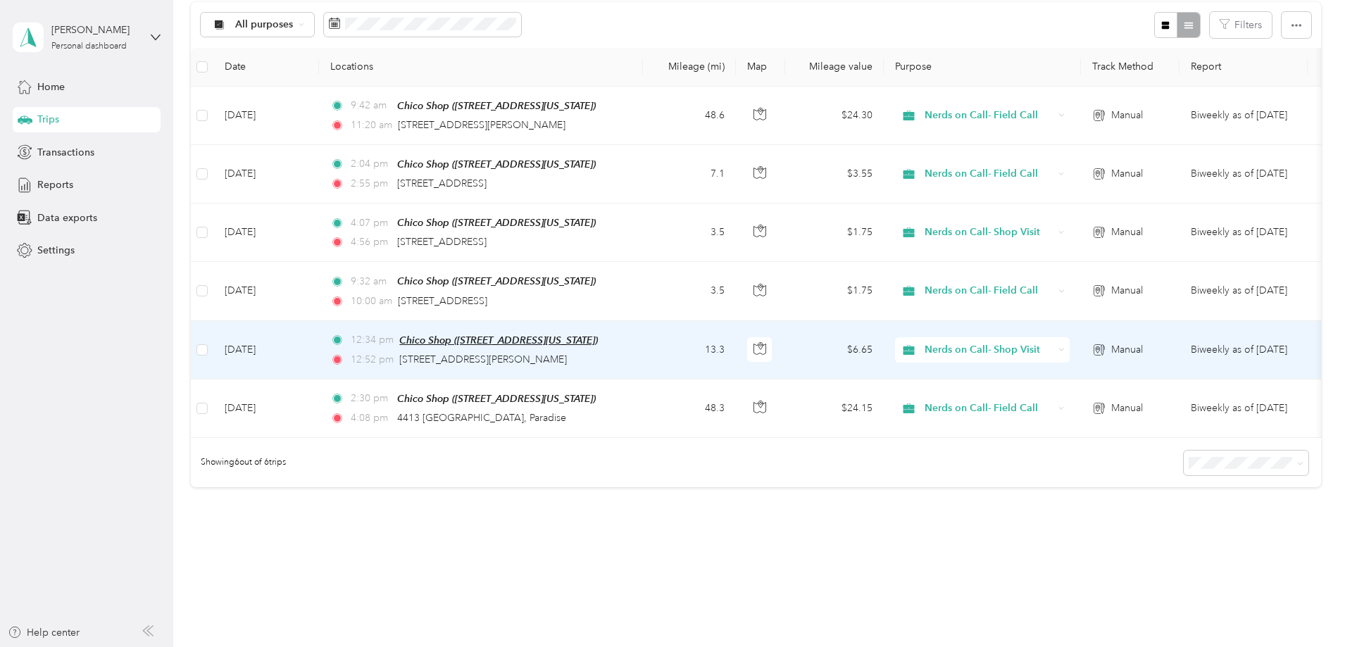
scroll to position [0, 0]
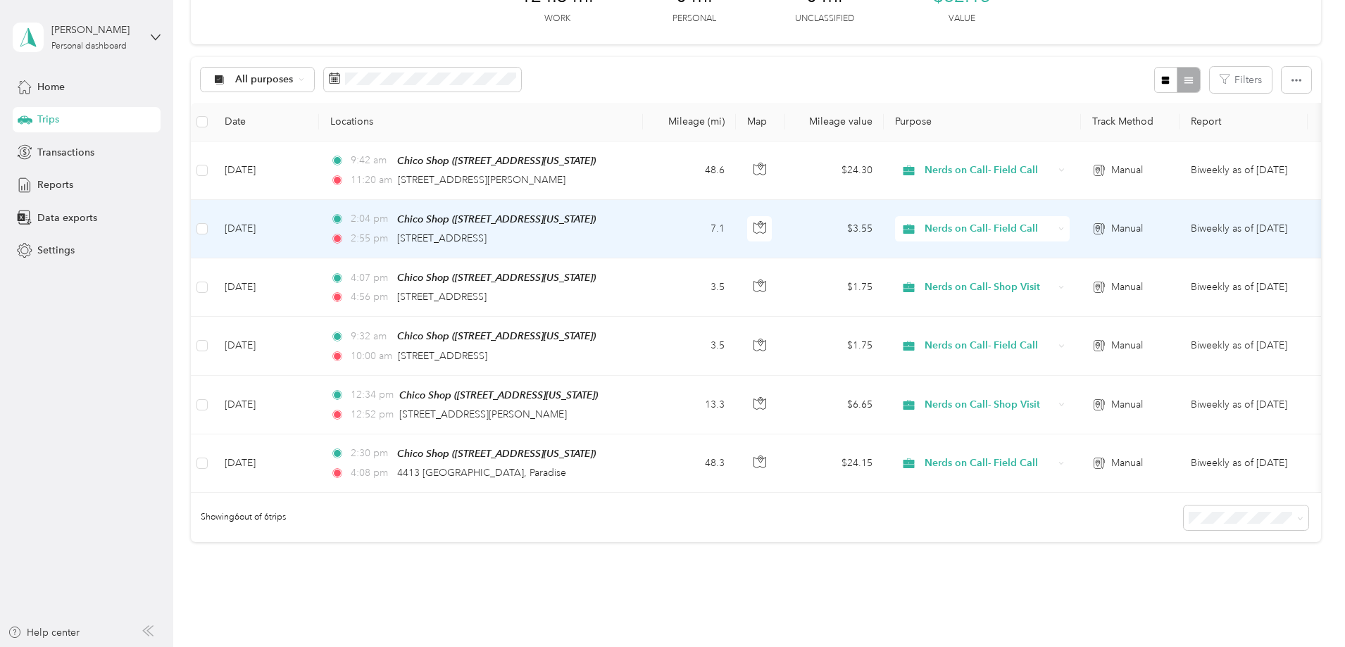
scroll to position [282, 0]
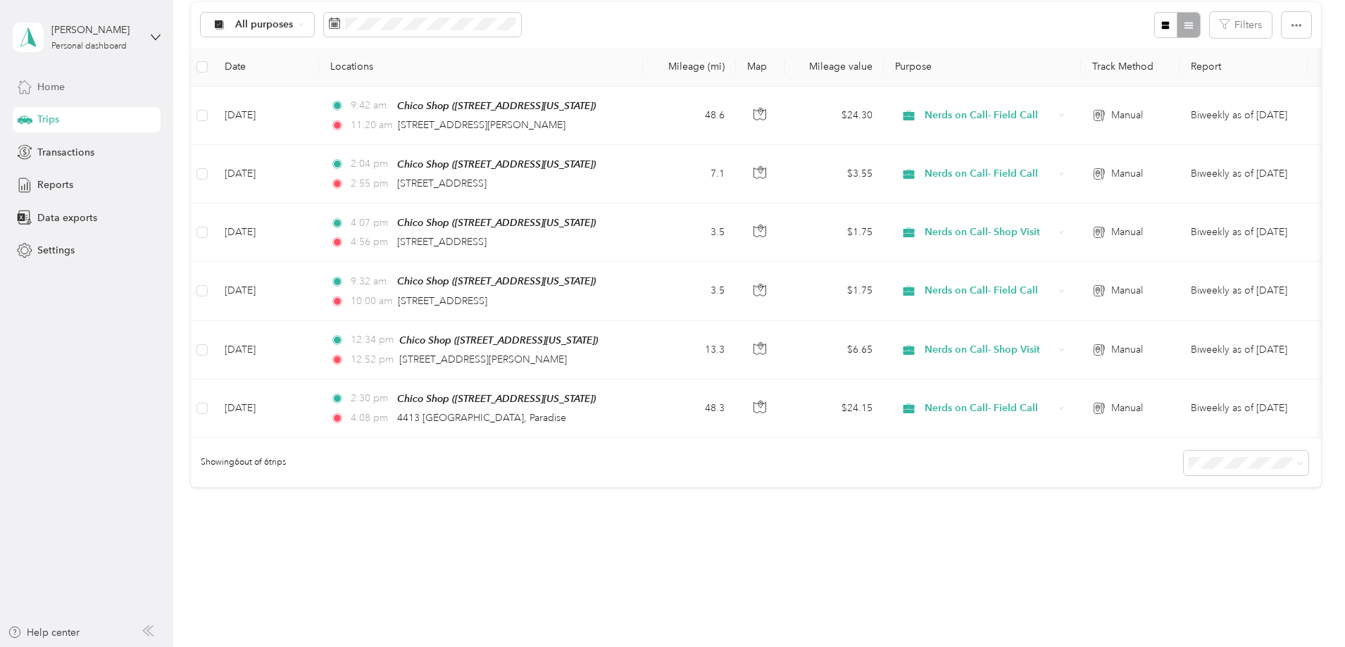
click at [96, 83] on div "Home" at bounding box center [87, 86] width 148 height 25
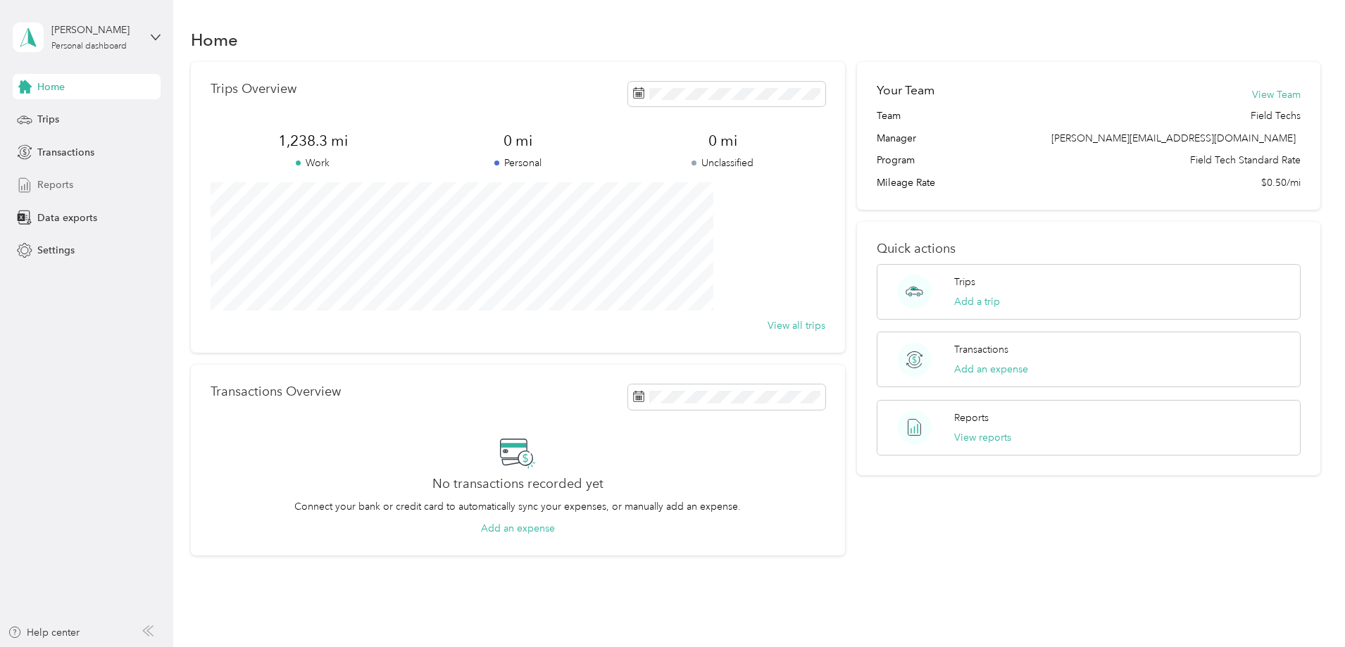
click at [77, 184] on div "Reports" at bounding box center [87, 185] width 148 height 25
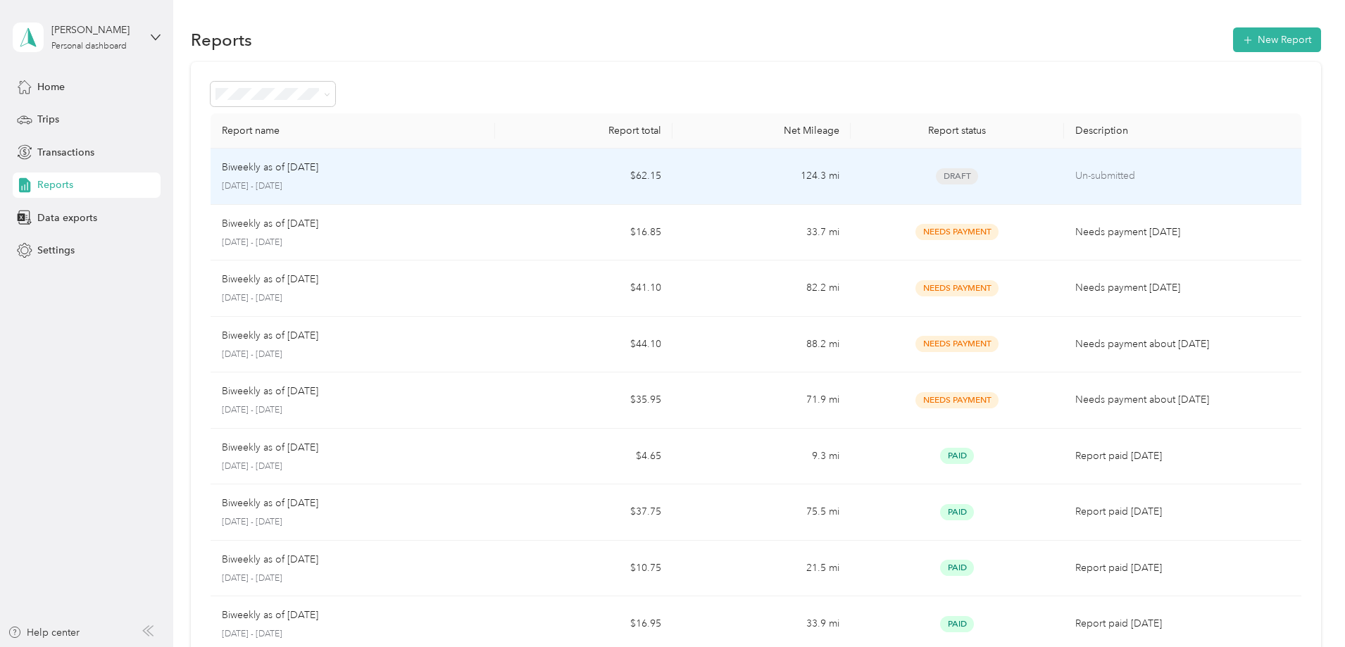
click at [602, 175] on td "$62.15" at bounding box center [583, 177] width 177 height 56
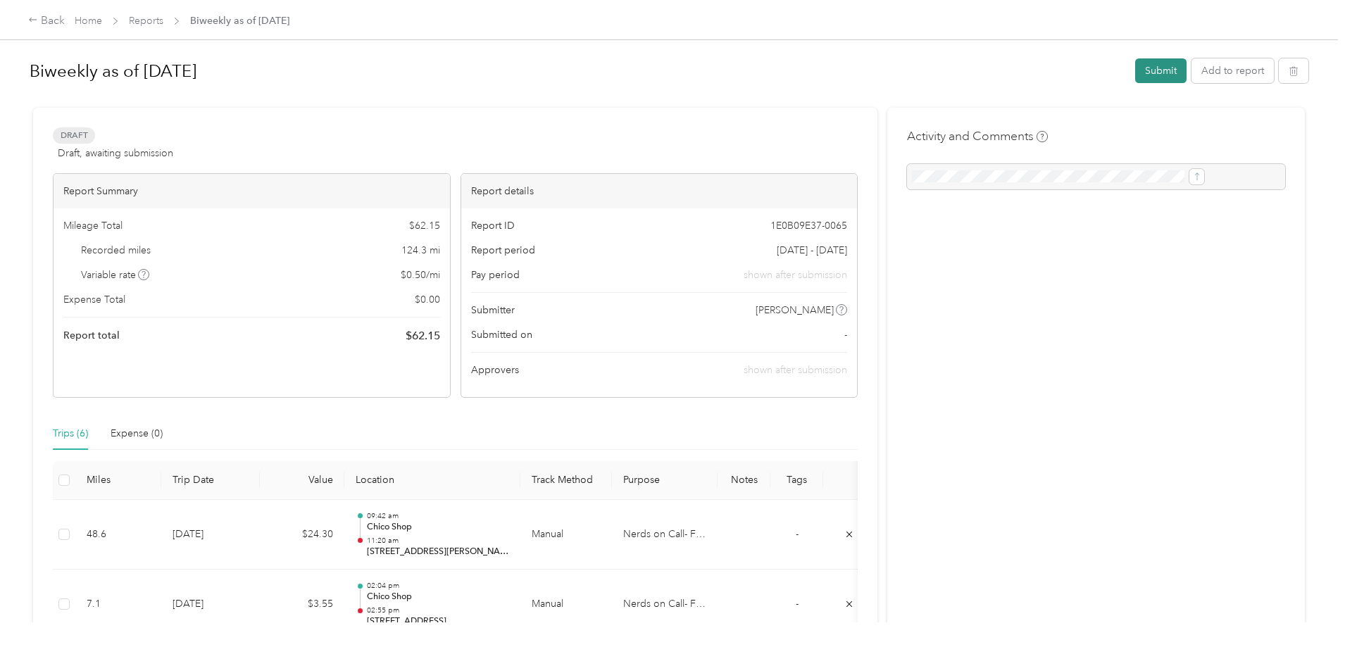
click at [1135, 77] on button "Submit" at bounding box center [1160, 70] width 51 height 25
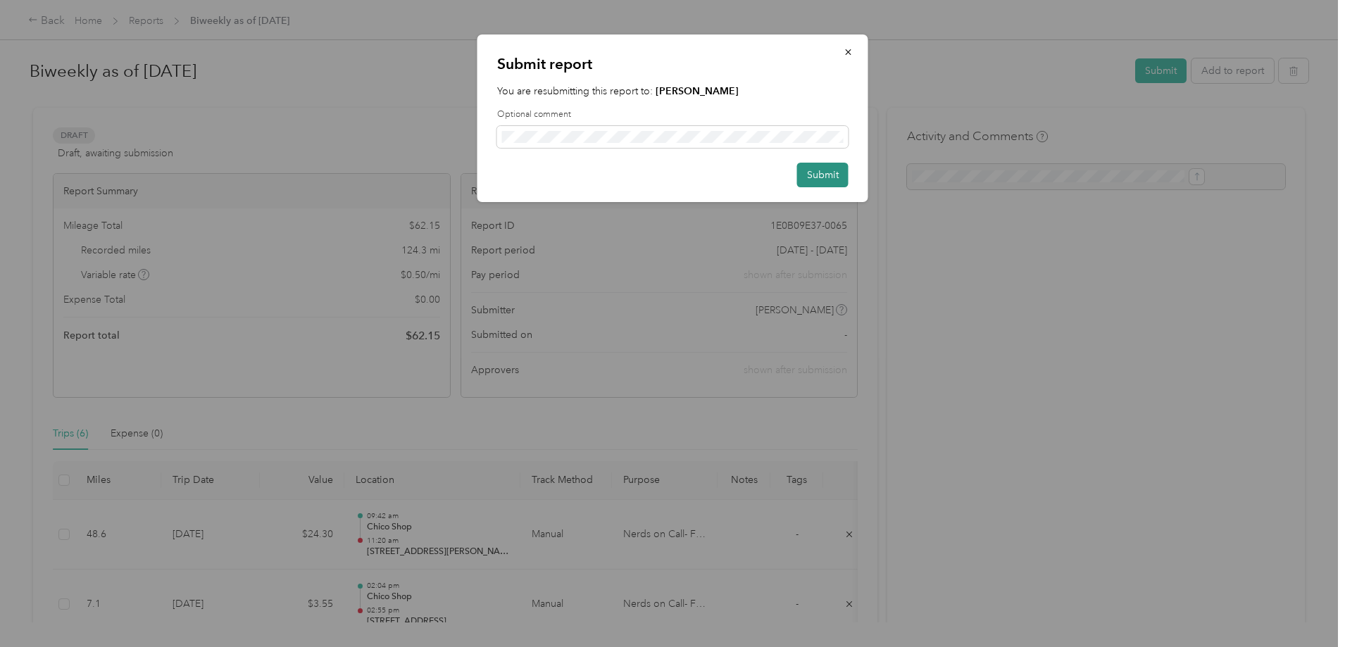
click at [814, 178] on button "Submit" at bounding box center [822, 175] width 51 height 25
